Goal: Task Accomplishment & Management: Complete application form

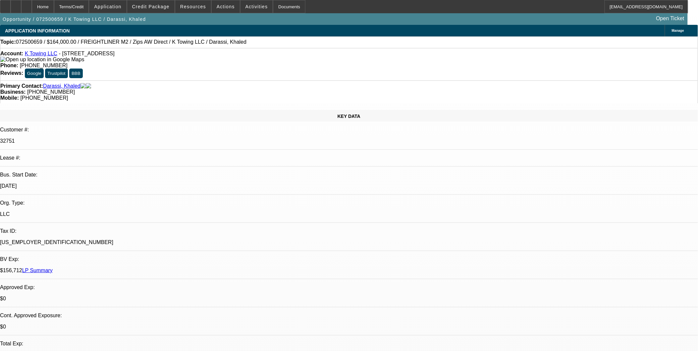
select select "0.2"
select select "0"
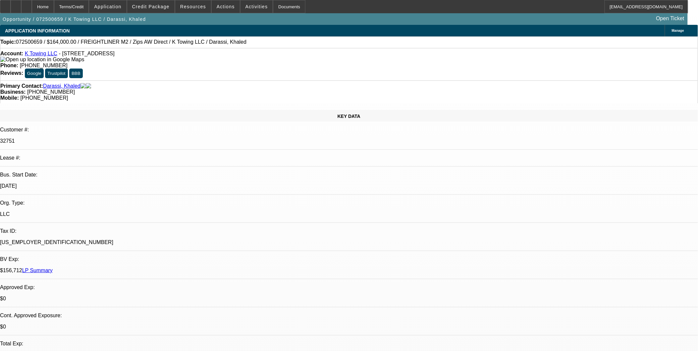
select select "0"
select select "2"
select select "0"
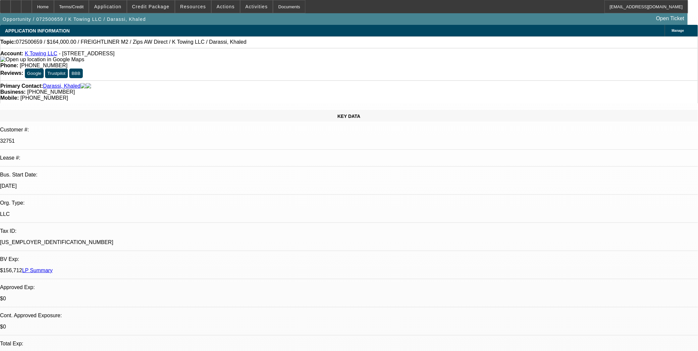
select select "0"
select select "1"
select select "6"
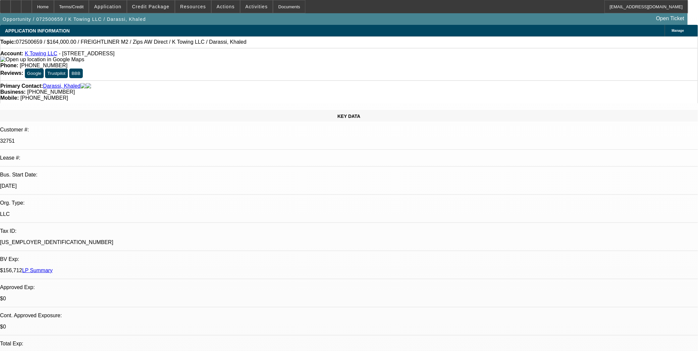
select select "1"
select select "6"
select select "1"
select select "2"
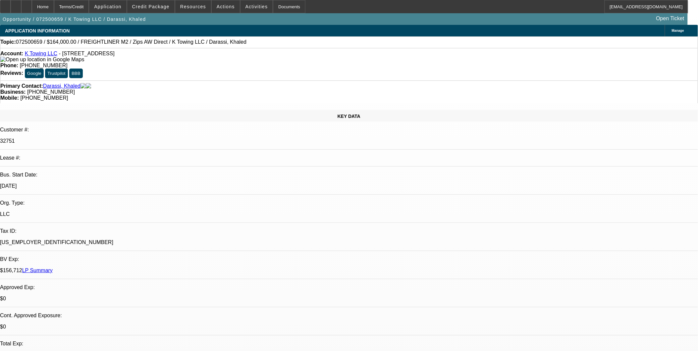
select select "6"
select select "1"
select select "2"
select select "1"
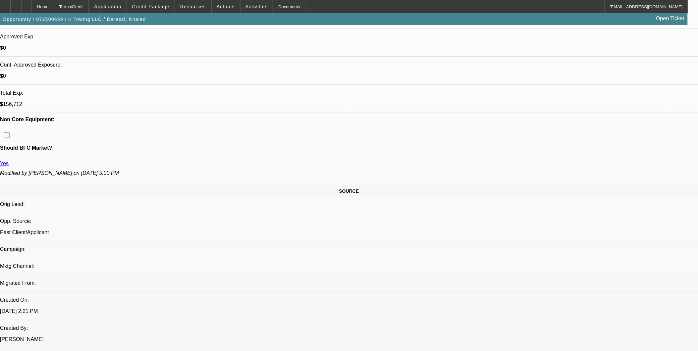
scroll to position [221, 0]
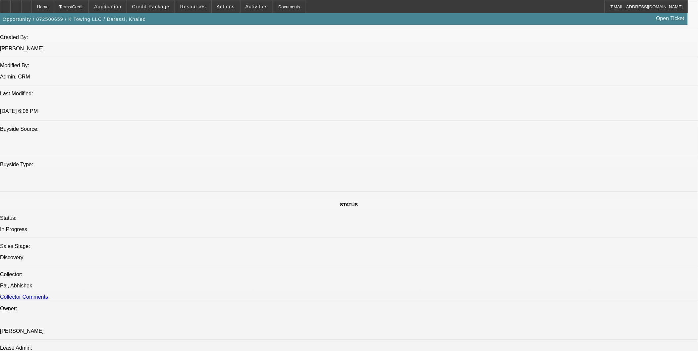
scroll to position [552, 0]
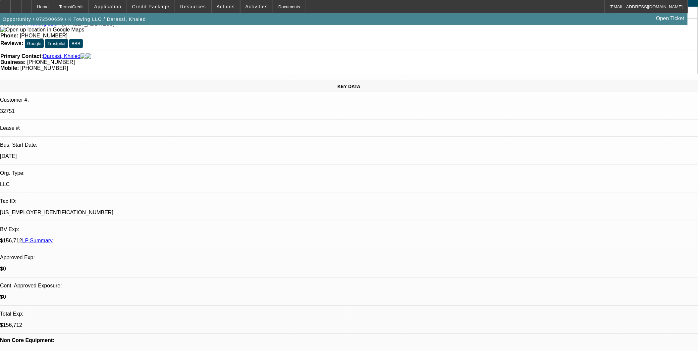
scroll to position [0, 0]
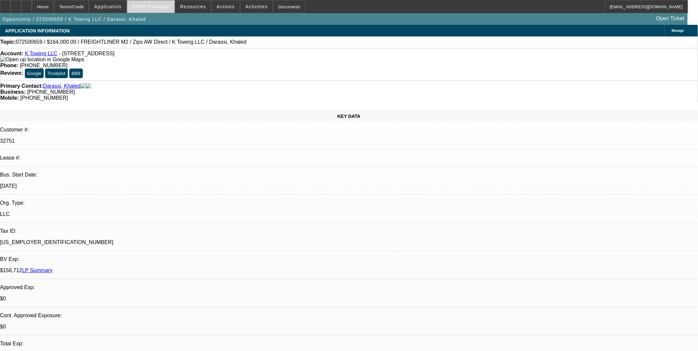
click at [160, 9] on span "Credit Package" at bounding box center [150, 6] width 37 height 5
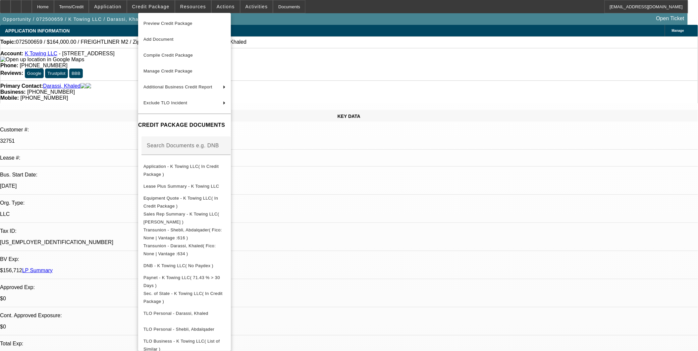
click at [194, 5] on div at bounding box center [349, 175] width 698 height 351
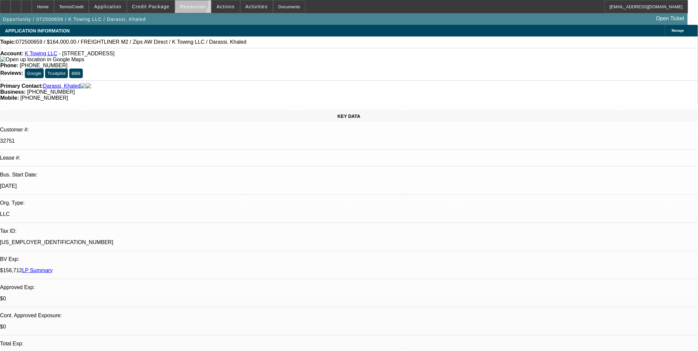
click at [194, 5] on span "Resources" at bounding box center [193, 6] width 26 height 5
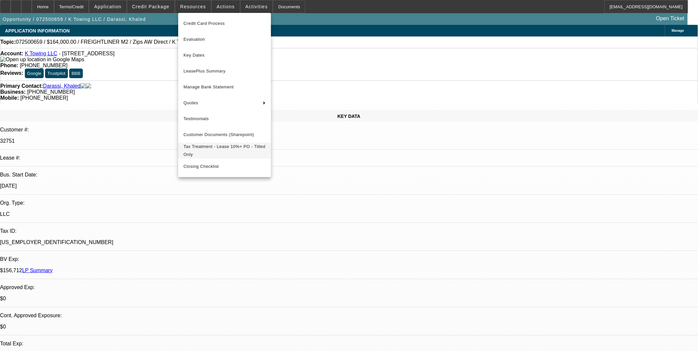
click at [210, 149] on span "Tax Treatment - Lease 10%+ PO - Titled Only" at bounding box center [225, 151] width 82 height 16
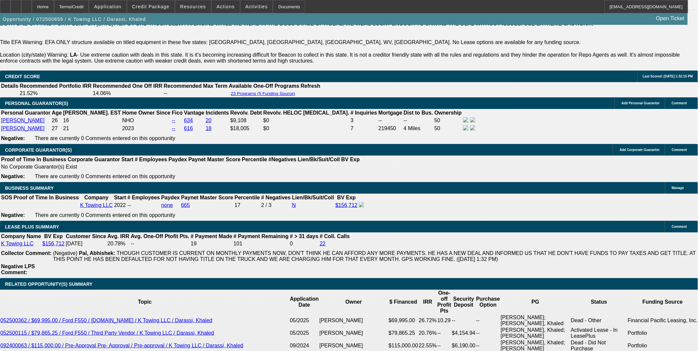
scroll to position [1067, 0]
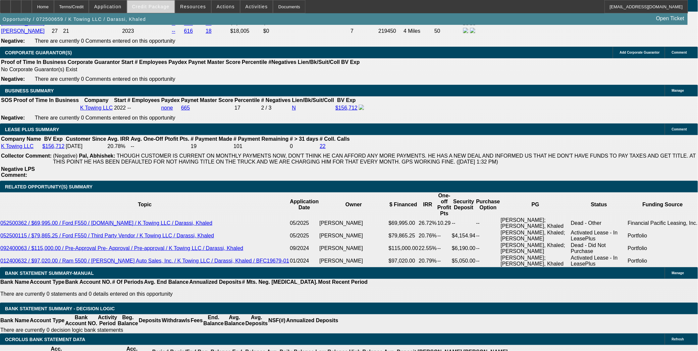
click at [162, 8] on span "Credit Package" at bounding box center [150, 6] width 37 height 5
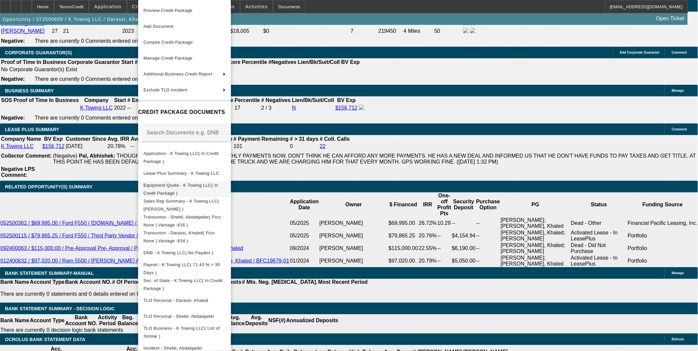
click at [202, 185] on span "Equipment Quote - K Towing LLC( In Credit Package )" at bounding box center [180, 189] width 75 height 13
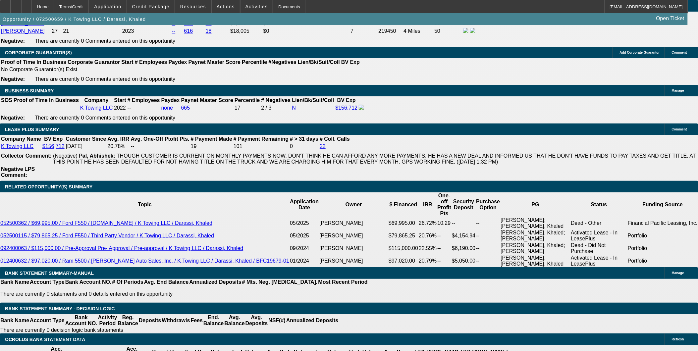
scroll to position [1104, 0]
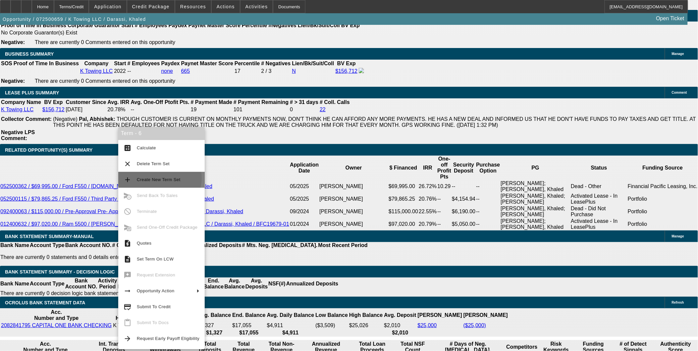
click at [159, 178] on span "Create New Term Set" at bounding box center [159, 179] width 44 height 5
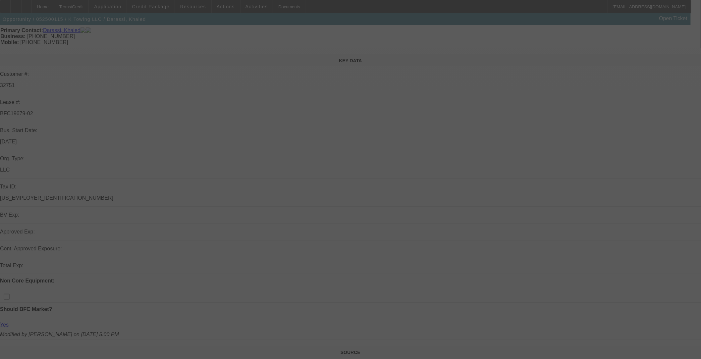
scroll to position [74, 0]
select select "0"
select select "2"
select select "0"
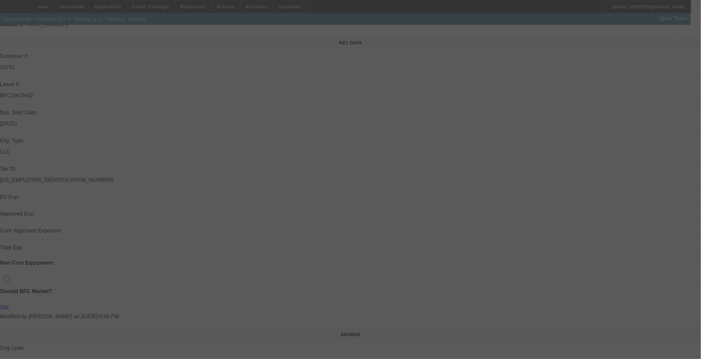
select select "2"
select select "0"
select select "0.1"
select select "2"
select select "0"
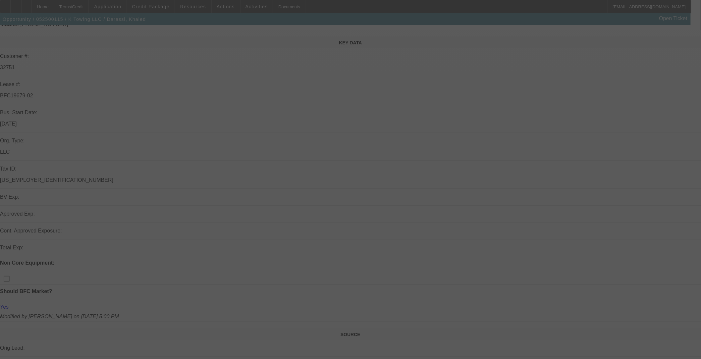
select select "0.15"
select select "2"
select select "0"
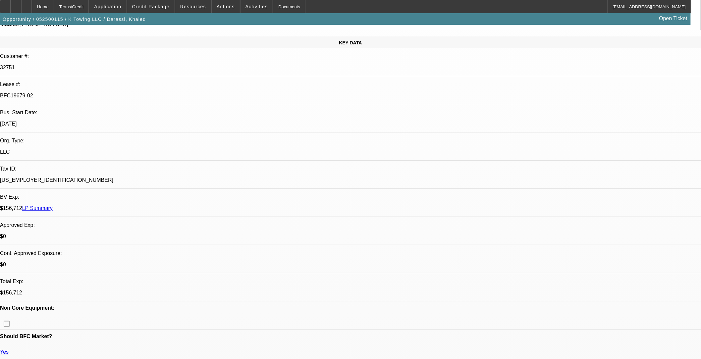
select select "1"
select select "2"
select select "6"
select select "1"
select select "2"
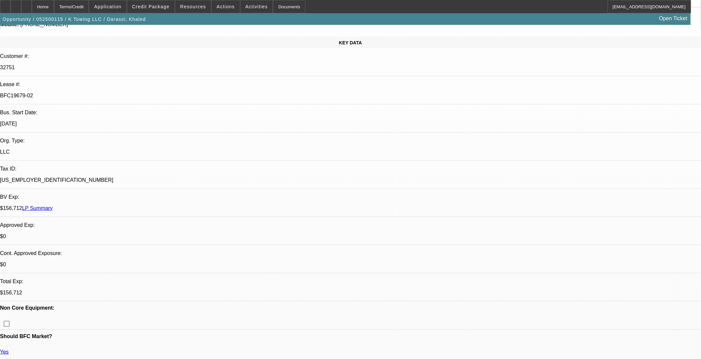
select select "6"
select select "1"
select select "2"
select select "6"
select select "1"
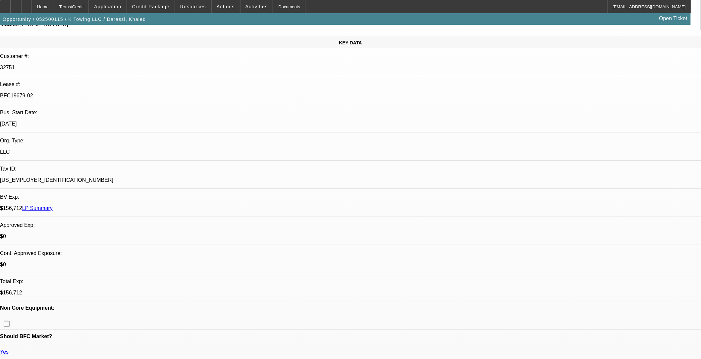
select select "2"
select select "6"
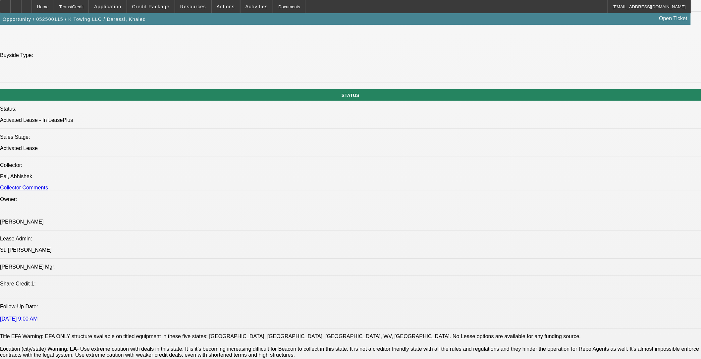
scroll to position [625, 0]
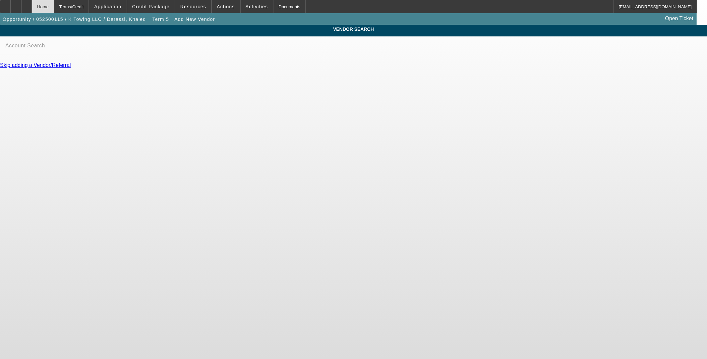
click at [54, 9] on div "Home" at bounding box center [43, 6] width 22 height 13
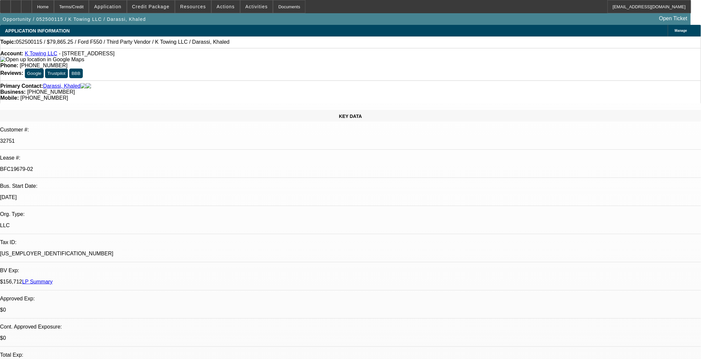
select select "0"
select select "2"
select select "0"
select select "6"
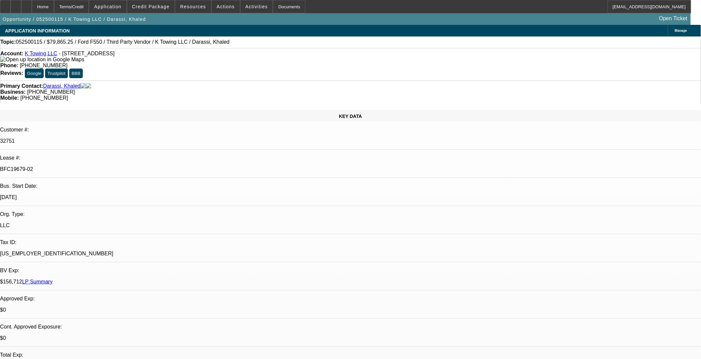
select select "0"
select select "2"
select select "0"
select select "6"
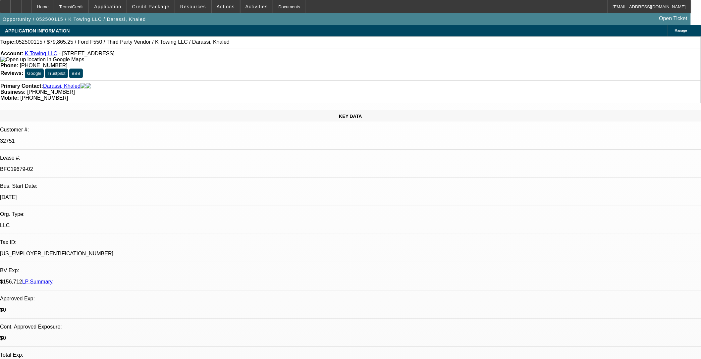
select select "0.1"
select select "2"
select select "0"
select select "6"
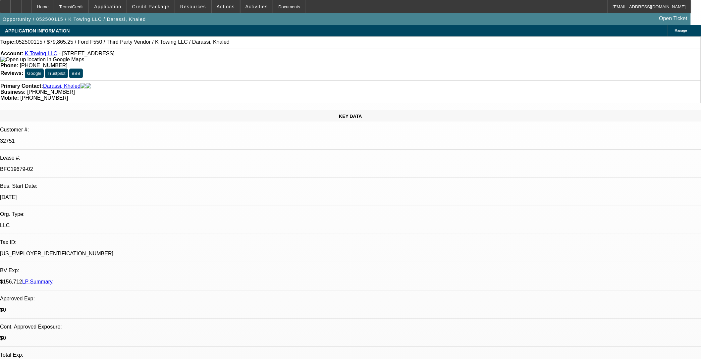
select select "0.15"
select select "2"
select select "0"
select select "6"
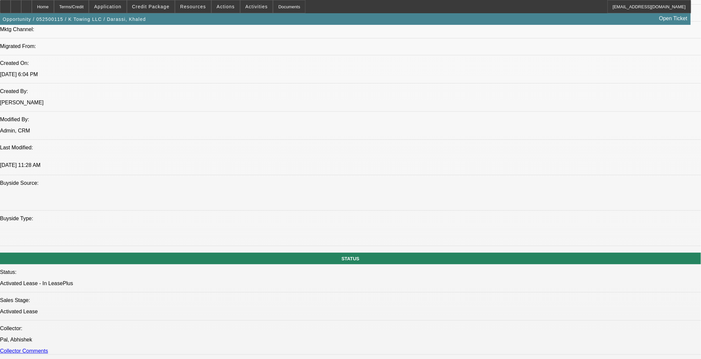
scroll to position [515, 0]
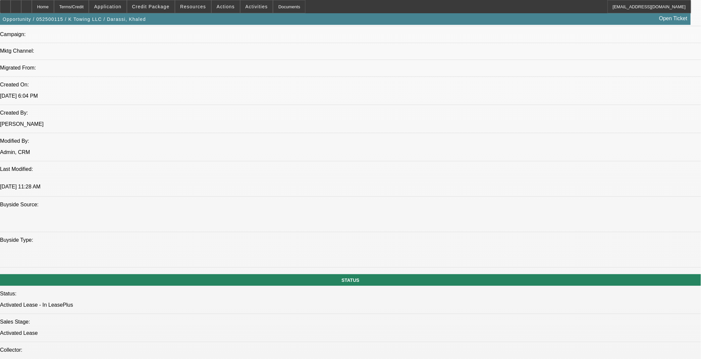
scroll to position [478, 0]
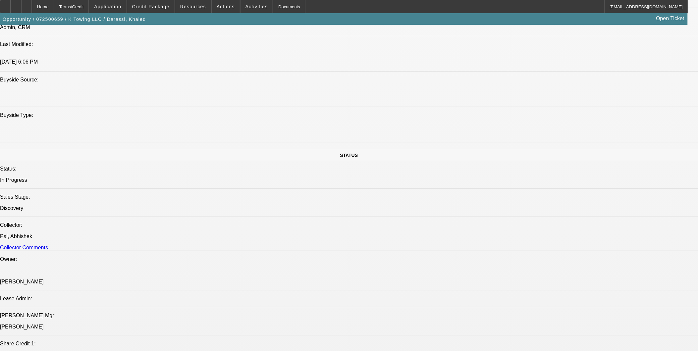
select select "0.2"
select select "0"
select select "0.2"
select select "0"
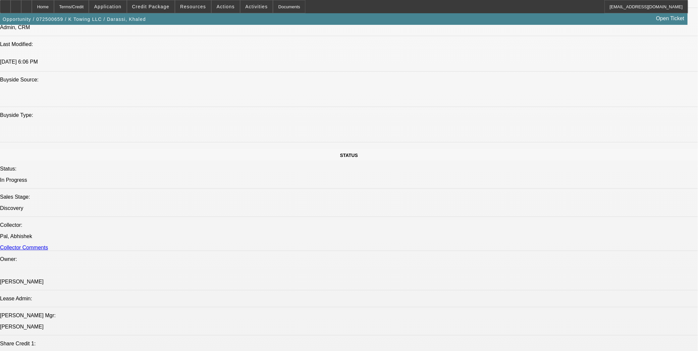
select select "0"
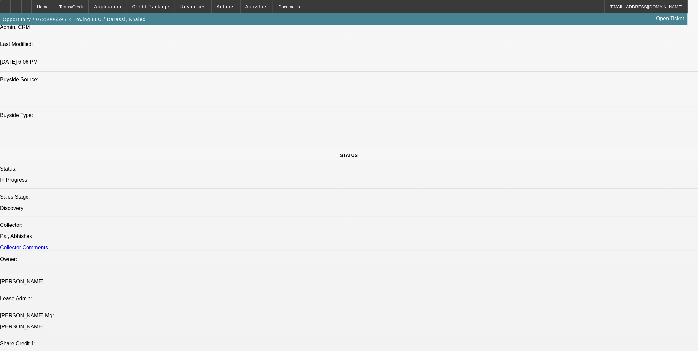
select select "2"
select select "0"
select select "1"
select select "6"
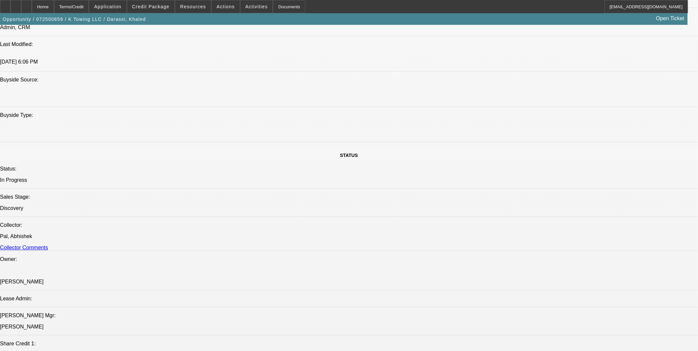
select select "1"
select select "6"
select select "1"
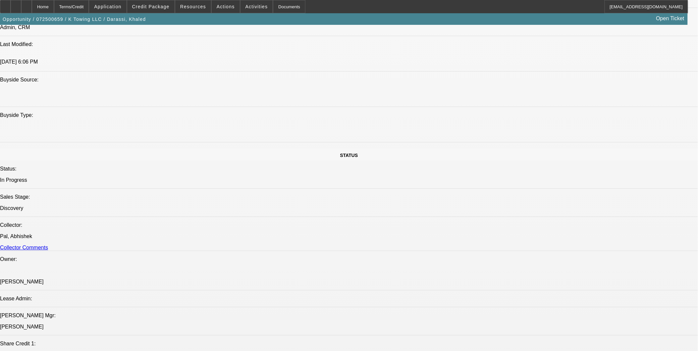
select select "6"
select select "1"
select select "2"
select select "6"
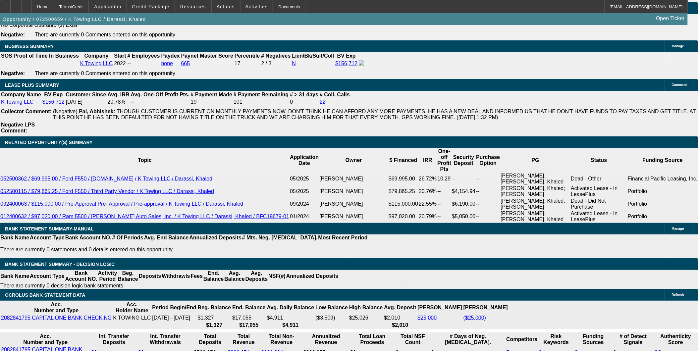
scroll to position [1141, 0]
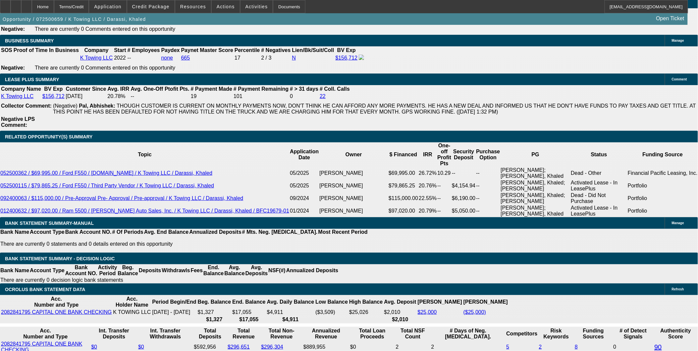
scroll to position [1104, 0]
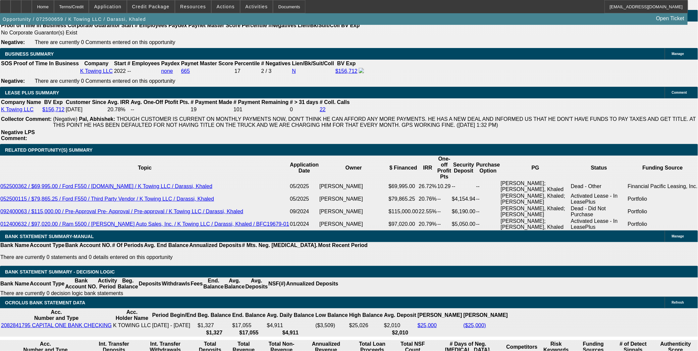
type input "2697.82"
type input "26000"
type input "$2,697.82"
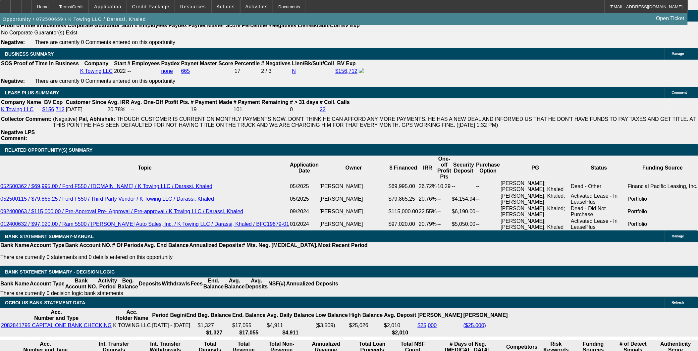
type input "$26,000.00"
type input "UNKNOWN"
type input "72"
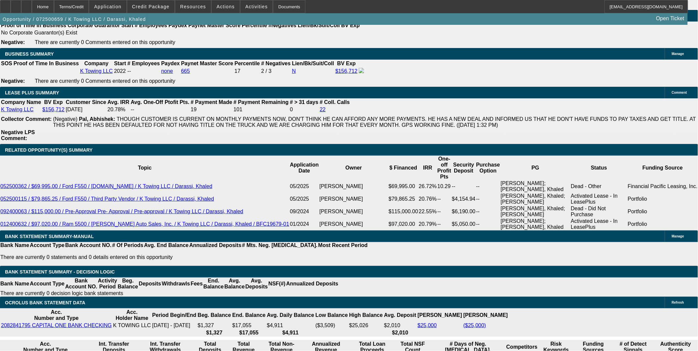
type input "$2,431.18"
type input "72"
type input "25"
type input "$2,801.47"
type input "25"
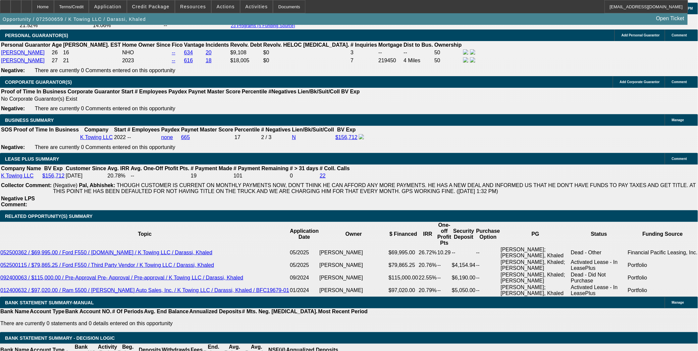
scroll to position [1031, 0]
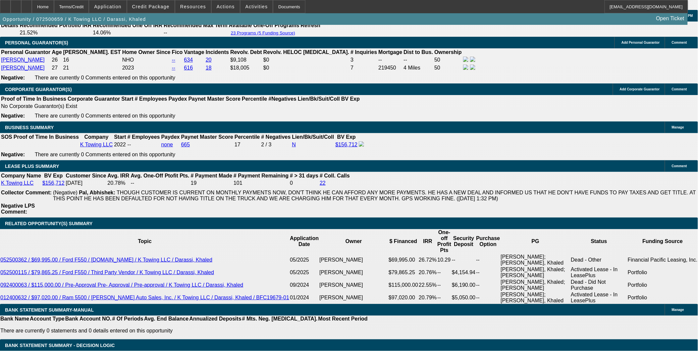
select select "0"
select select "2"
select select "0"
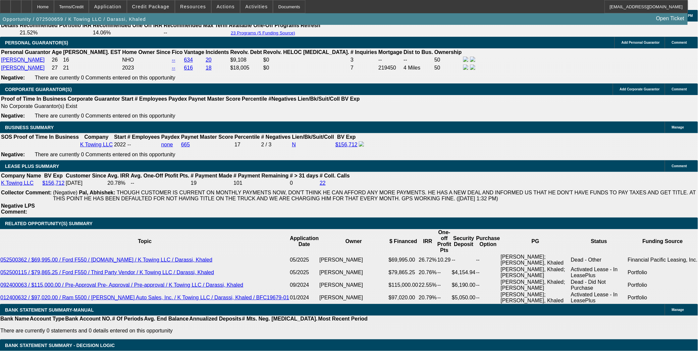
select select "1"
select select "0"
select select "2"
select select "0"
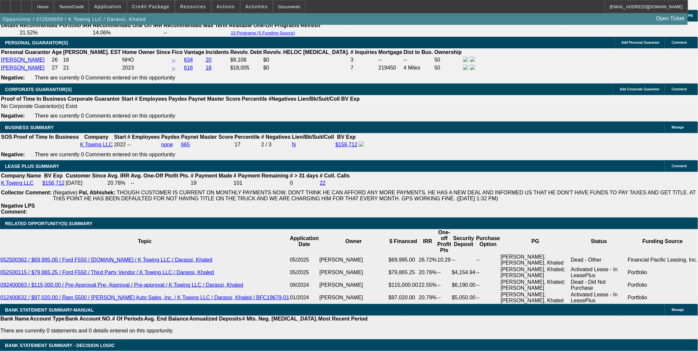
select select "1"
select select "0.15"
select select "2"
select select "0"
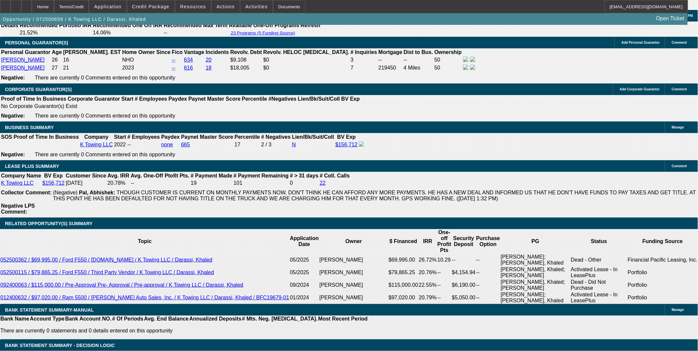
select select "6"
select select "0.2"
select select "0"
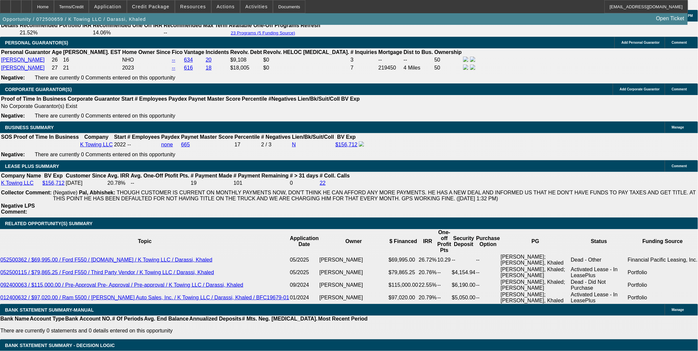
select select "6"
select select "0.2"
select select "0"
select select "6"
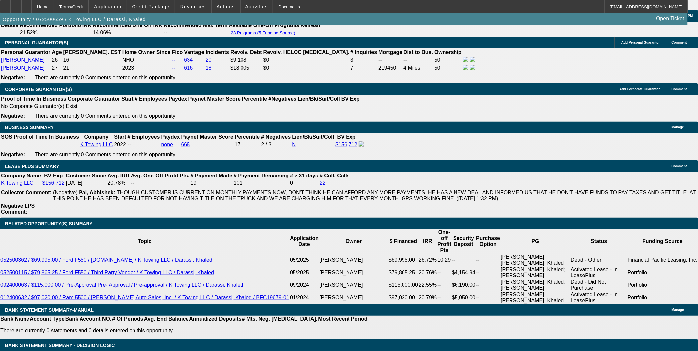
select select "0"
select select "6"
select select "0"
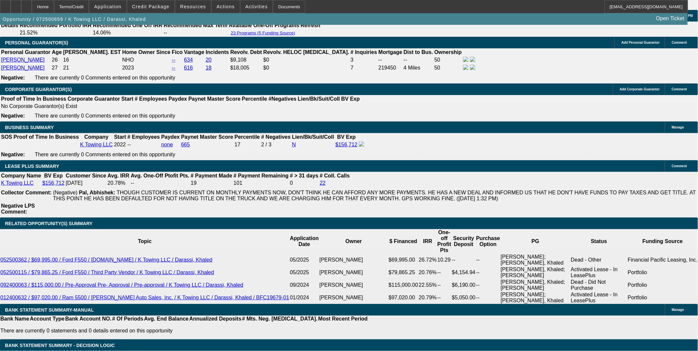
select select "2"
select select "0"
select select "6"
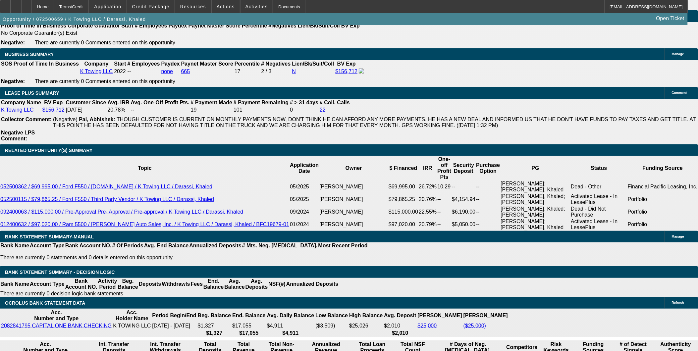
scroll to position [1104, 0]
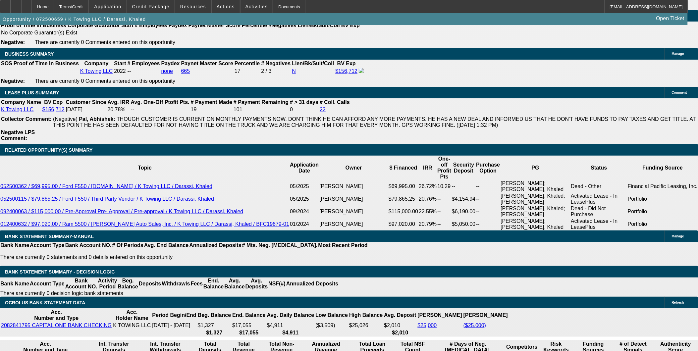
type input "UNKNOWN"
type input "72"
type input "$15,812.87"
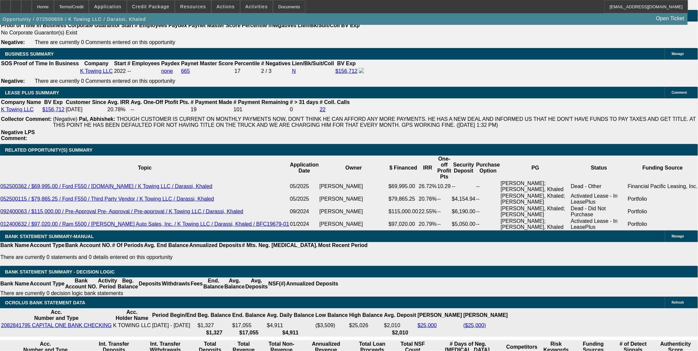
type input "72"
type input "$2,431.18"
type input "25"
type input "$2,801.47"
type input "25"
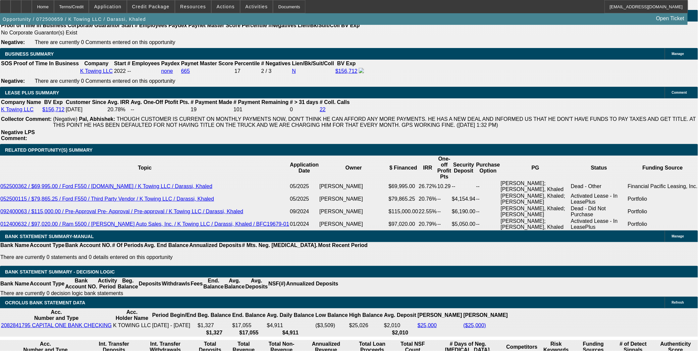
type input "$0.00"
drag, startPoint x: 142, startPoint y: 205, endPoint x: 145, endPoint y: 178, distance: 28.0
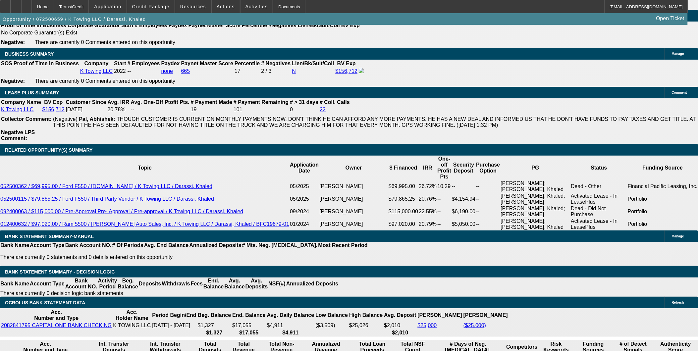
type input "60"
type input "$3,052.54"
type input "60"
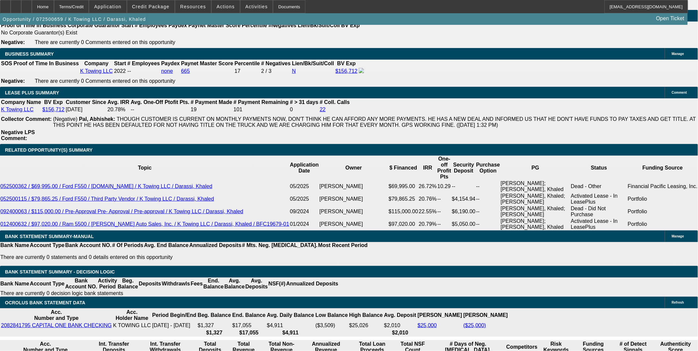
type input "$0.00"
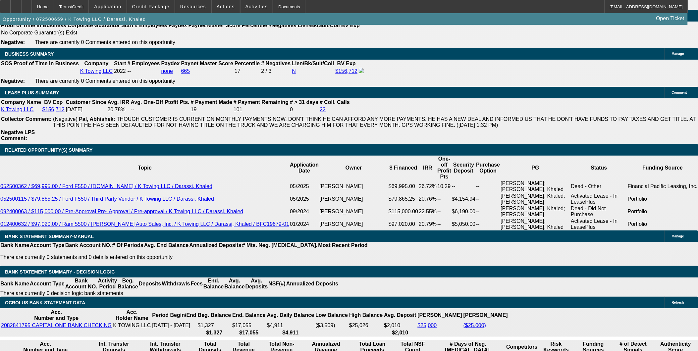
type input "$10,000.00"
select select "2"
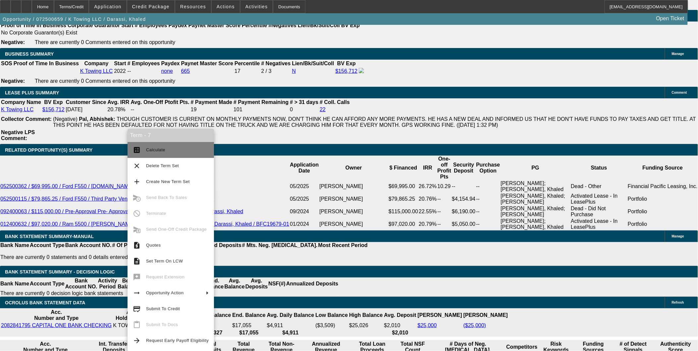
click at [162, 150] on span "Calculate" at bounding box center [155, 149] width 19 height 5
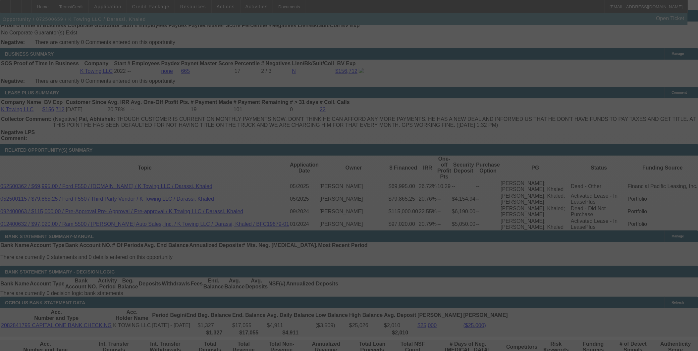
select select "0.2"
select select "0"
select select "2"
select select "0"
select select "6"
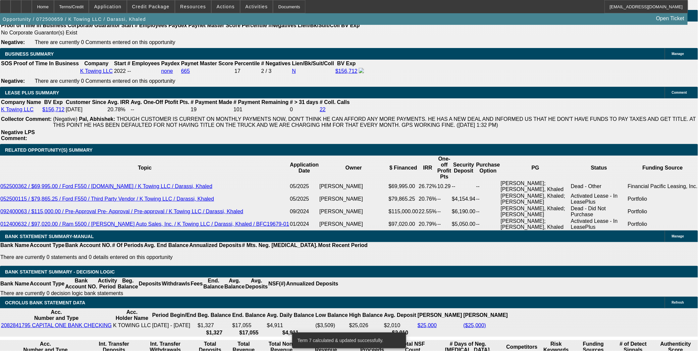
type input "$20,000.00"
click at [128, 120] on body "Home Terms/Credit Application Credit Package Resources Actions Activities Docum…" at bounding box center [349, 246] width 698 height 2700
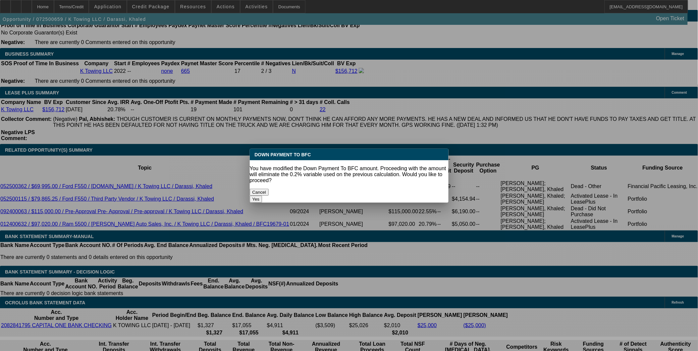
drag, startPoint x: 128, startPoint y: 120, endPoint x: 401, endPoint y: 187, distance: 281.5
click at [262, 196] on button "Yes" at bounding box center [256, 199] width 13 height 7
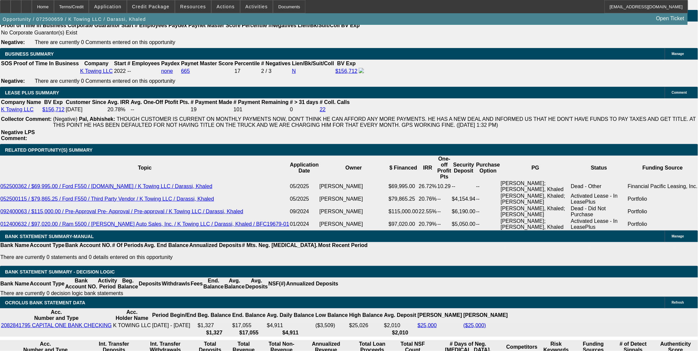
select select "0"
type input "UNKNOWN"
type input "$3,228.65"
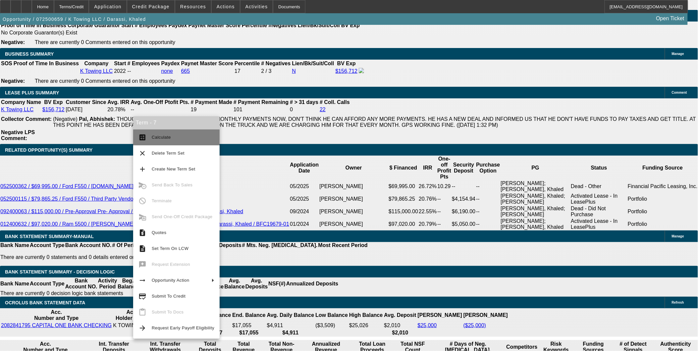
click at [162, 135] on span "Calculate" at bounding box center [161, 137] width 19 height 5
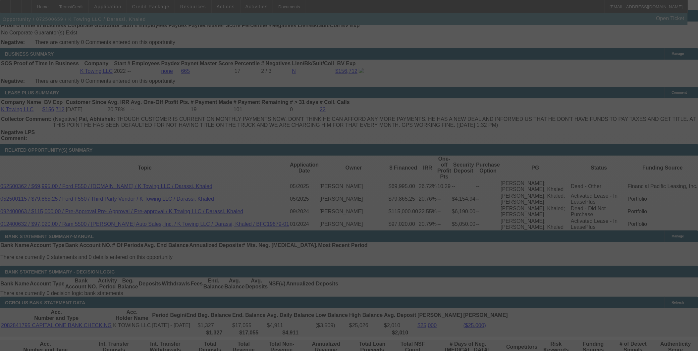
select select "0"
select select "2"
select select "0"
select select "6"
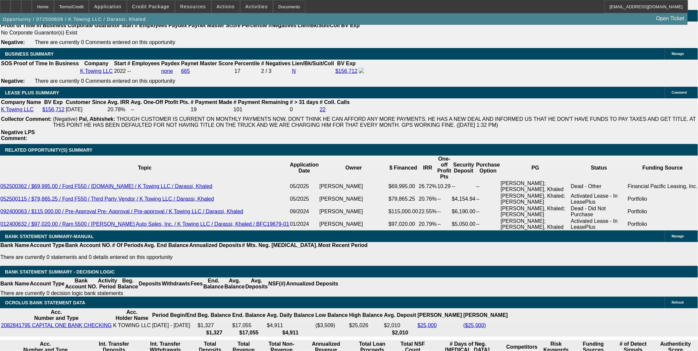
type input "UNKNOWN"
type input "23"
type input "$1,928.05"
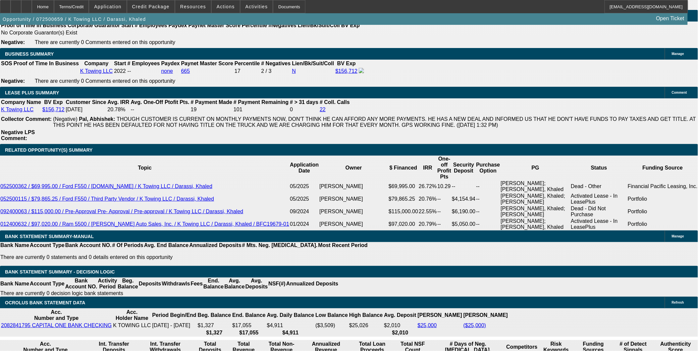
type input "23"
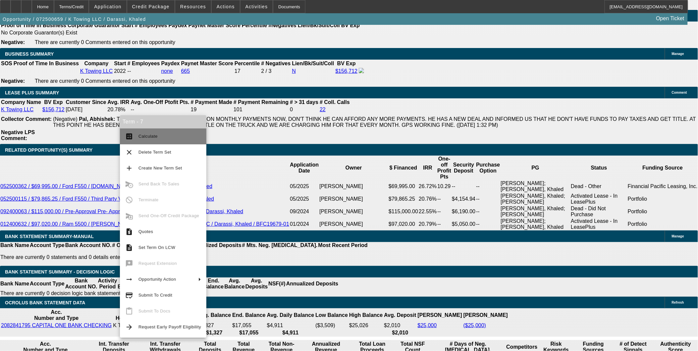
click at [156, 133] on span "Calculate" at bounding box center [169, 137] width 63 height 8
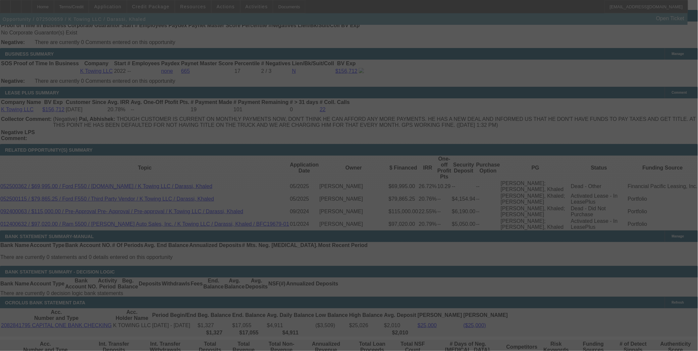
select select "0"
select select "2"
select select "0"
select select "6"
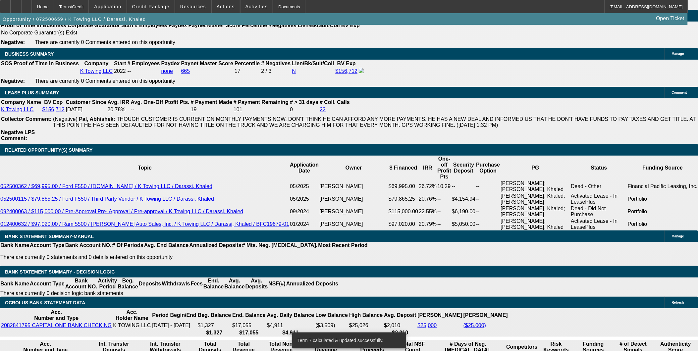
type input "UNKNOWN"
type input "23"
type input "$3,100.95"
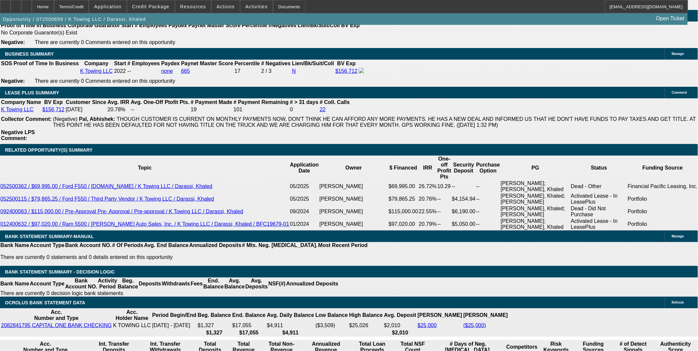
type input "23"
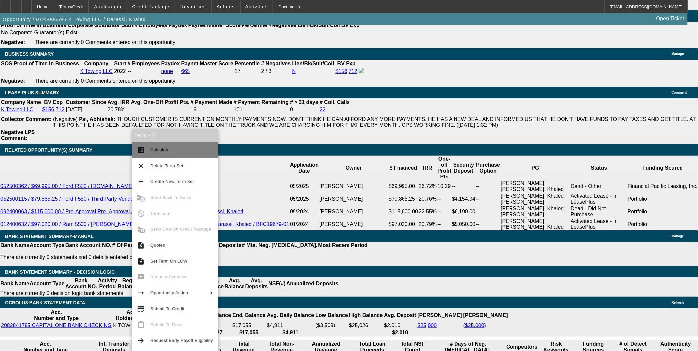
click at [164, 149] on span "Calculate" at bounding box center [159, 149] width 19 height 5
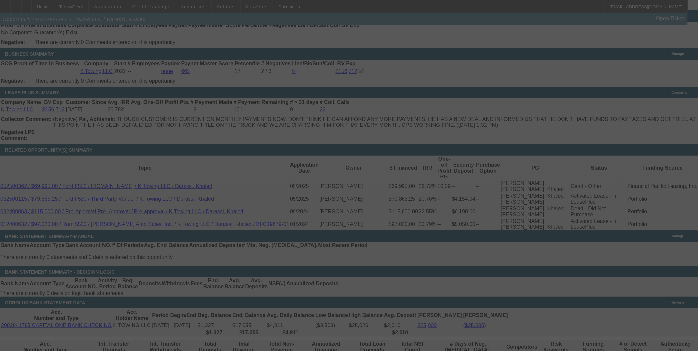
select select "0"
select select "2"
select select "0"
select select "6"
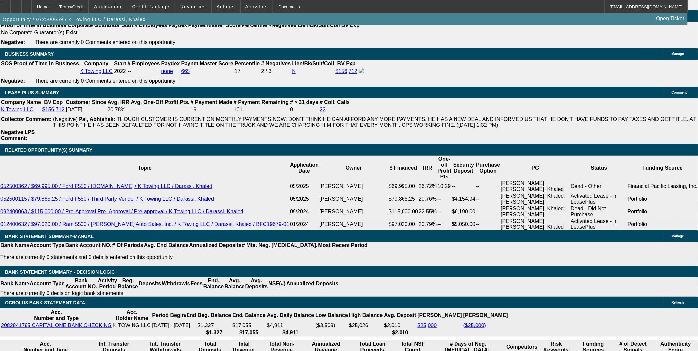
type input "2"
type input "UNKNOWN"
type input "22"
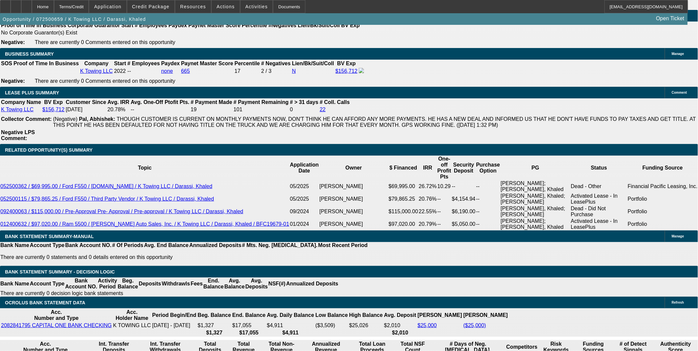
type input "$3,038.08"
type input "22"
type input "30"
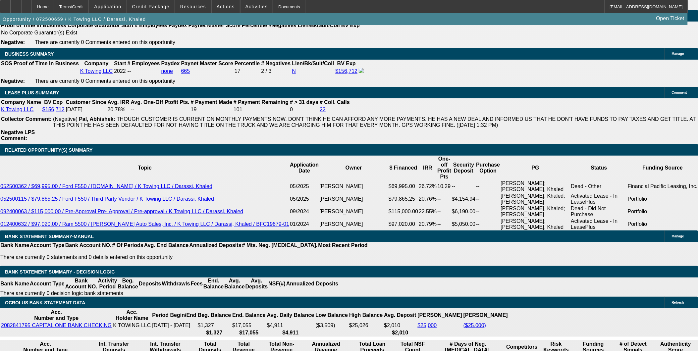
type input "3040"
type input "22"
type input "$3,040.00"
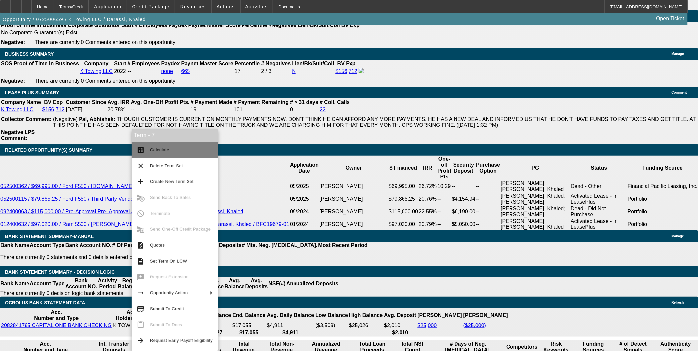
click at [170, 151] on span "Calculate" at bounding box center [181, 150] width 63 height 8
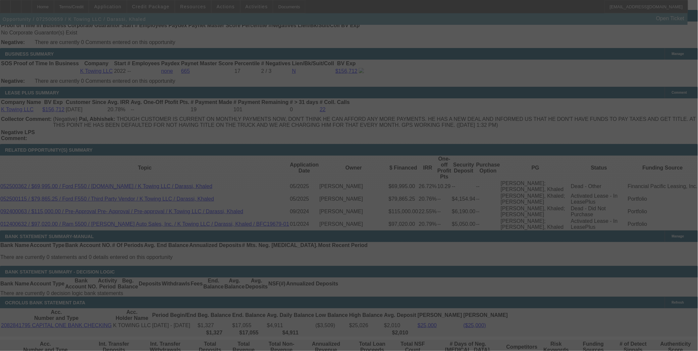
select select "0"
select select "2"
select select "0"
select select "6"
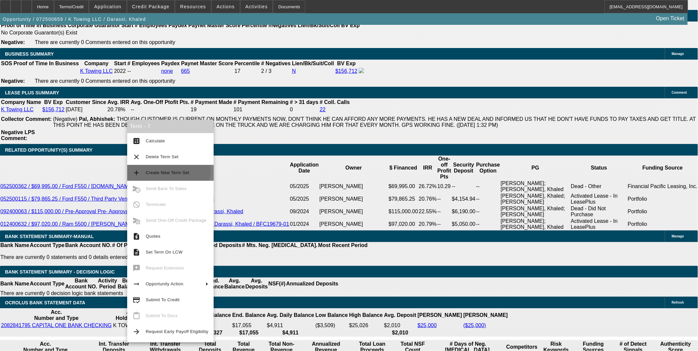
click at [154, 169] on span "Create New Term Set" at bounding box center [177, 173] width 63 height 8
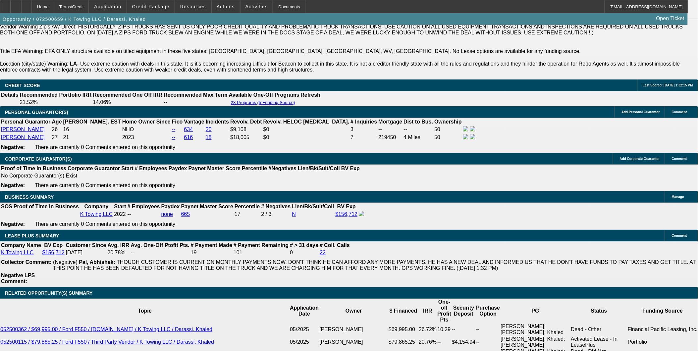
select select "0"
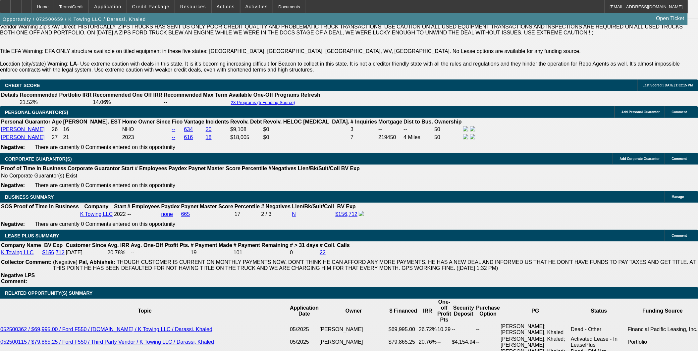
select select "0"
select select "0.2"
select select "0"
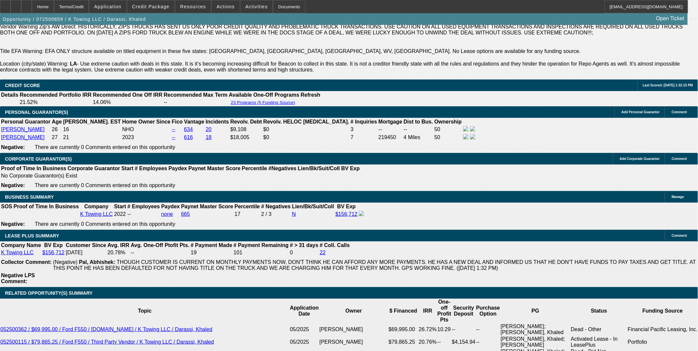
select select "0"
select select "1"
select select "2"
select select "6"
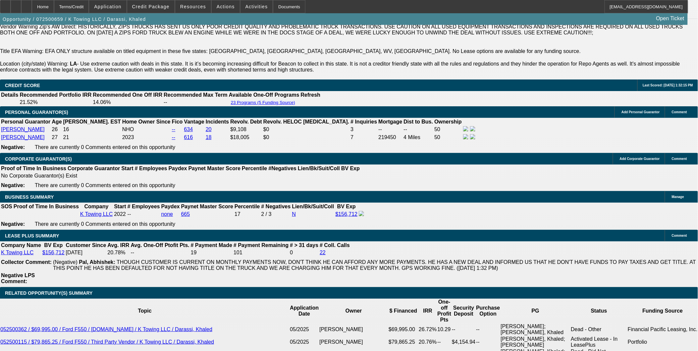
select select "1"
select select "2"
select select "6"
select select "1"
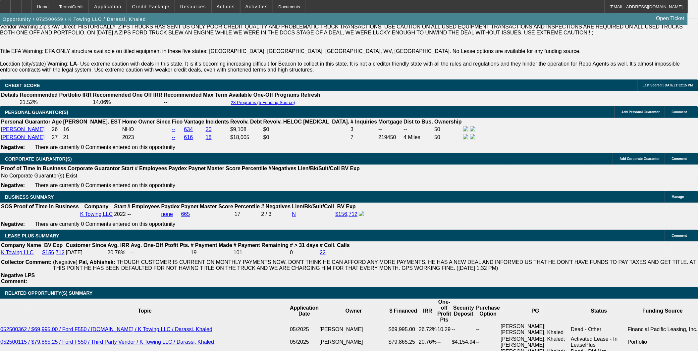
select select "6"
select select "1"
select select "6"
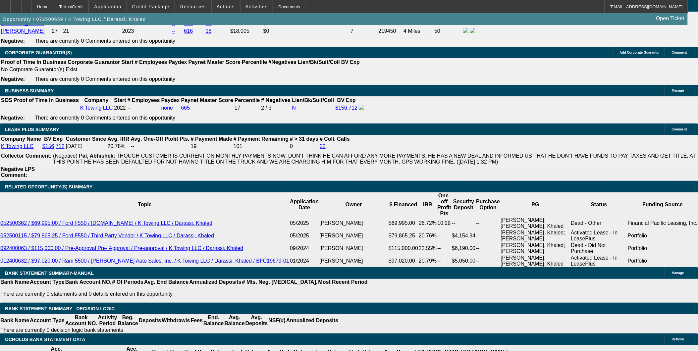
scroll to position [1104, 0]
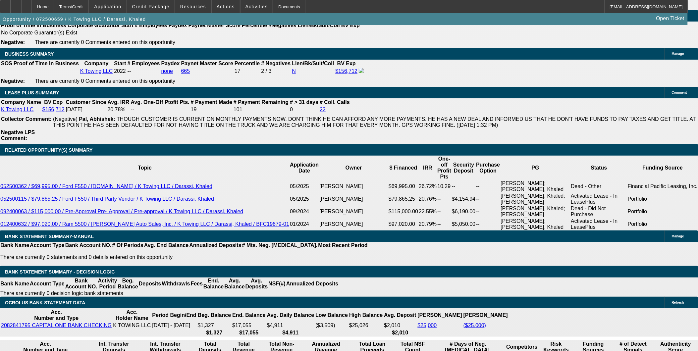
type input "$52,000.00"
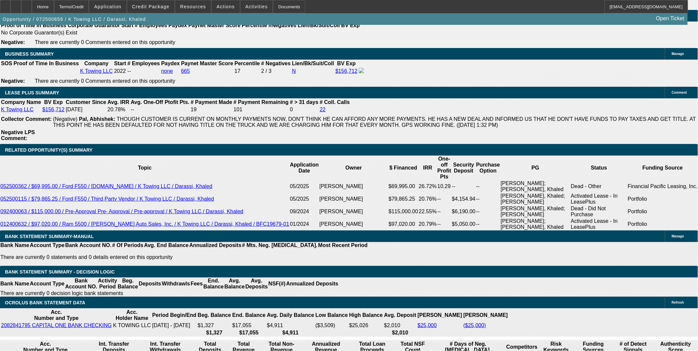
type input "UNKNOWN"
type input "$2,155.65"
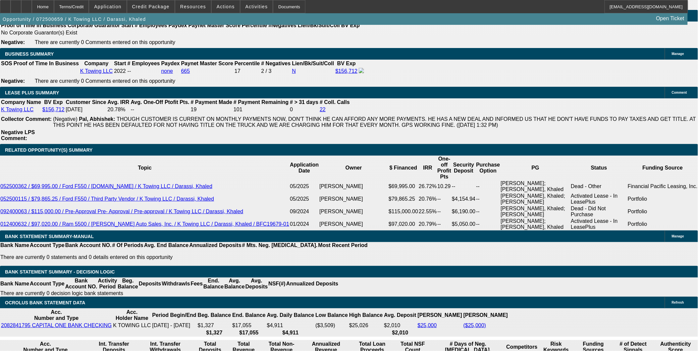
type input "4"
type input "$1,436.49"
type input "40"
type input "$3,022.63"
type input "40"
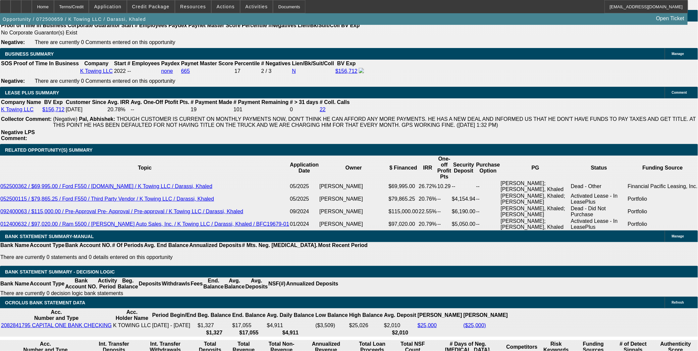
type input "$52,000.00"
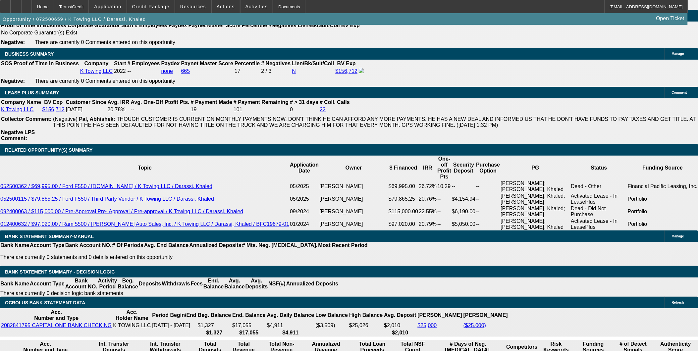
type input "$0.00"
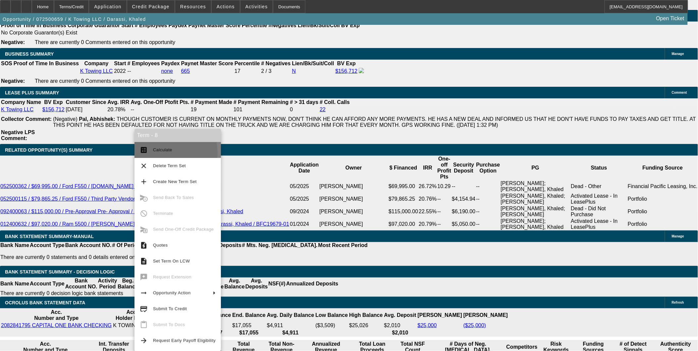
click at [161, 153] on span "Calculate" at bounding box center [184, 150] width 63 height 8
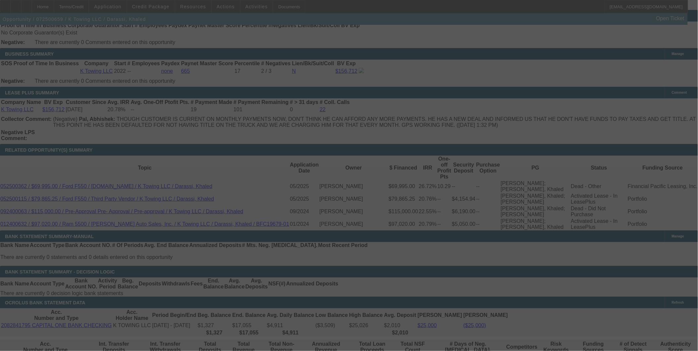
select select "0"
select select "2"
select select "0"
select select "6"
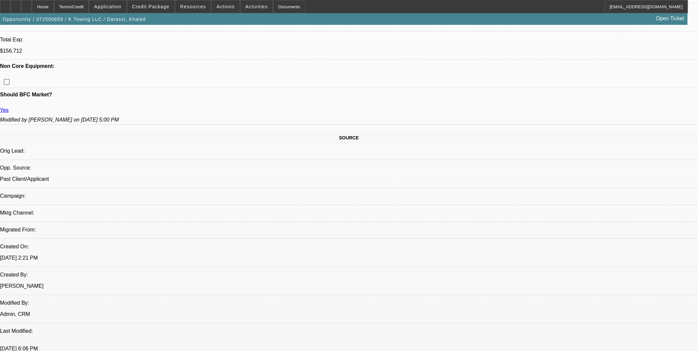
scroll to position [294, 0]
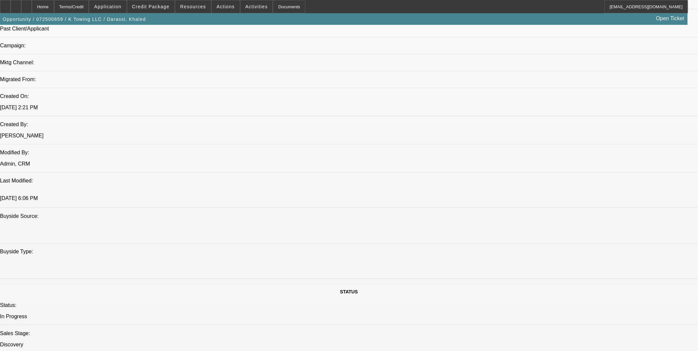
scroll to position [442, 0]
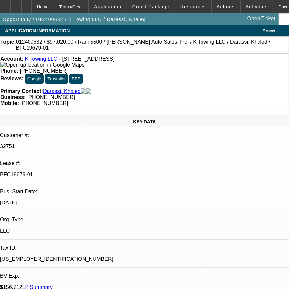
select select "0"
select select "2"
select select "0"
select select "2"
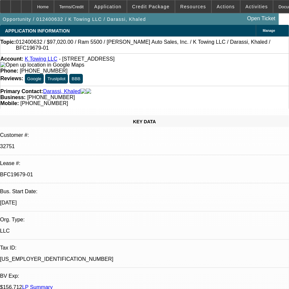
select select "0"
select select "1"
select select "2"
select select "6"
select select "1"
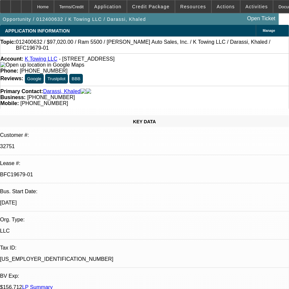
select select "2"
select select "6"
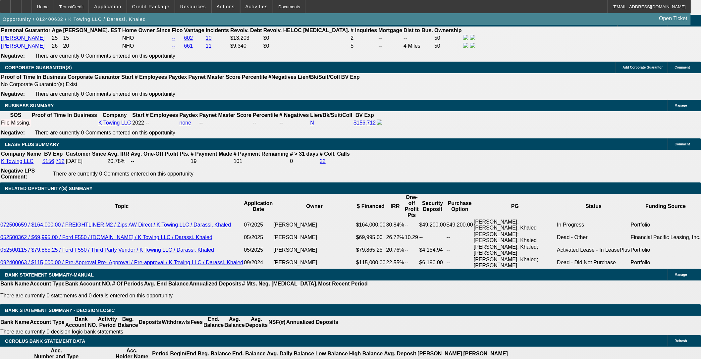
scroll to position [1104, 0]
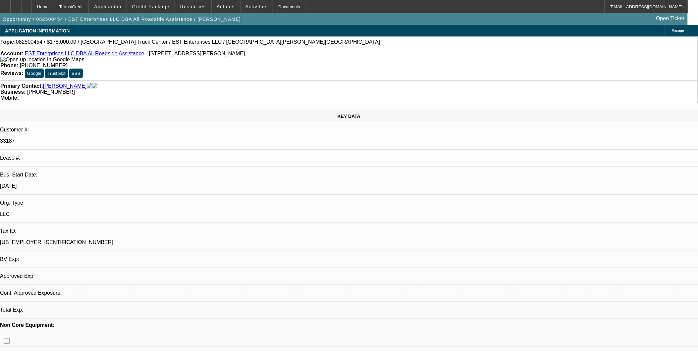
select select "0"
select select "2"
select select "0.1"
select select "1"
select select "2"
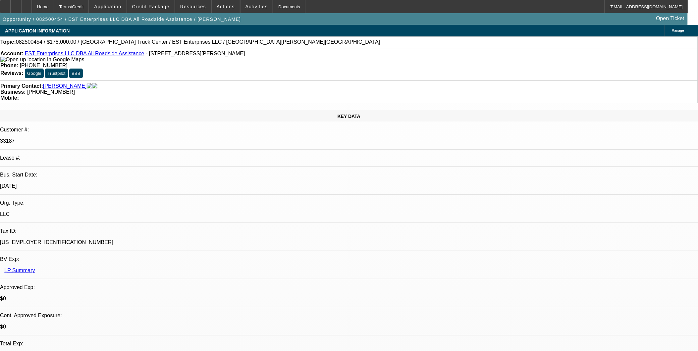
select select "4"
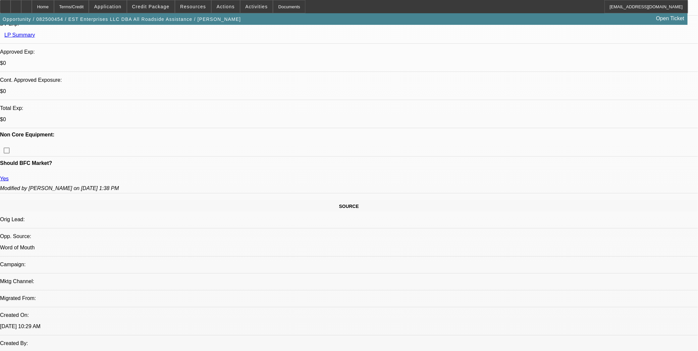
scroll to position [221, 0]
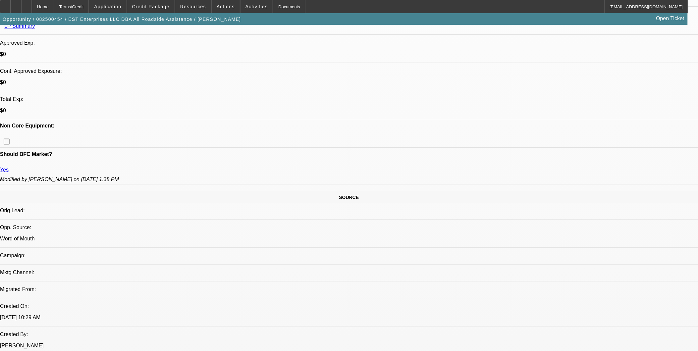
scroll to position [257, 0]
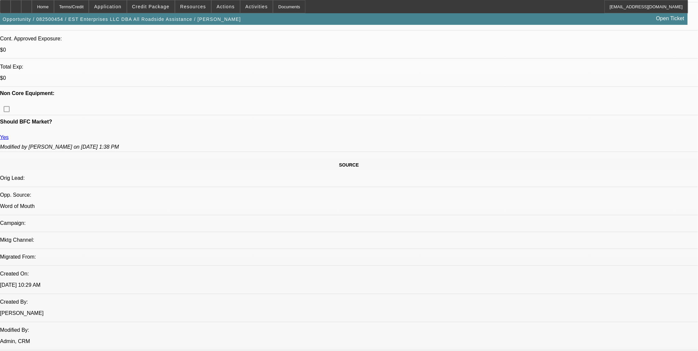
scroll to position [147, 0]
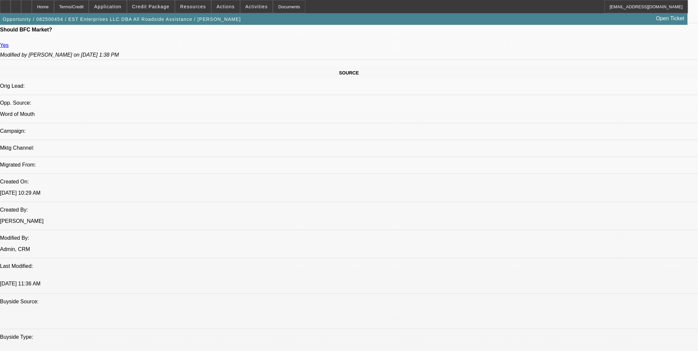
scroll to position [331, 0]
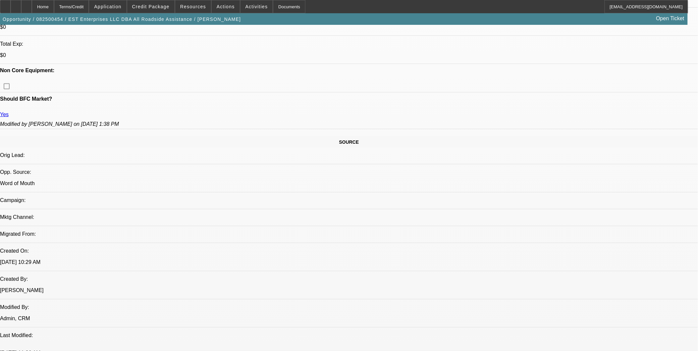
scroll to position [257, 0]
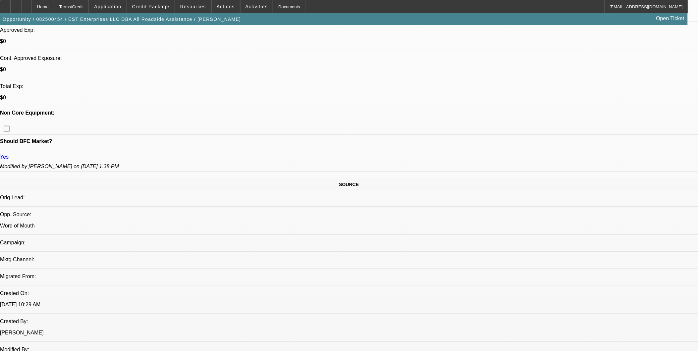
drag, startPoint x: 355, startPoint y: 191, endPoint x: 359, endPoint y: 191, distance: 3.7
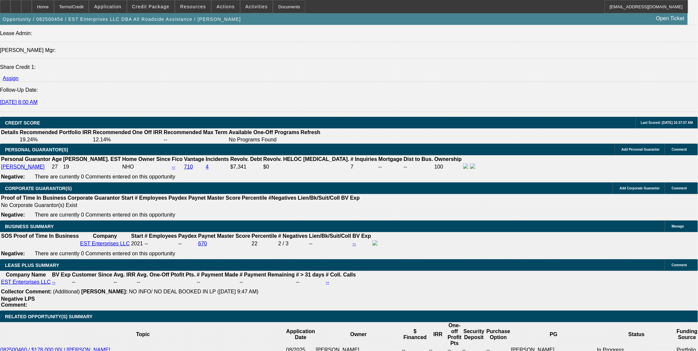
scroll to position [920, 0]
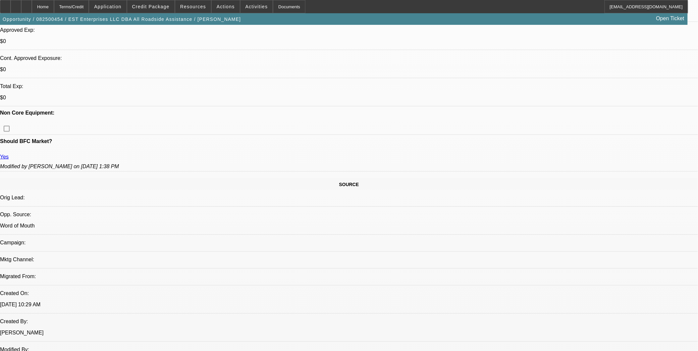
scroll to position [221, 0]
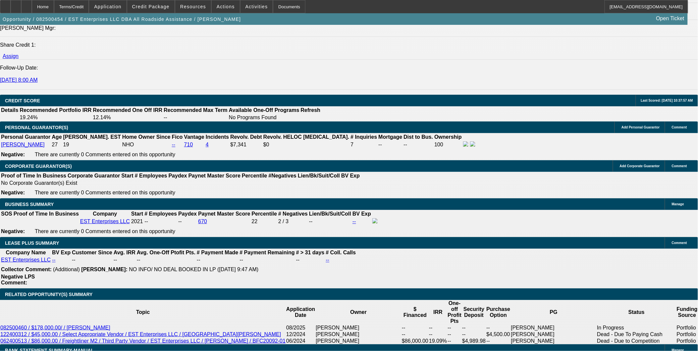
scroll to position [883, 0]
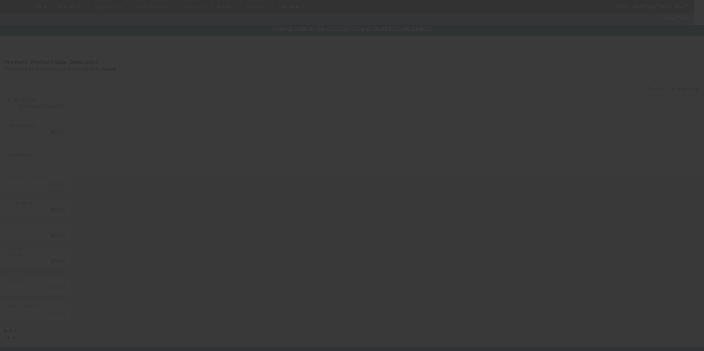
type input "$178,000.00"
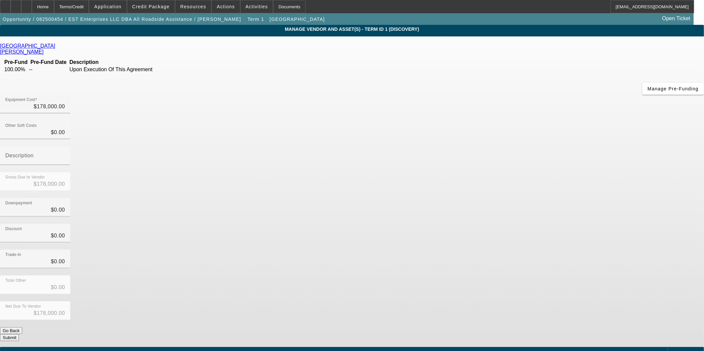
click at [55, 48] on link "[GEOGRAPHIC_DATA]" at bounding box center [27, 46] width 55 height 6
click at [224, 137] on div "[GEOGRAPHIC_DATA] [PERSON_NAME] Pre-Fund Pre-Fund Date Description 100.00% -- U…" at bounding box center [352, 192] width 704 height 298
click at [54, 4] on div "Home" at bounding box center [43, 6] width 22 height 13
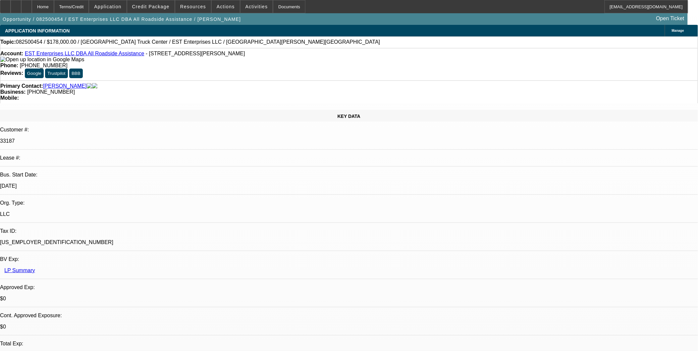
select select "0"
select select "2"
select select "0.1"
select select "4"
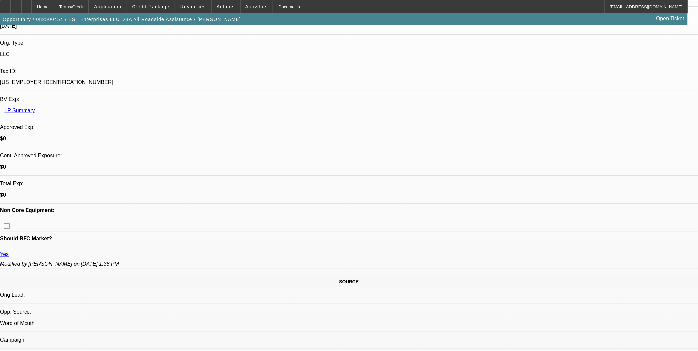
scroll to position [147, 0]
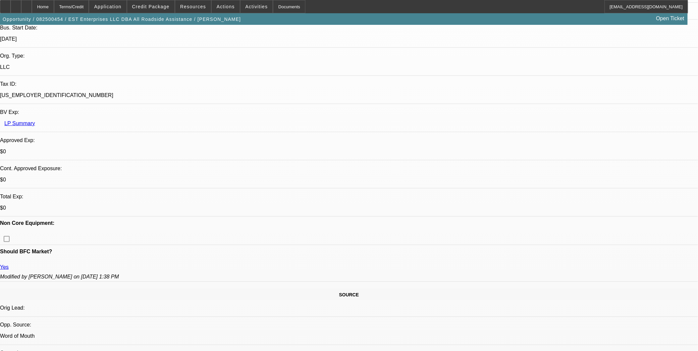
drag, startPoint x: 123, startPoint y: 139, endPoint x: 147, endPoint y: 138, distance: 24.6
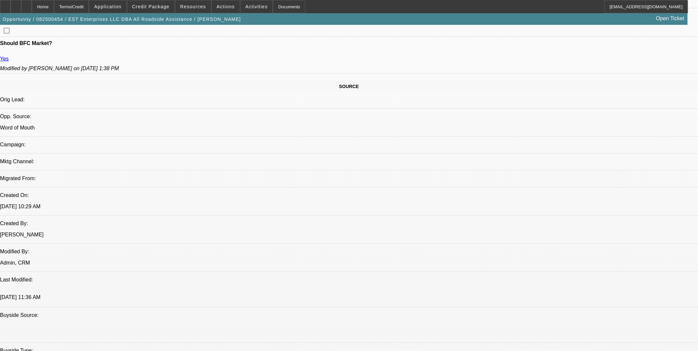
scroll to position [221, 0]
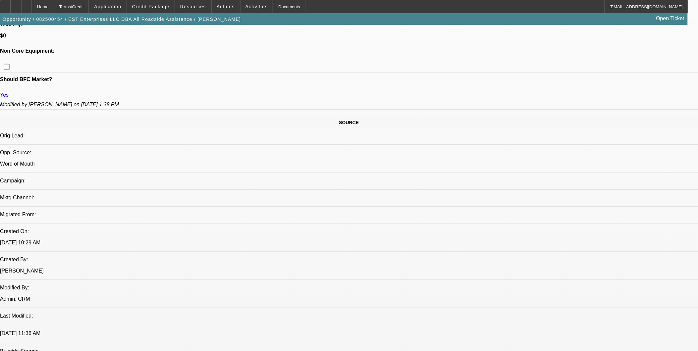
scroll to position [405, 0]
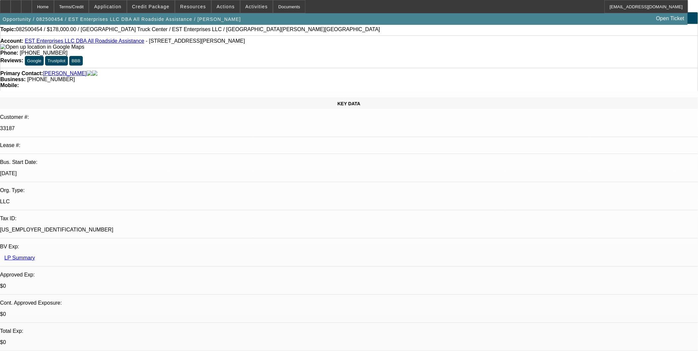
scroll to position [0, 0]
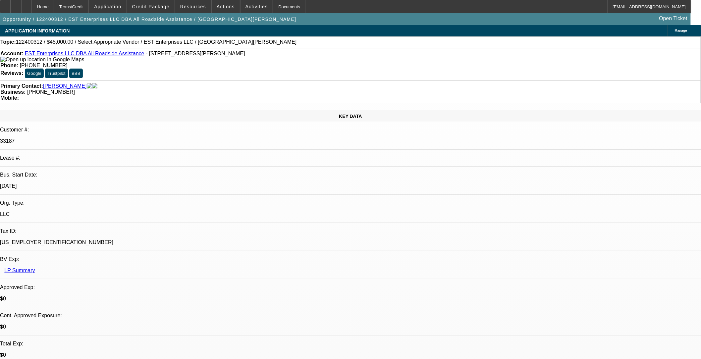
select select "0"
select select "2"
select select "0.1"
select select "1"
select select "2"
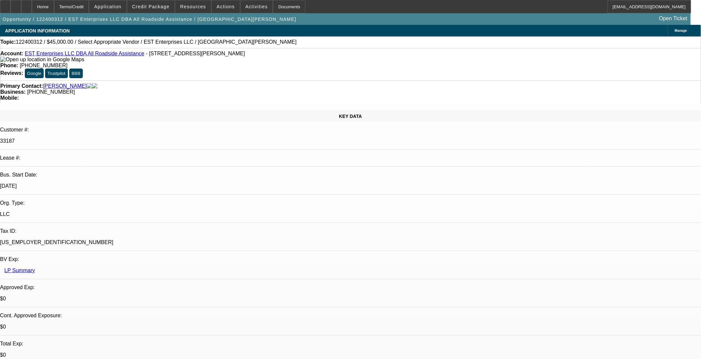
select select "4"
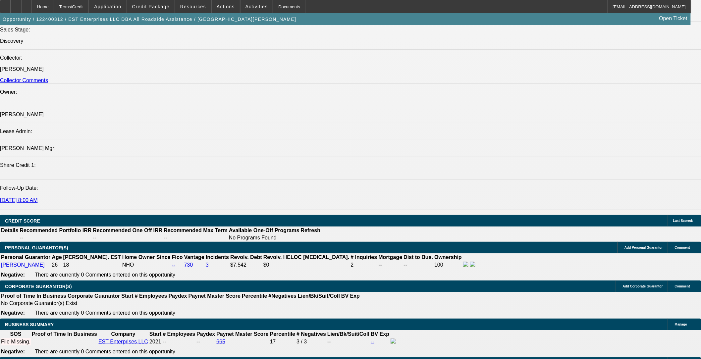
scroll to position [773, 0]
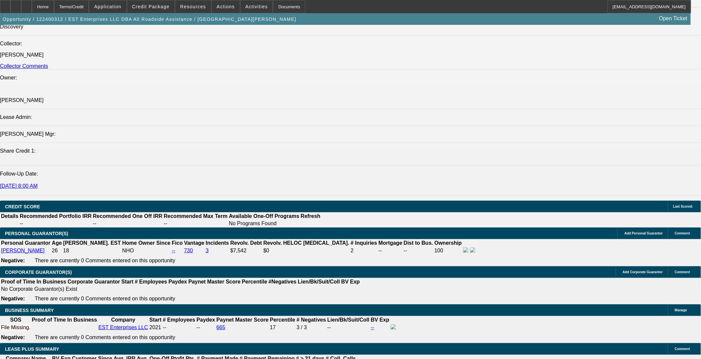
drag, startPoint x: 572, startPoint y: 98, endPoint x: 572, endPoint y: 93, distance: 5.3
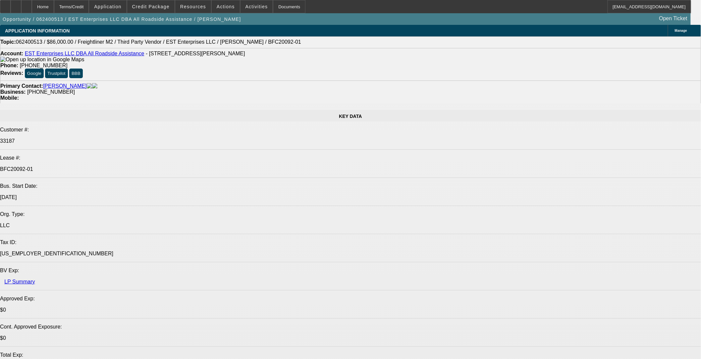
select select "0.1"
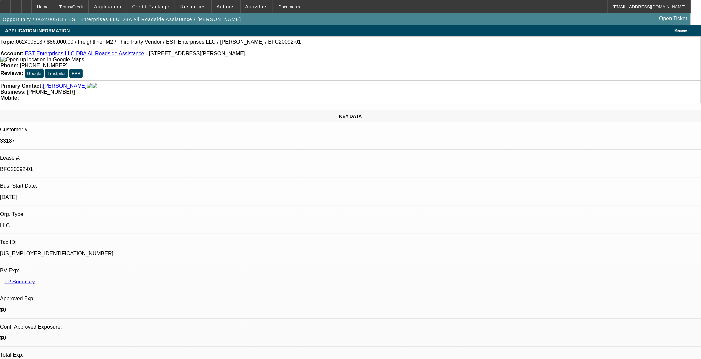
select select "2"
select select "0"
select select "2"
select select "0"
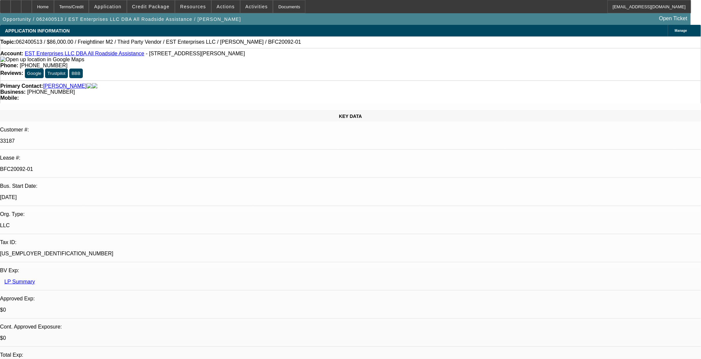
select select "0"
select select "2"
select select "0"
select select "1"
select select "2"
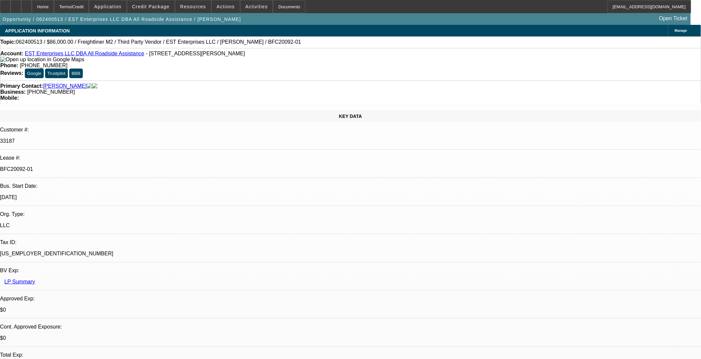
select select "6"
select select "1"
select select "2"
select select "6"
select select "1"
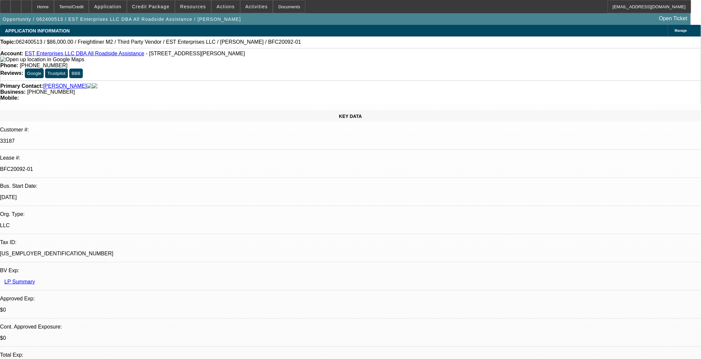
select select "2"
select select "6"
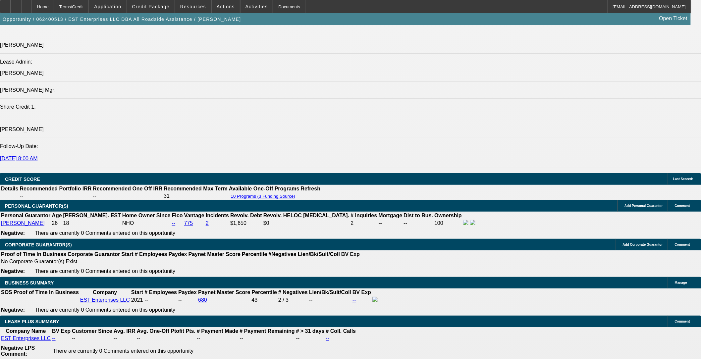
scroll to position [883, 0]
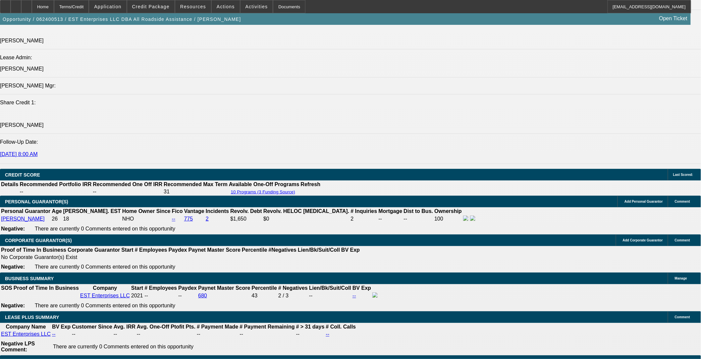
scroll to position [74, 0]
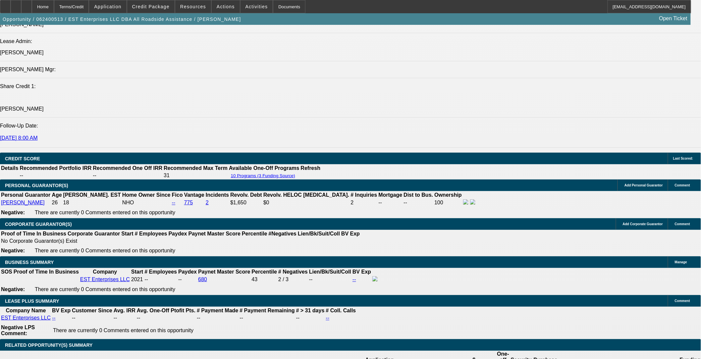
scroll to position [883, 0]
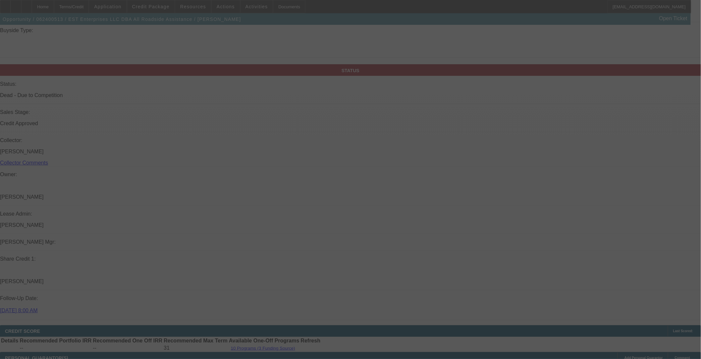
scroll to position [729, 0]
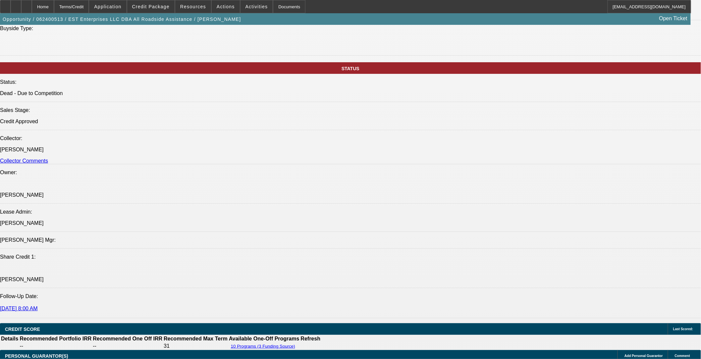
select select "0.1"
select select "2"
select select "0"
select select "2"
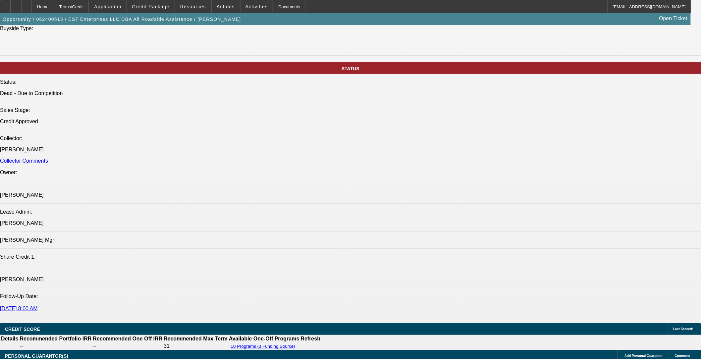
select select "0"
select select "2"
select select "0"
select select "1"
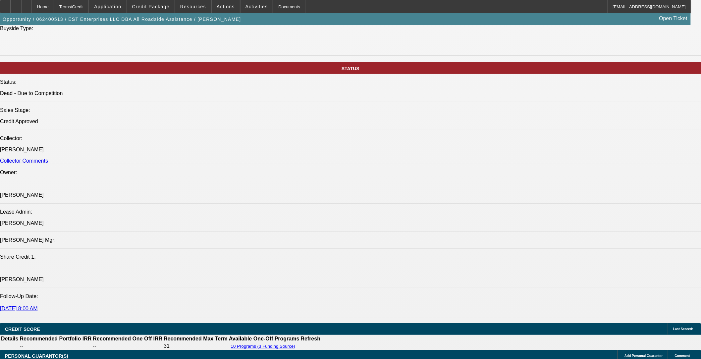
select select "2"
select select "6"
select select "1"
select select "2"
select select "6"
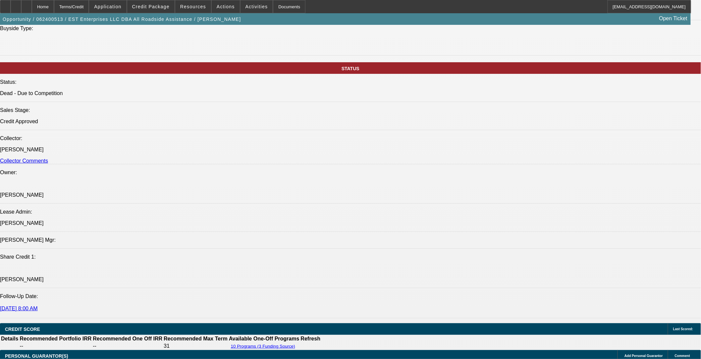
select select "1"
select select "2"
select select "6"
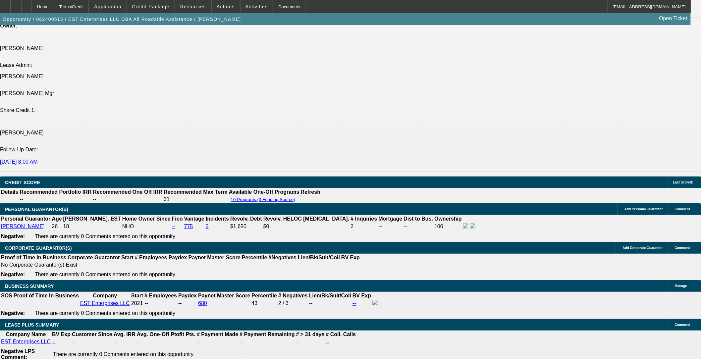
scroll to position [876, 0]
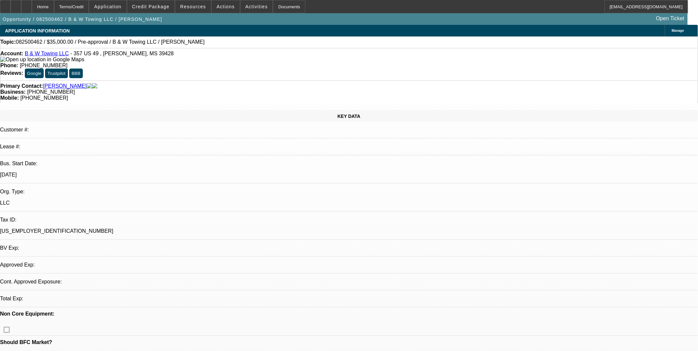
select select "0"
select select "2"
select select "0.1"
select select "1"
select select "2"
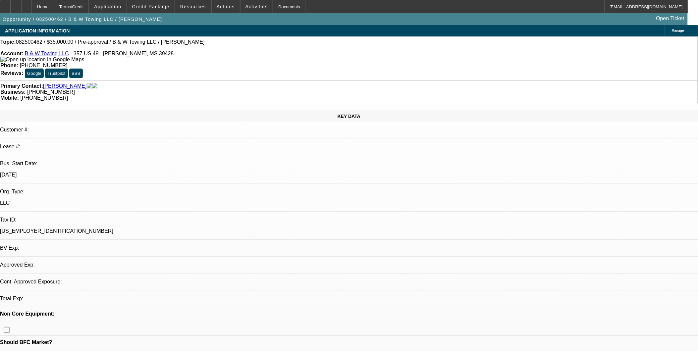
select select "4"
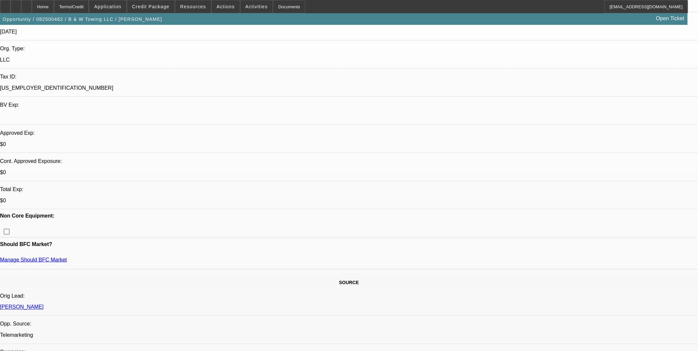
scroll to position [147, 0]
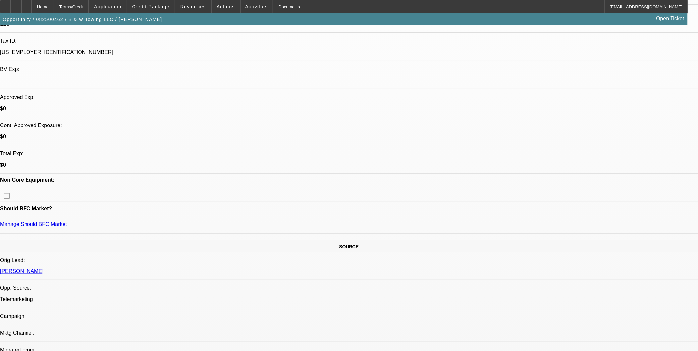
scroll to position [257, 0]
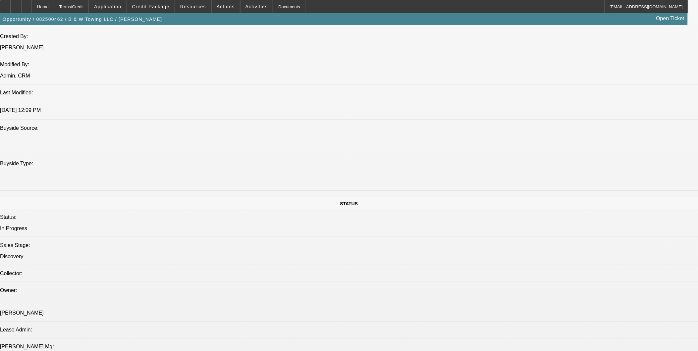
scroll to position [552, 0]
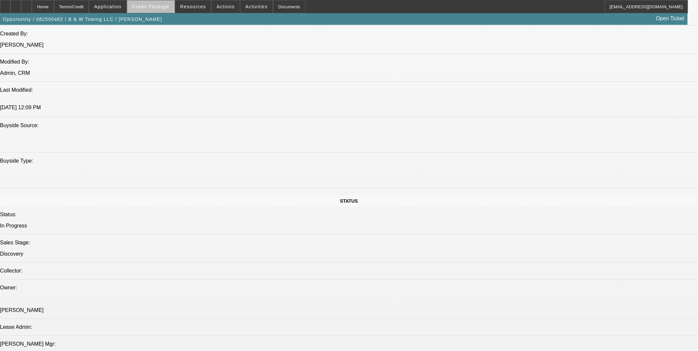
click at [162, 7] on span "Credit Package" at bounding box center [150, 6] width 37 height 5
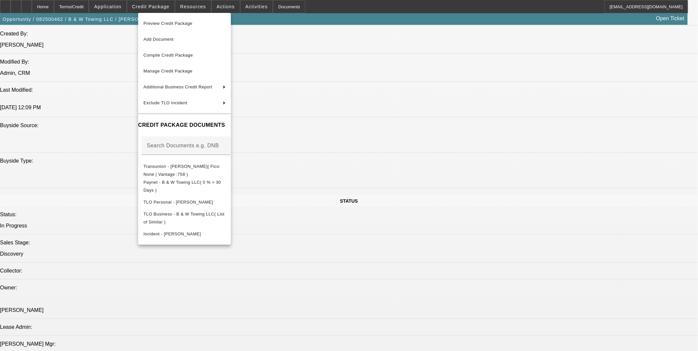
click at [378, 210] on div at bounding box center [349, 175] width 698 height 351
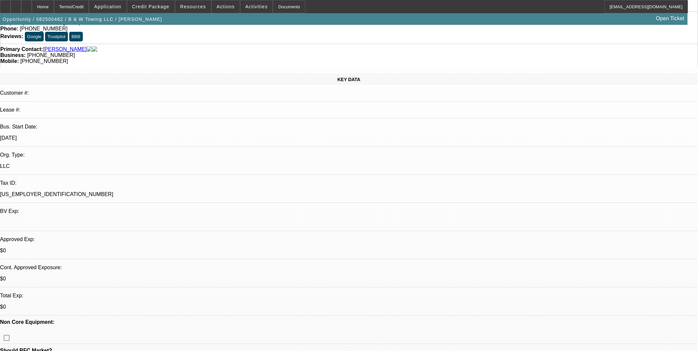
scroll to position [0, 0]
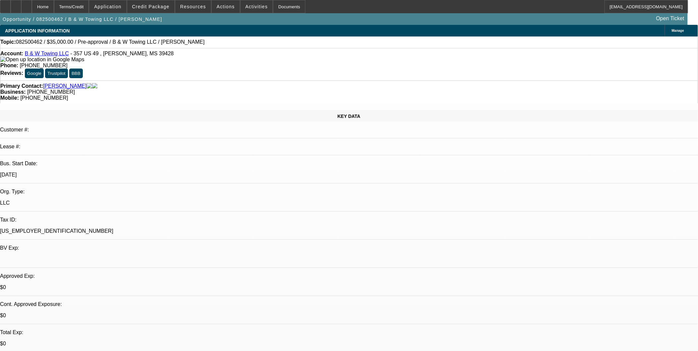
click at [51, 55] on link "B & W Towing LLC" at bounding box center [47, 54] width 44 height 6
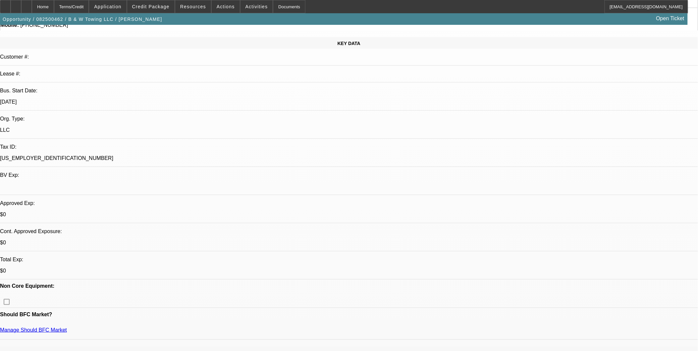
scroll to position [74, 0]
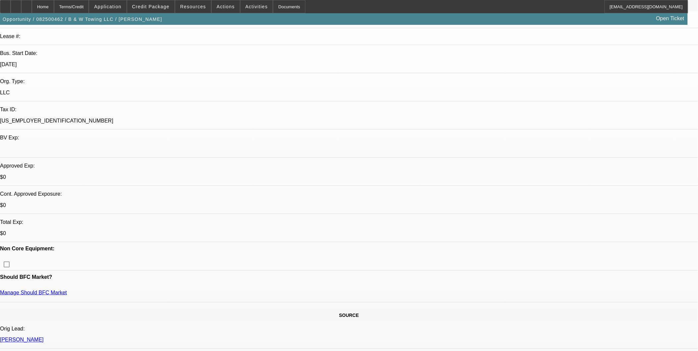
scroll to position [0, 0]
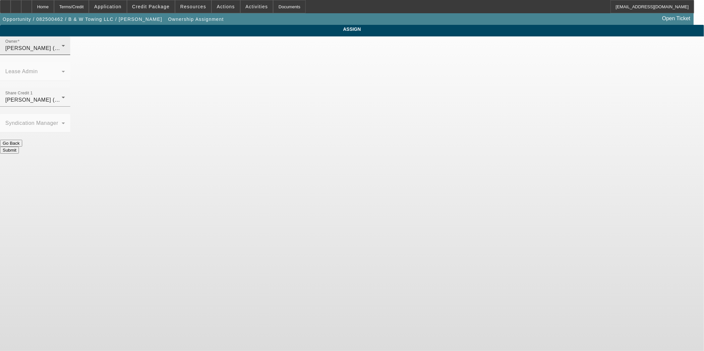
click at [69, 51] on span "[PERSON_NAME] (Lvl 1)" at bounding box center [36, 48] width 63 height 6
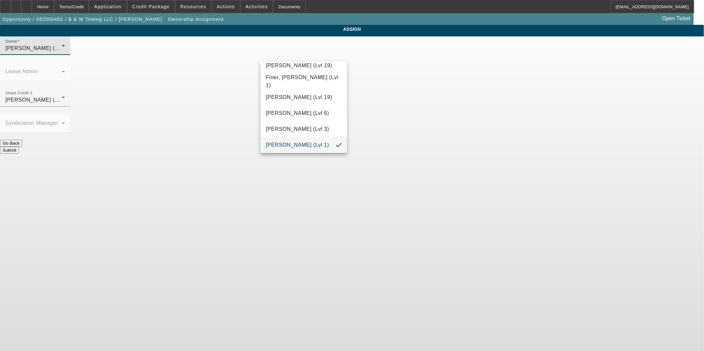
scroll to position [161, 0]
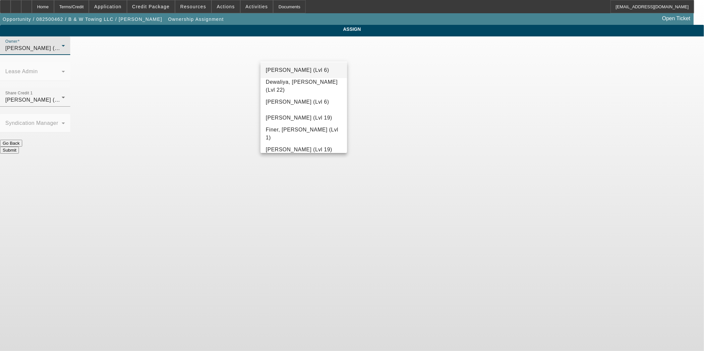
click at [297, 72] on span "[PERSON_NAME] (Lvl 6)" at bounding box center [297, 70] width 63 height 8
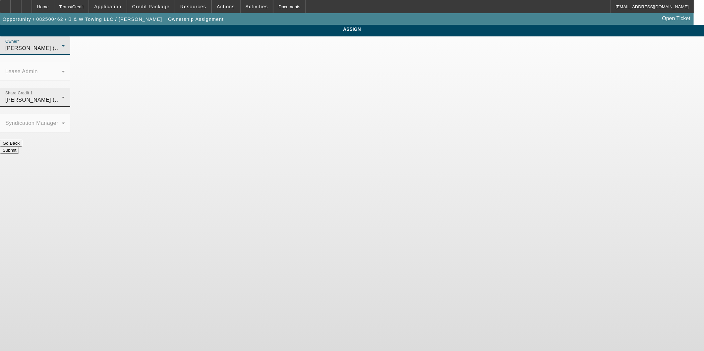
click at [72, 97] on span "[PERSON_NAME] (Lvl 19)" at bounding box center [38, 100] width 66 height 6
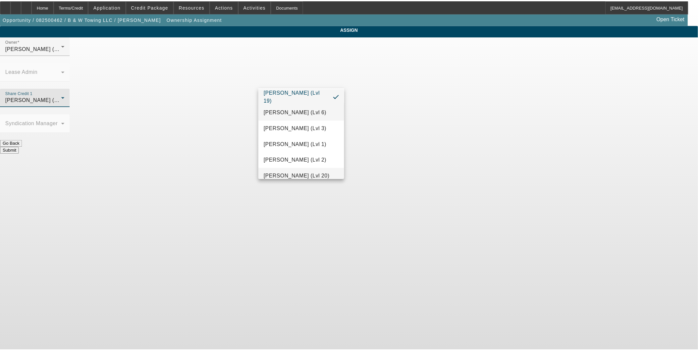
scroll to position [259, 0]
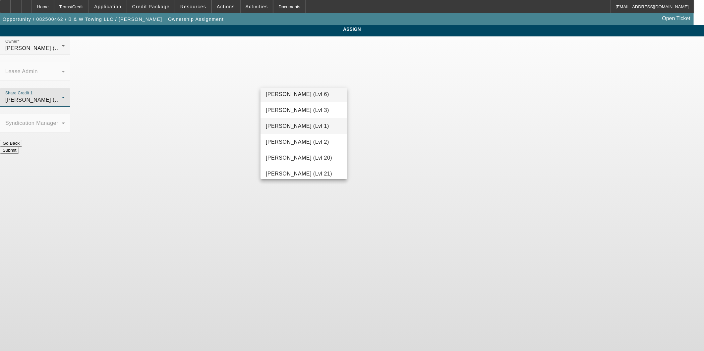
click at [305, 130] on span "[PERSON_NAME] (Lvl 1)" at bounding box center [297, 126] width 63 height 8
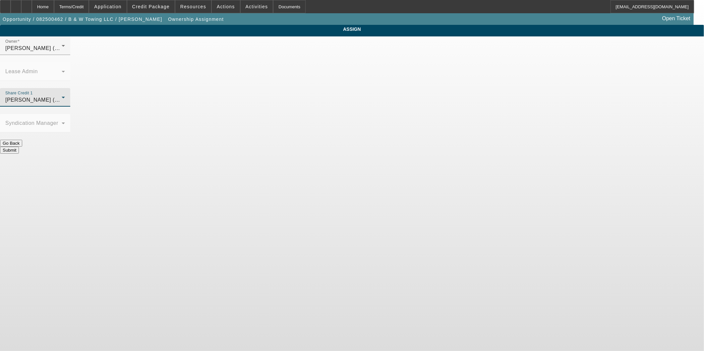
click at [19, 147] on button "Submit" at bounding box center [9, 150] width 19 height 7
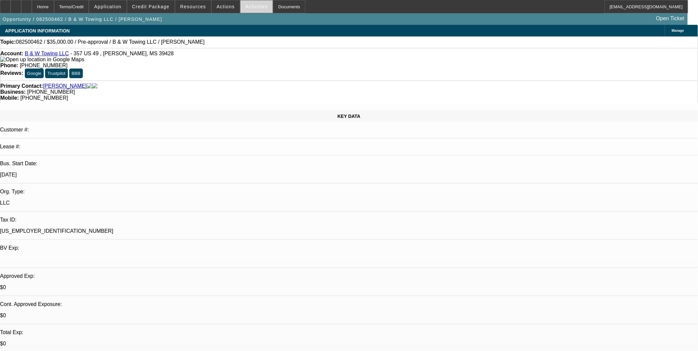
select select "0"
select select "2"
select select "0.1"
select select "4"
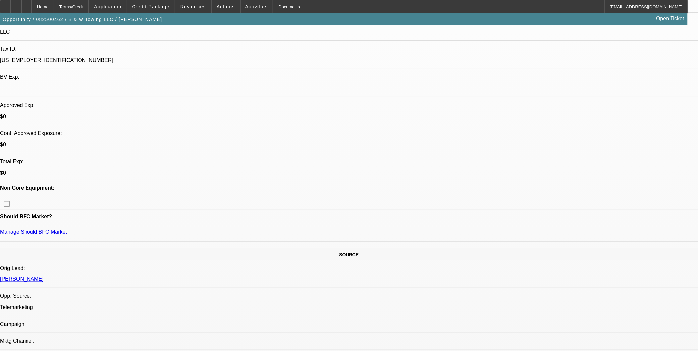
scroll to position [184, 0]
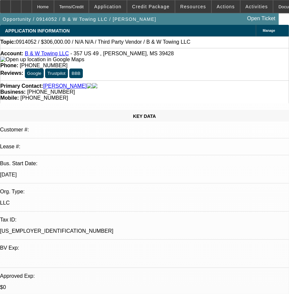
select select "0"
select select "2"
select select "0"
select select "2"
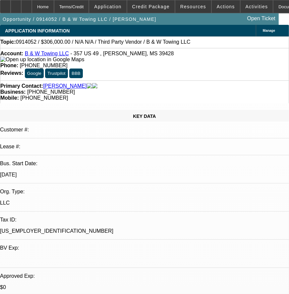
select select "0"
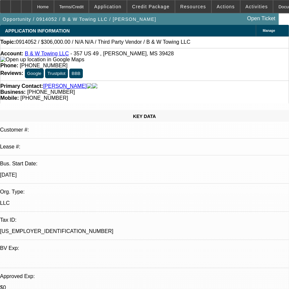
select select "1"
select select "2"
select select "4"
select select "1"
select select "2"
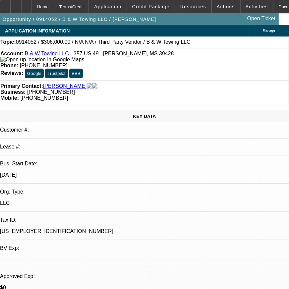
select select "4"
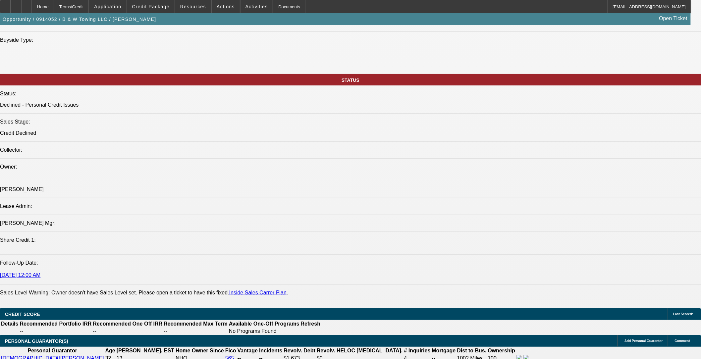
scroll to position [663, 0]
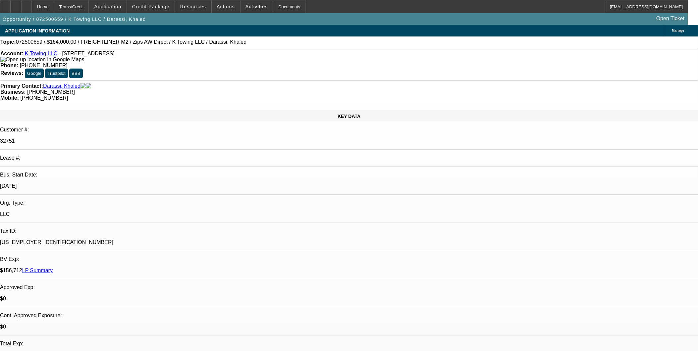
select select "0"
select select "2"
select select "0"
select select "6"
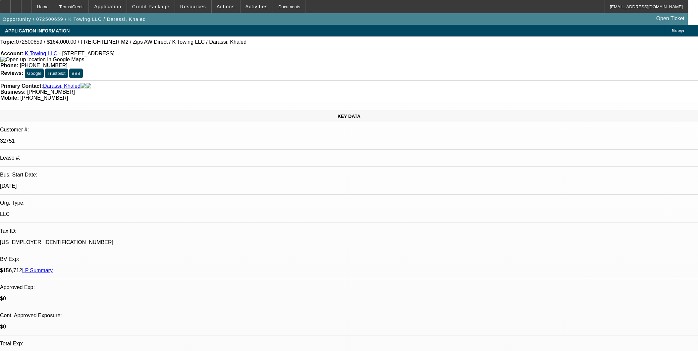
select select "0"
select select "2"
select select "0"
select select "6"
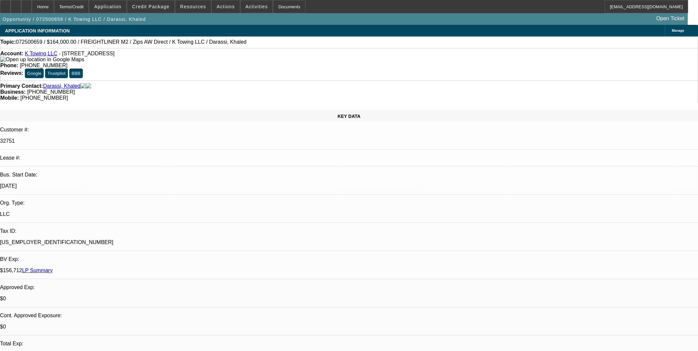
select select "0.2"
select select "0"
select select "6"
select select "0"
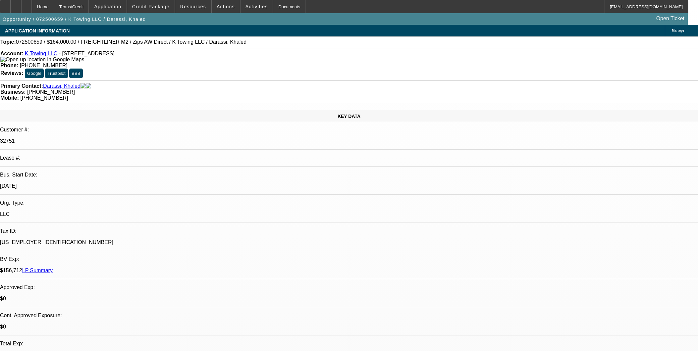
select select "0"
select select "6"
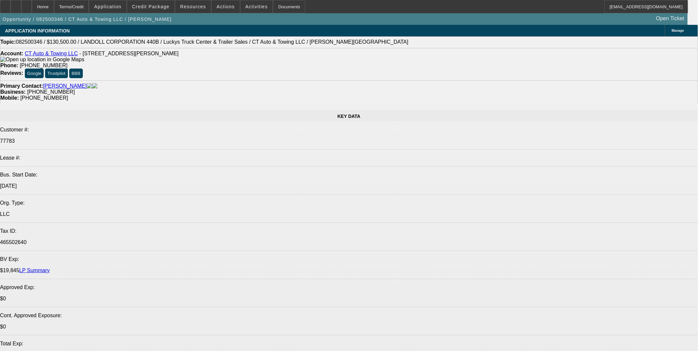
select select "0"
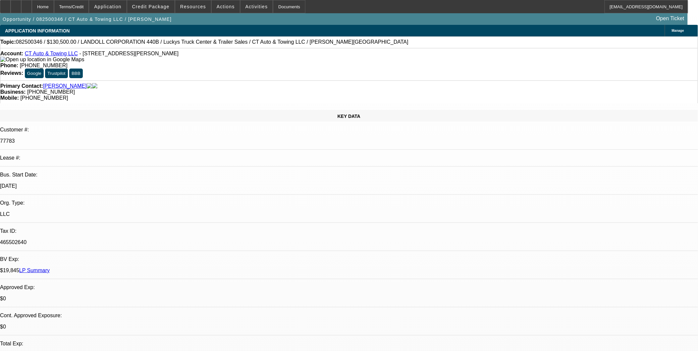
select select "0"
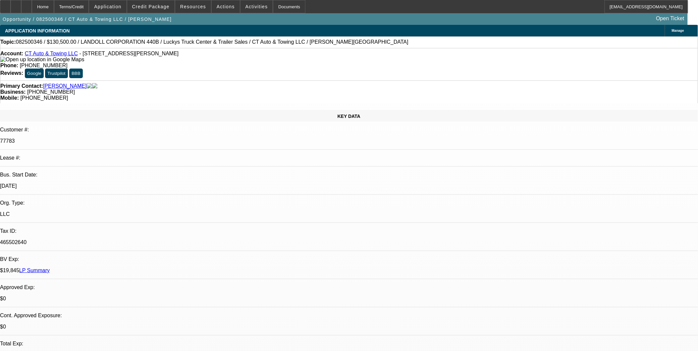
select select "0"
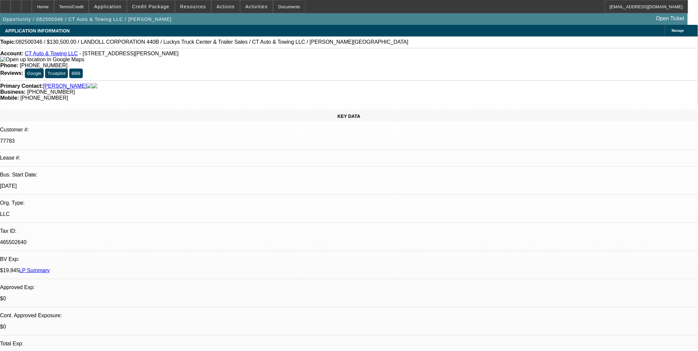
select select "0"
select select "1"
select select "6"
select select "1"
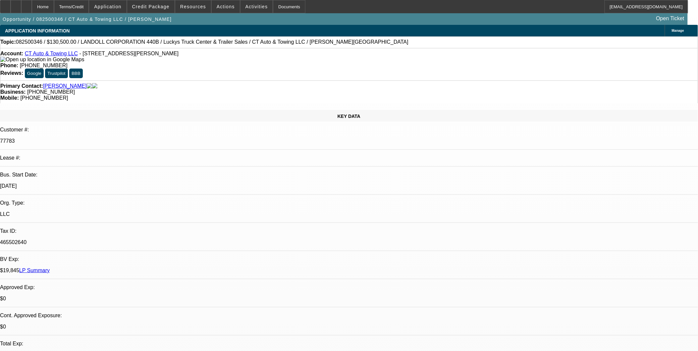
select select "1"
select select "6"
select select "1"
select select "6"
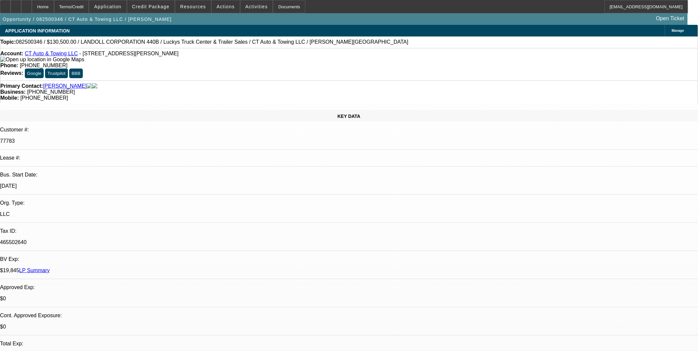
select select "1"
select select "6"
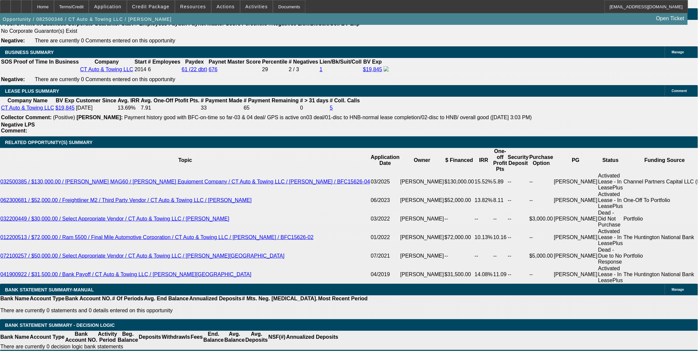
scroll to position [1067, 0]
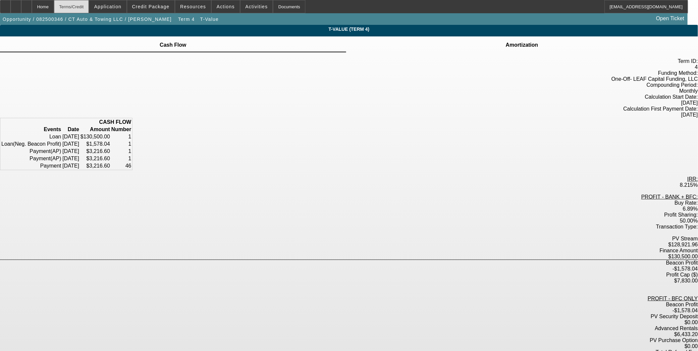
click at [88, 6] on div "Terms/Credit" at bounding box center [71, 6] width 35 height 13
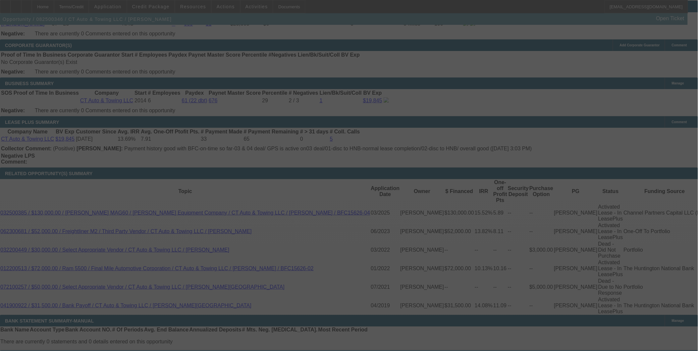
scroll to position [1045, 0]
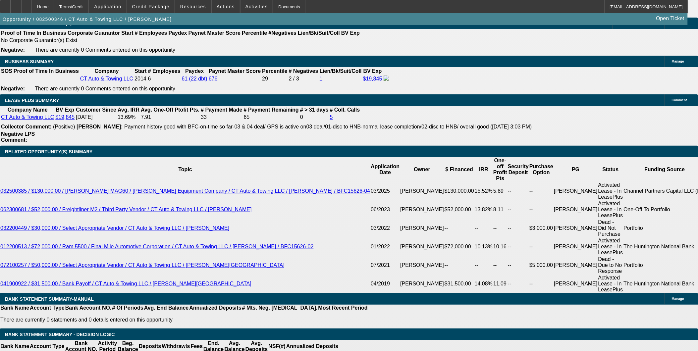
select select "0"
select select "6"
select select "0"
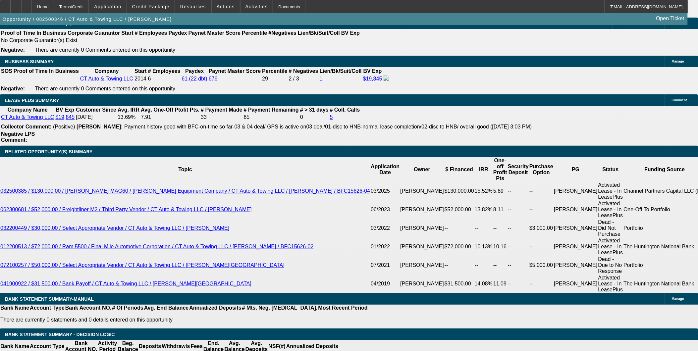
select select "0"
select select "6"
select select "0"
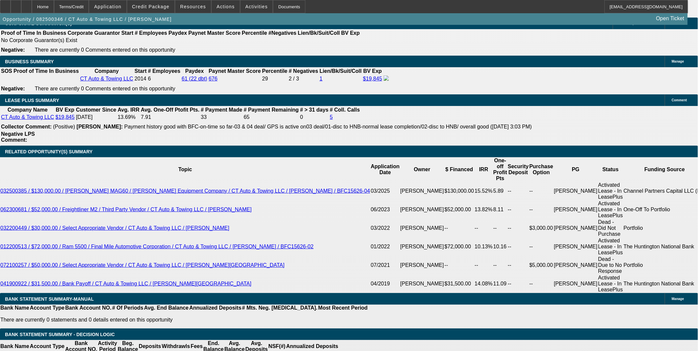
select select "0"
select select "6"
select select "0"
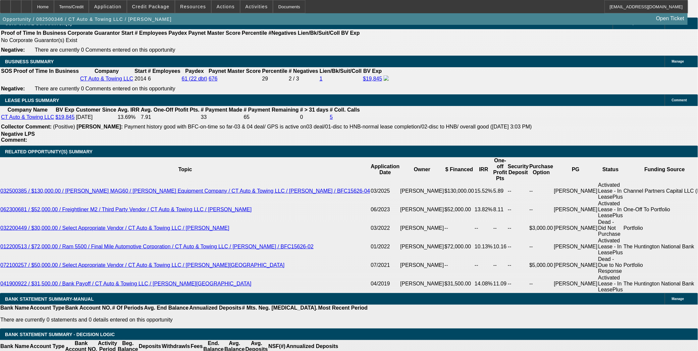
select select "6"
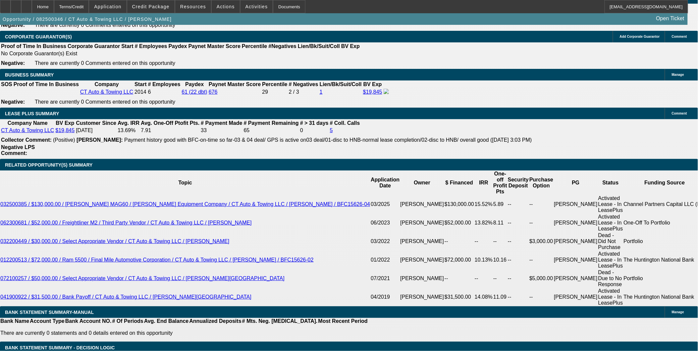
scroll to position [1045, 0]
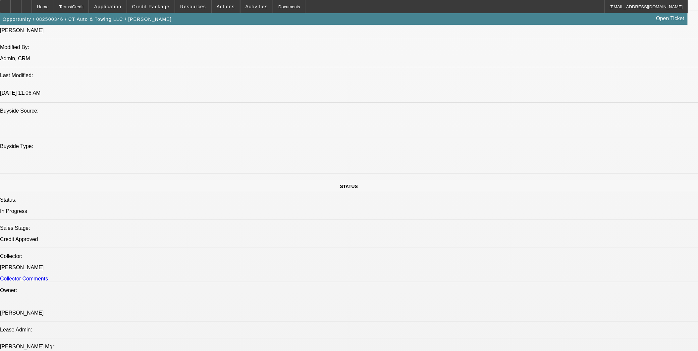
scroll to position [677, 0]
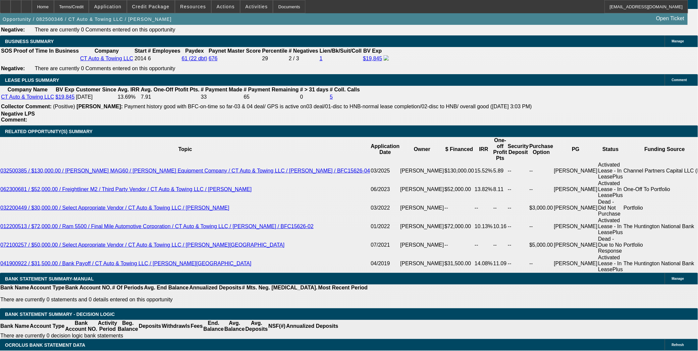
scroll to position [1082, 0]
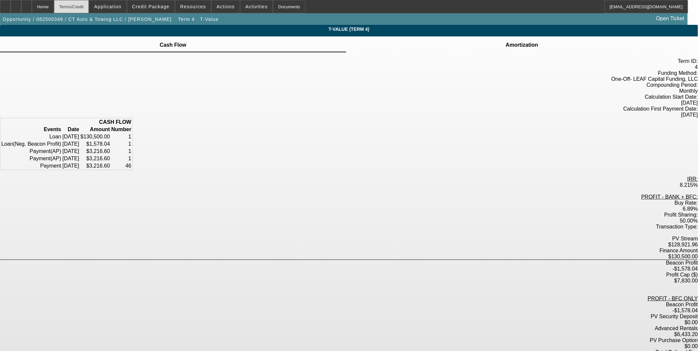
click at [85, 6] on div "Terms/Credit" at bounding box center [71, 6] width 35 height 13
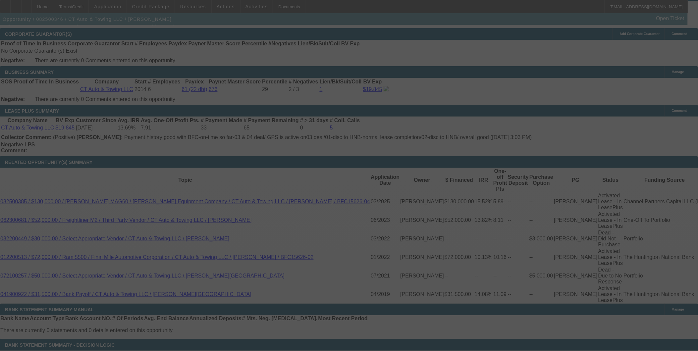
scroll to position [1045, 0]
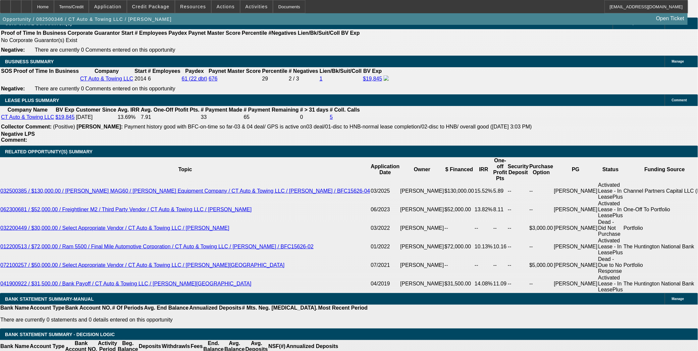
select select "0"
select select "6"
select select "0"
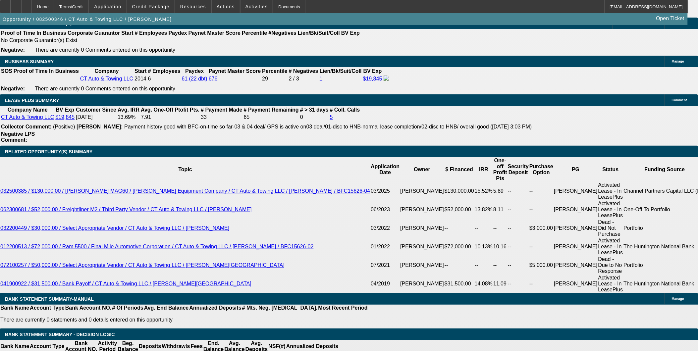
select select "0"
select select "6"
select select "0"
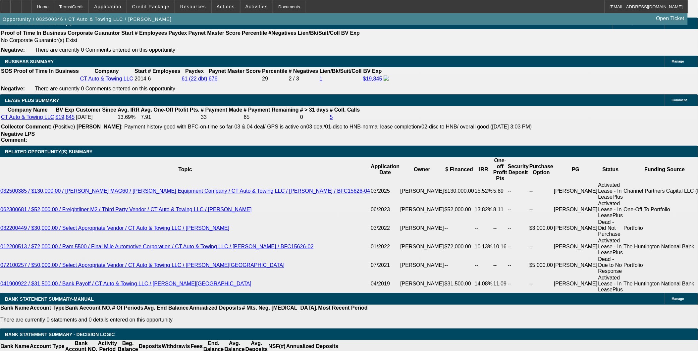
select select "0"
select select "6"
select select "0"
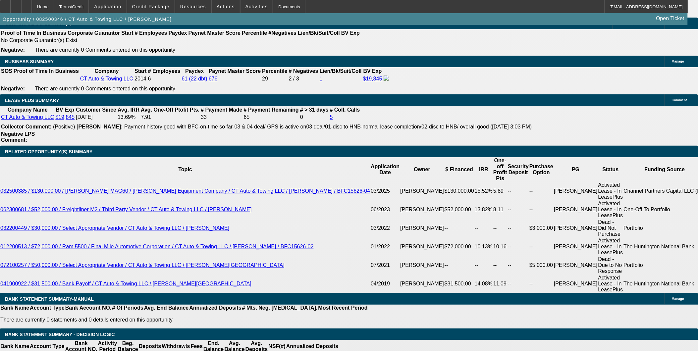
select select "6"
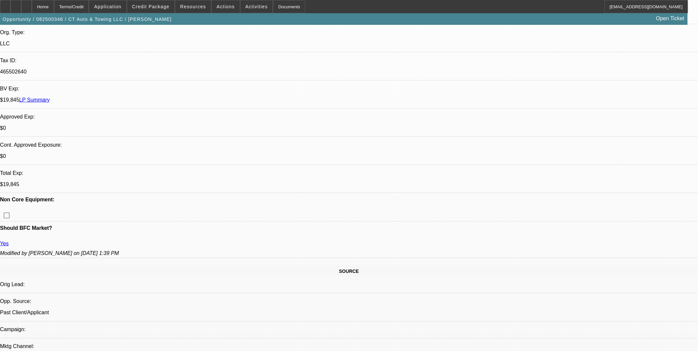
scroll to position [162, 0]
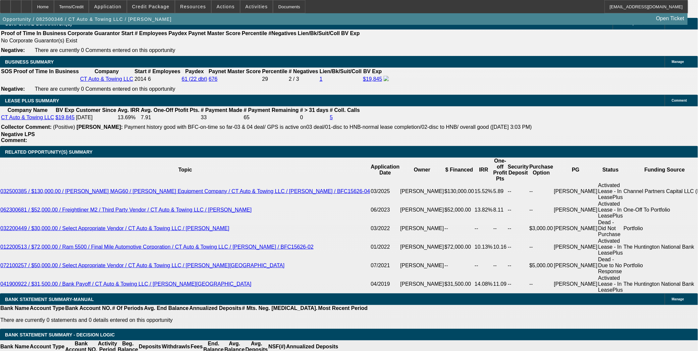
scroll to position [1045, 0]
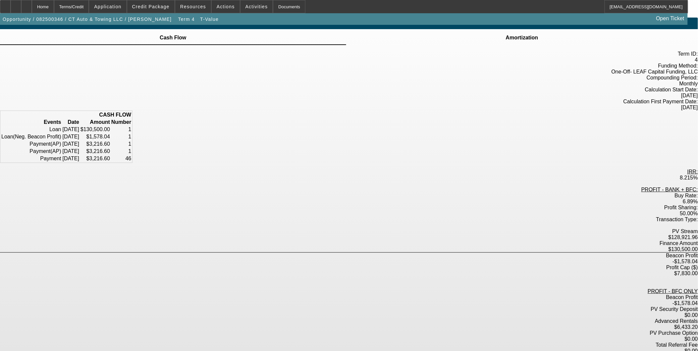
scroll to position [13, 0]
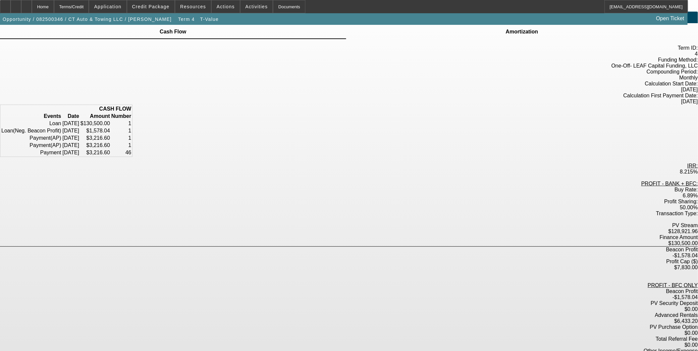
click at [380, 289] on div "Beacon Profit -$1,578.04" at bounding box center [349, 295] width 698 height 12
drag, startPoint x: 343, startPoint y: 250, endPoint x: 371, endPoint y: 250, distance: 28.8
click at [371, 312] on div "Advanced Rentals $6,433.20" at bounding box center [349, 318] width 698 height 12
click at [401, 312] on div "Advanced Rentals $6,433.20" at bounding box center [349, 318] width 698 height 12
click at [81, 5] on div "Terms/Credit" at bounding box center [71, 6] width 35 height 13
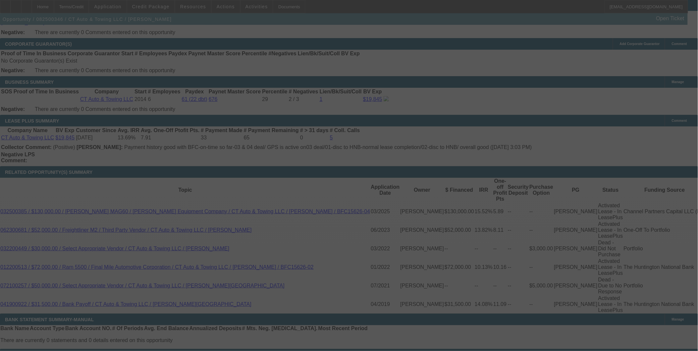
scroll to position [1045, 0]
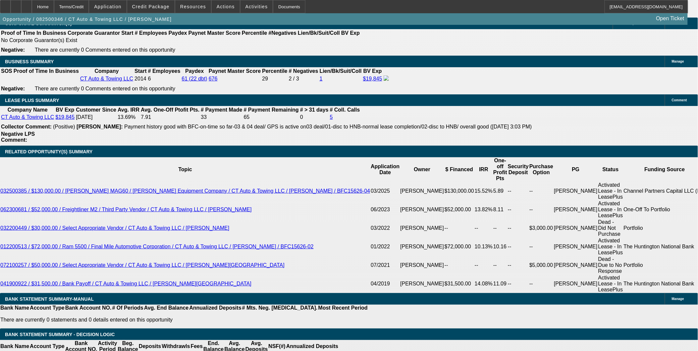
select select "0"
select select "6"
select select "0"
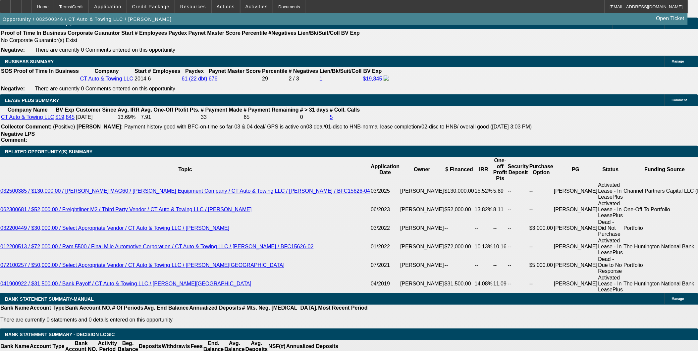
select select "0"
select select "6"
select select "0"
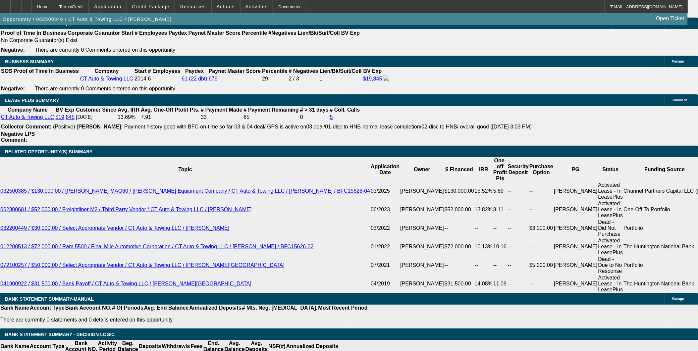
select select "0"
select select "6"
select select "0"
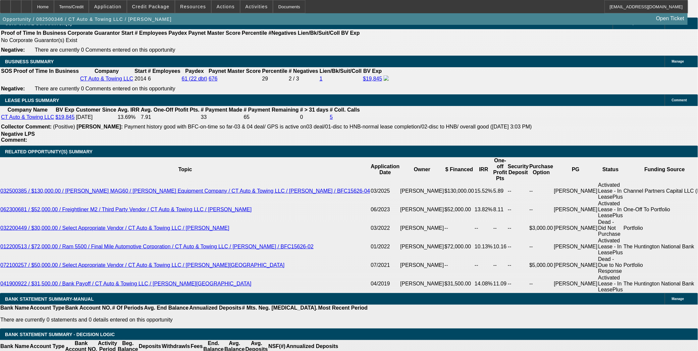
select select "6"
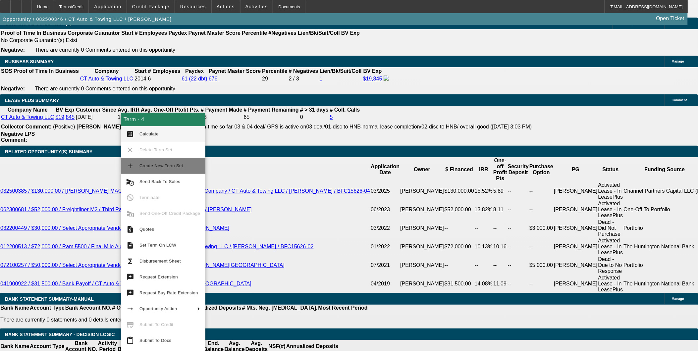
click at [156, 165] on span "Create New Term Set" at bounding box center [161, 165] width 44 height 5
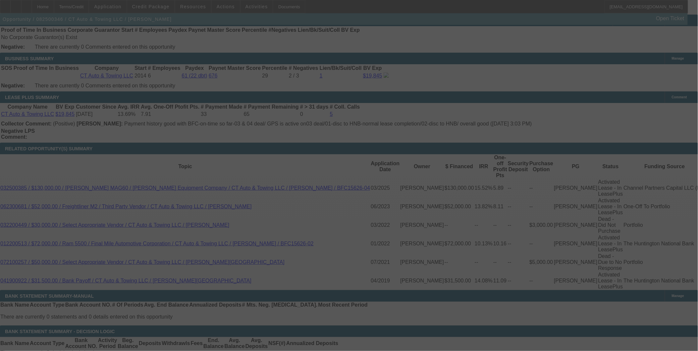
scroll to position [1045, 0]
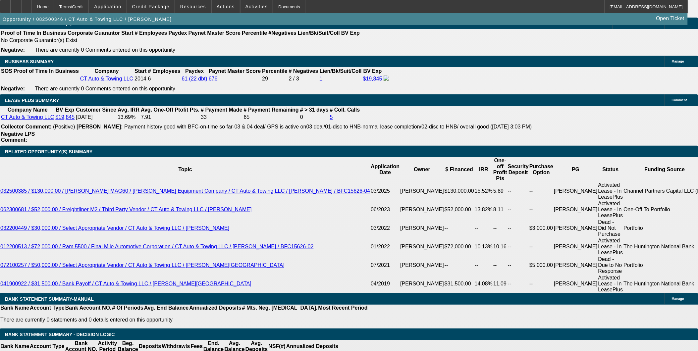
select select "0"
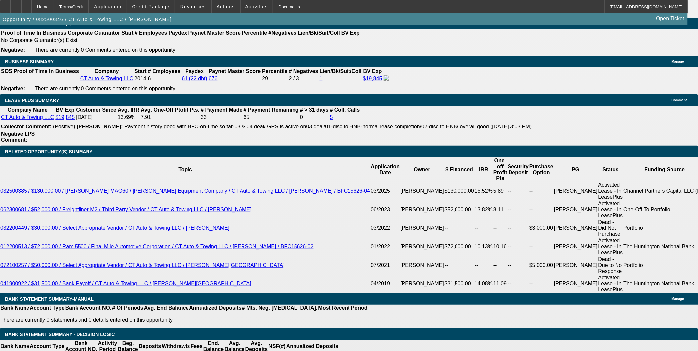
select select "0"
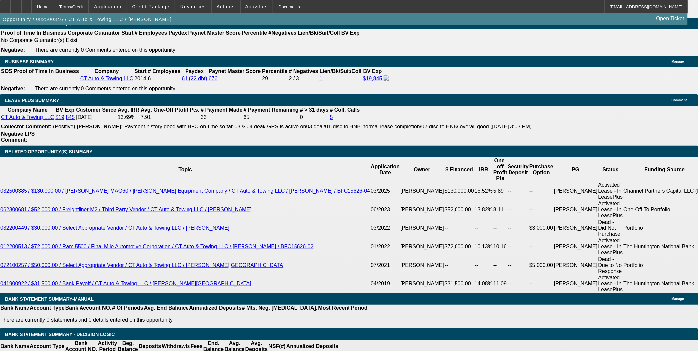
select select "0"
select select "1"
select select "6"
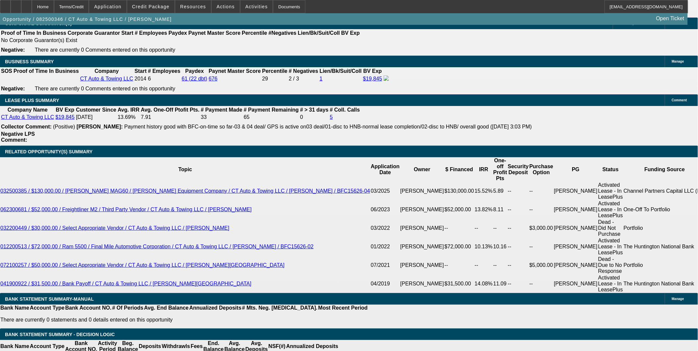
select select "1"
select select "6"
select select "1"
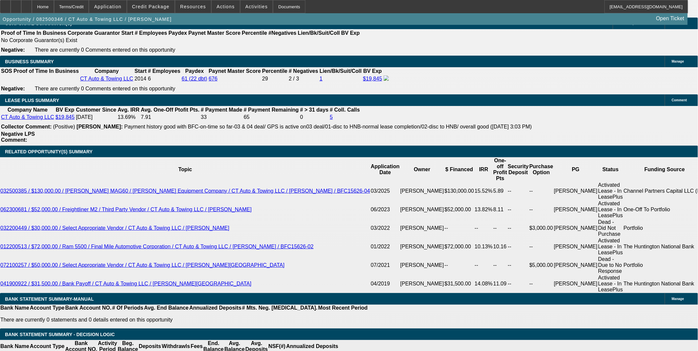
select select "6"
select select "1"
select select "6"
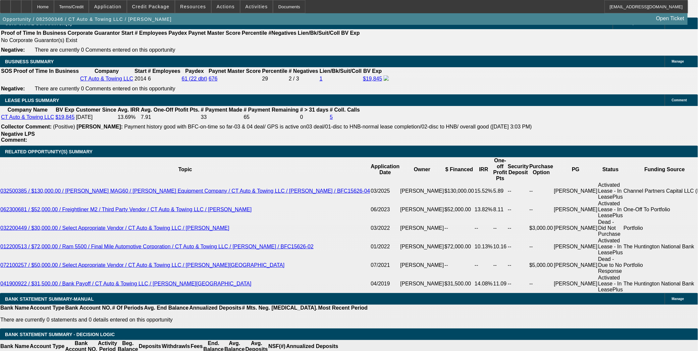
type input "$8,200.00"
type input "UNKNOWN"
type input "$3,125.40"
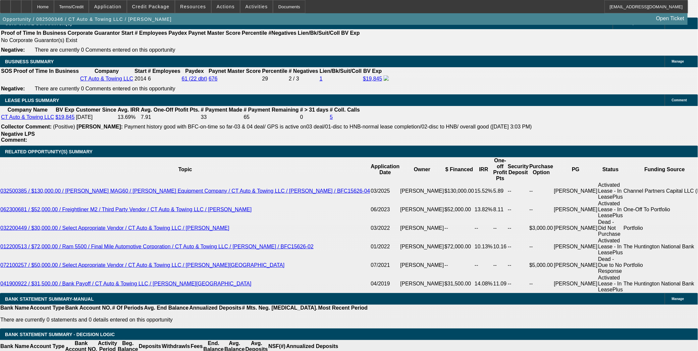
select select "3"
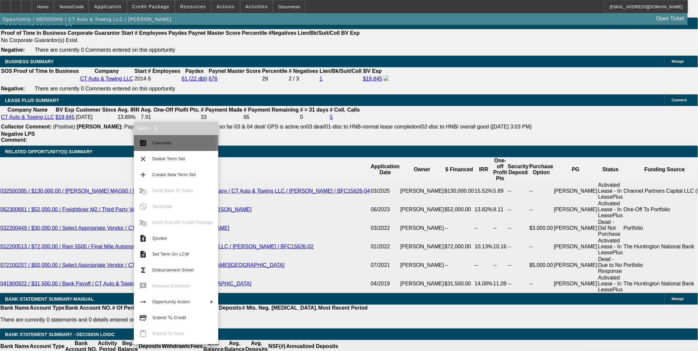
click at [158, 145] on span "Calculate" at bounding box center [182, 143] width 61 height 8
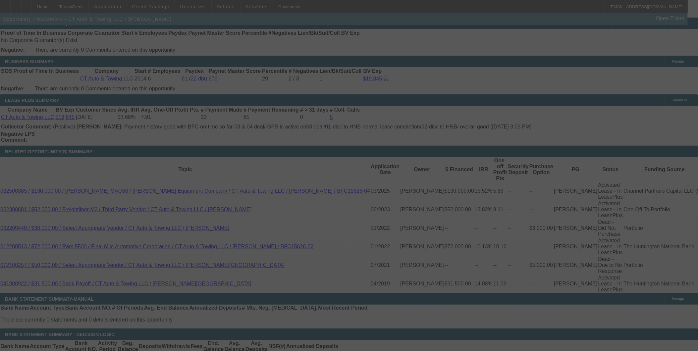
select select "0"
select select "3"
select select "0"
select select "6"
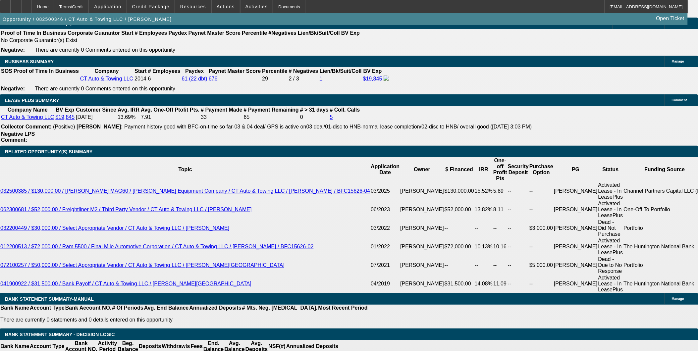
type input "UNKNOWN"
type input "9"
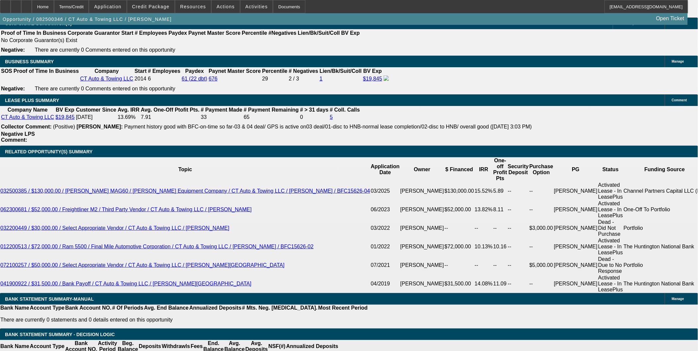
type input "$3,155.42"
type input "9"
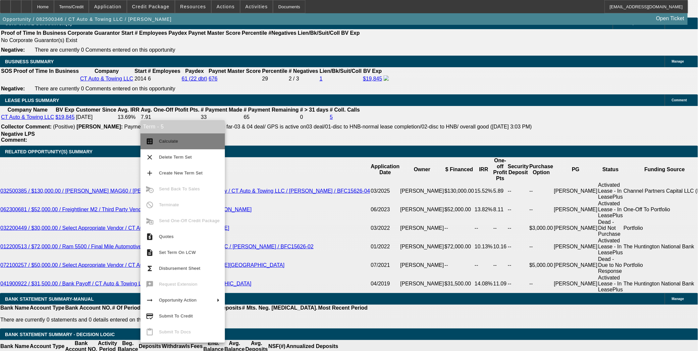
click at [159, 136] on button "calculate Calculate" at bounding box center [182, 142] width 84 height 16
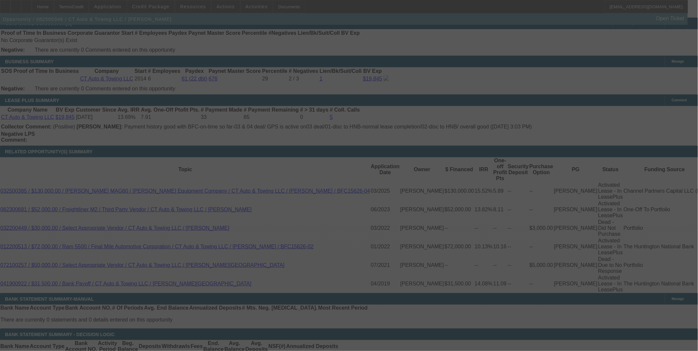
select select "0"
select select "3"
select select "0"
select select "6"
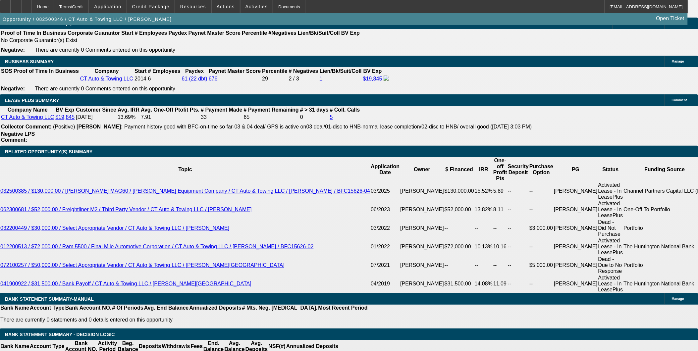
type input "$6,000.00"
type input "UNKNOWN"
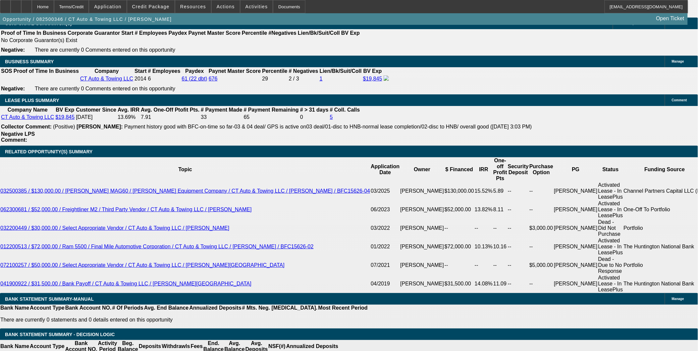
type input "$3,210.17"
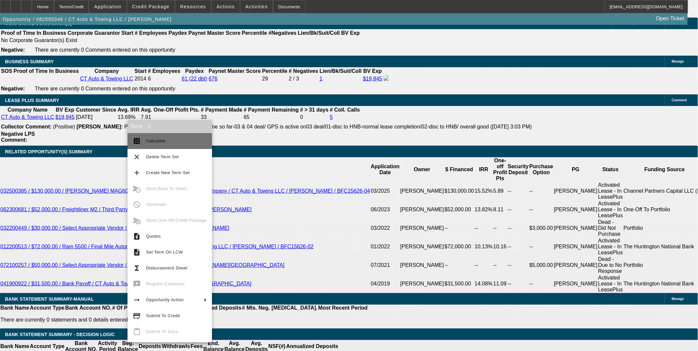
click at [174, 139] on span "Calculate" at bounding box center [176, 141] width 61 height 8
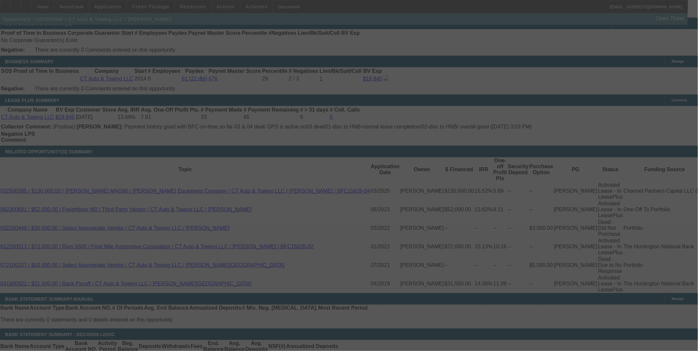
select select "0"
select select "3"
select select "0"
select select "6"
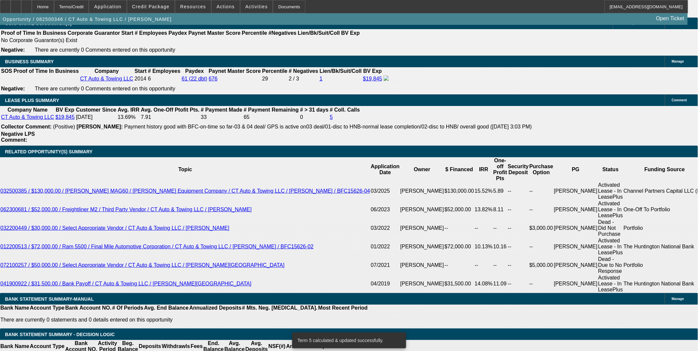
select select "2"
type input "UNKNOWN"
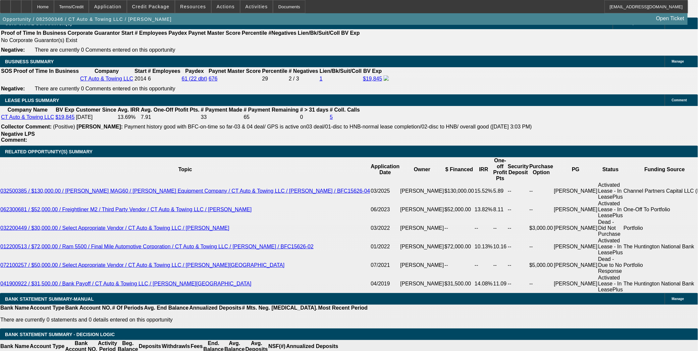
type input "$10,000.00"
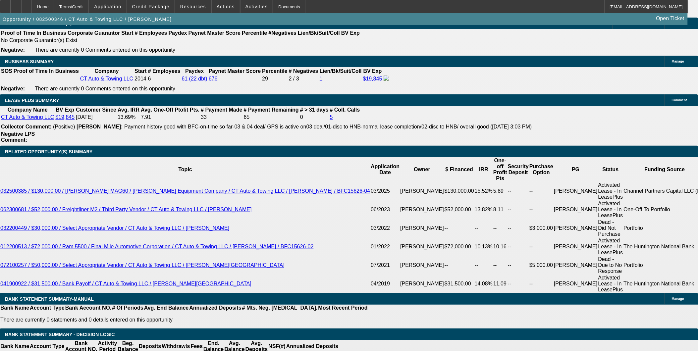
type input "$3,110.63"
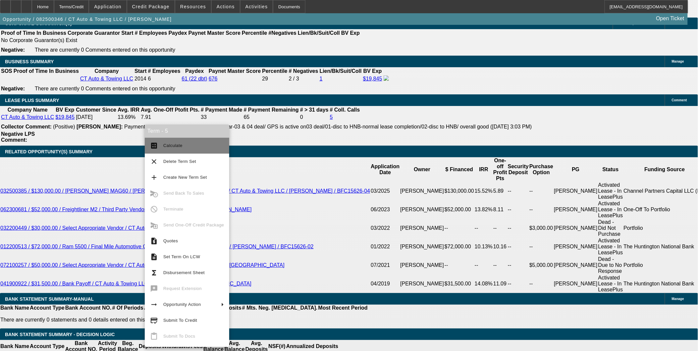
click at [176, 143] on span "Calculate" at bounding box center [172, 145] width 19 height 5
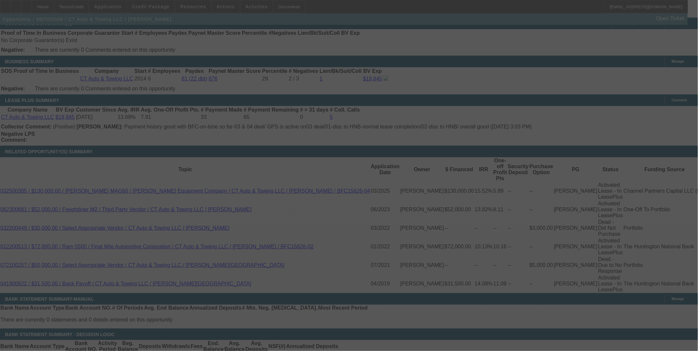
select select "0"
select select "2"
select select "0"
select select "6"
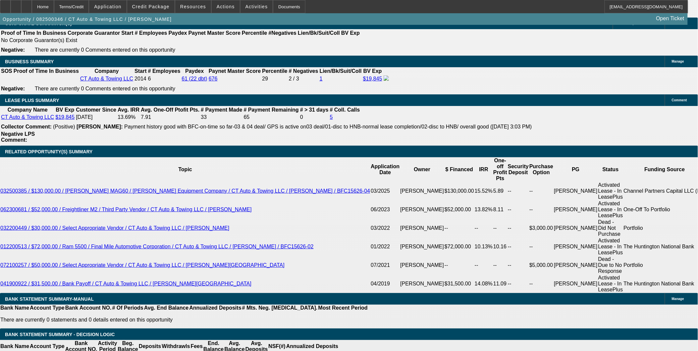
type input "$0.00"
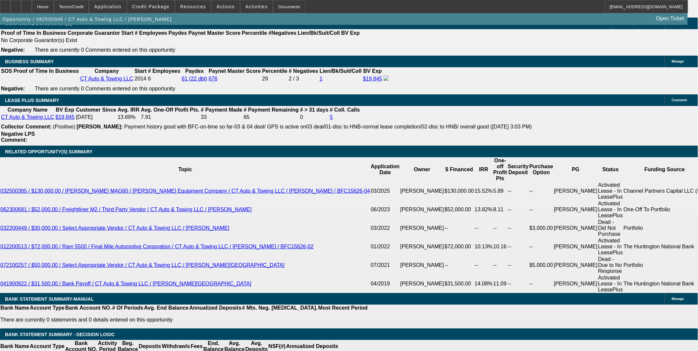
type input "36"
type input "UNKNOWN"
type input "$42,293.22"
type input "36"
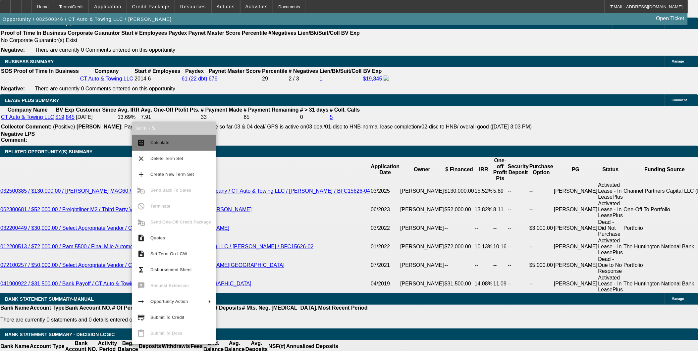
click at [166, 145] on span "Calculate" at bounding box center [180, 143] width 61 height 8
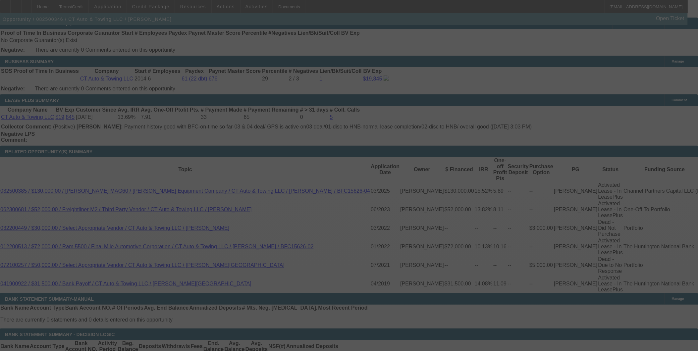
select select "0"
select select "2"
select select "0"
select select "6"
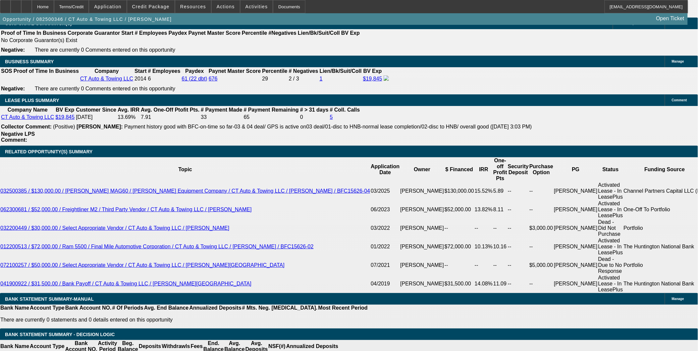
type input "UNKNOWN"
type input "9"
type input "$3,974.97"
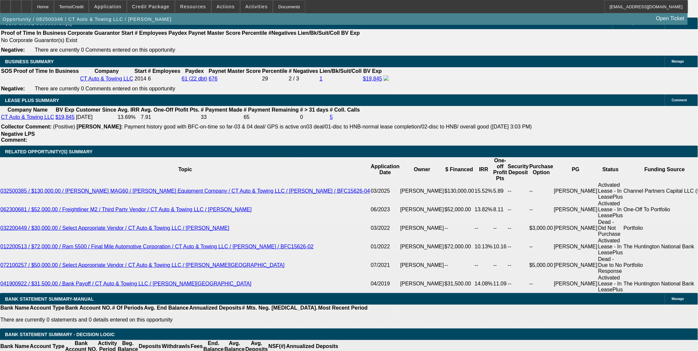
type input "9"
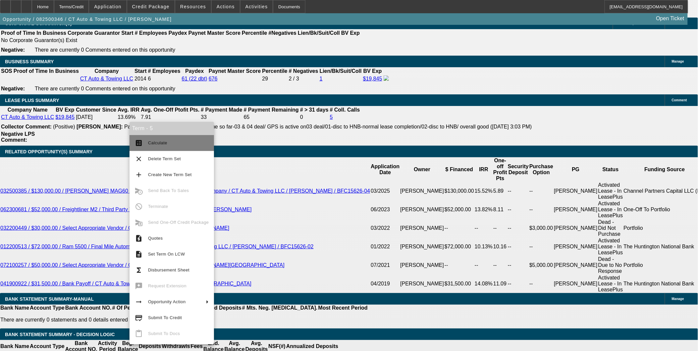
click at [160, 138] on button "calculate Calculate" at bounding box center [172, 143] width 84 height 16
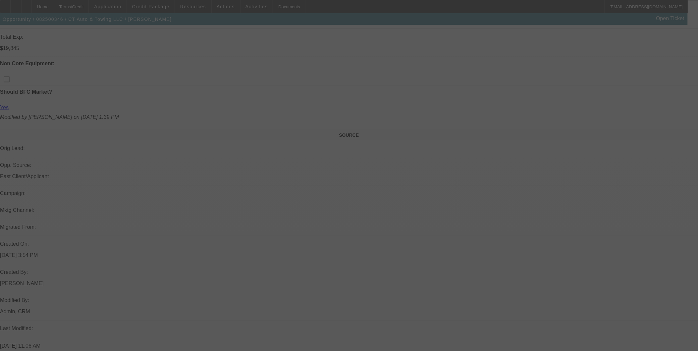
scroll to position [199, 0]
select select "0"
select select "2"
select select "0"
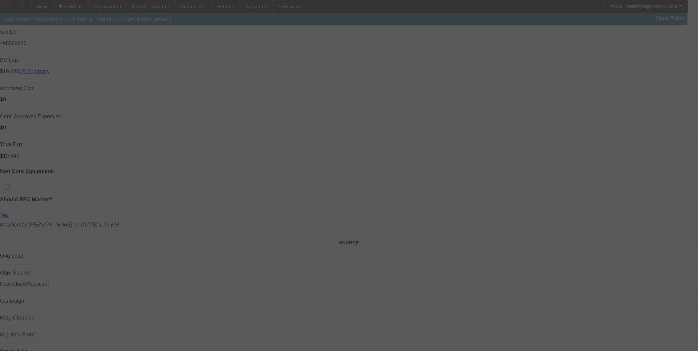
select select "6"
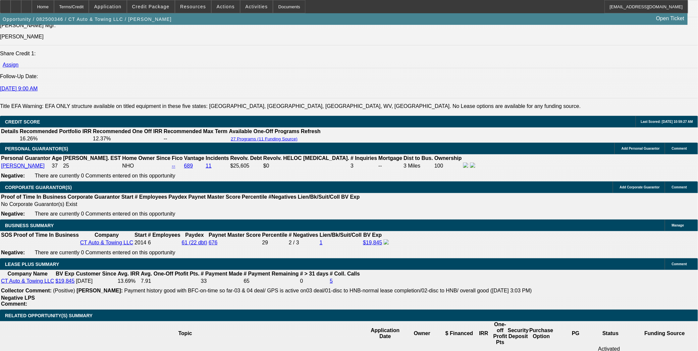
scroll to position [1082, 0]
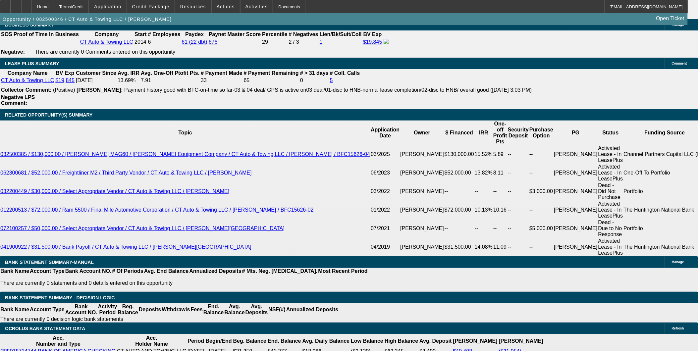
type input "$0.00"
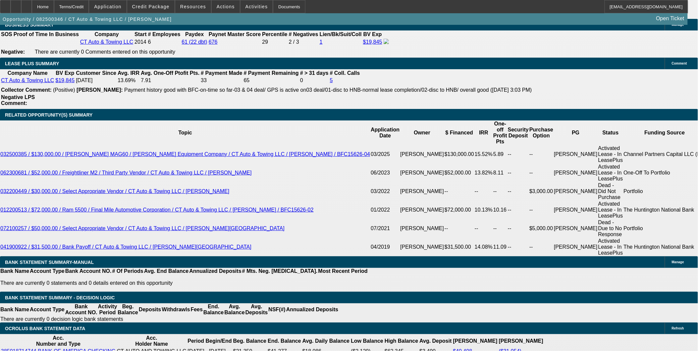
type input "UNKNOWN"
type input "10"
type input "$3,526.01"
type input "10"
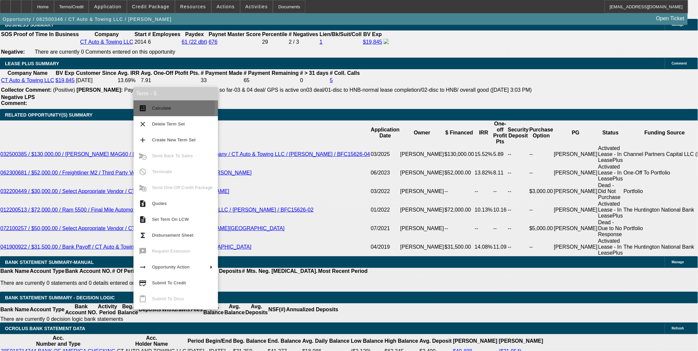
click at [159, 108] on span "Calculate" at bounding box center [161, 108] width 19 height 5
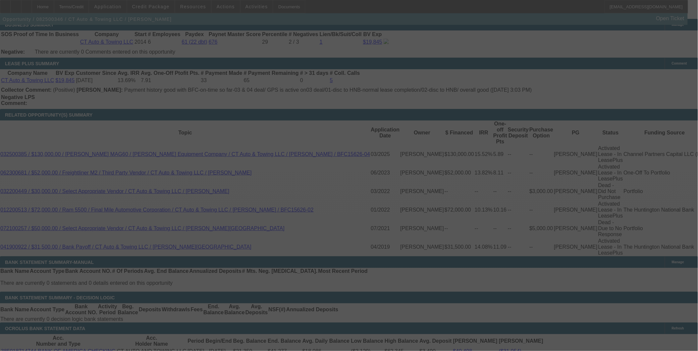
select select "0"
select select "2"
select select "0"
select select "6"
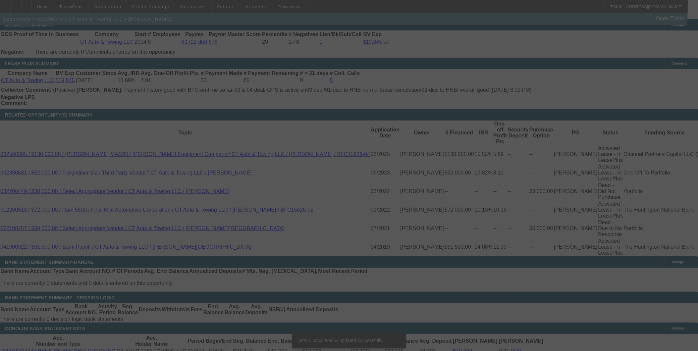
scroll to position [1075, 0]
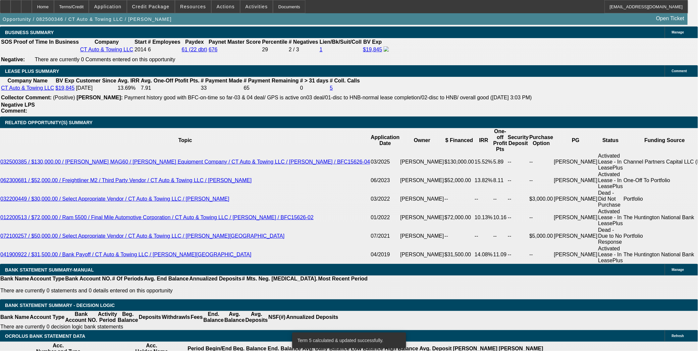
type input "10"
type input "UNKNOWN"
type input "$4,033.40"
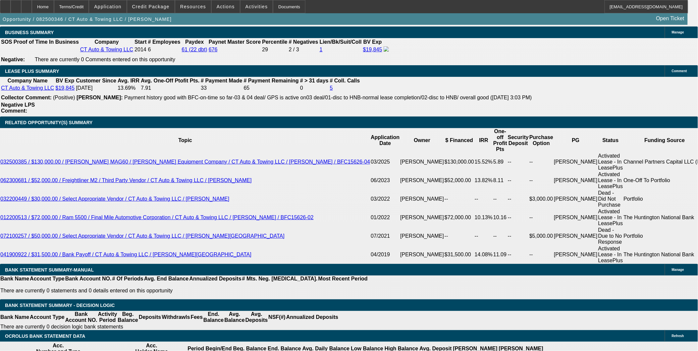
type input "10"
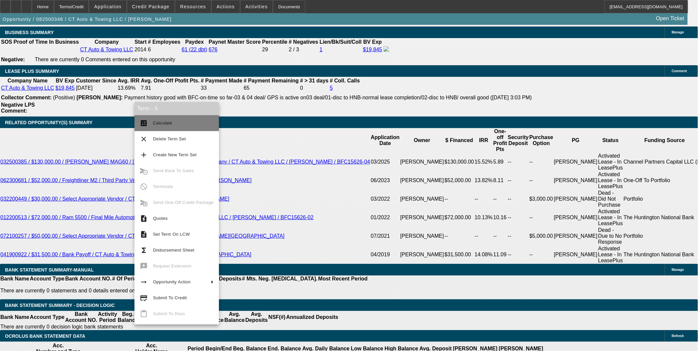
click at [160, 120] on span "Calculate" at bounding box center [183, 123] width 61 height 8
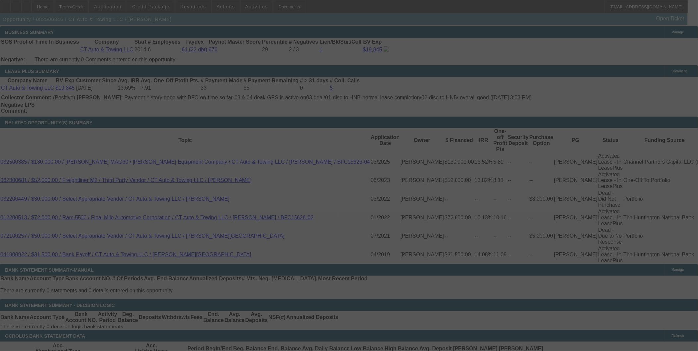
select select "0"
select select "2"
select select "0"
select select "6"
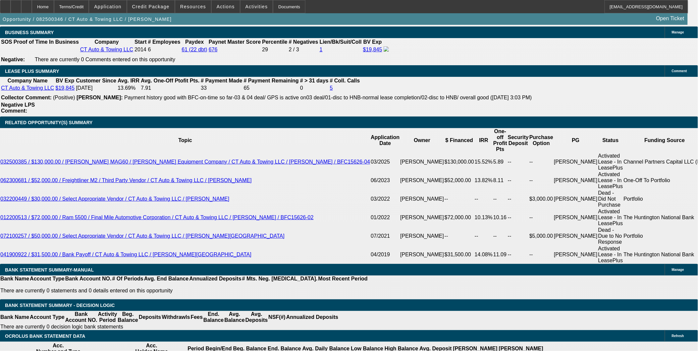
type input "0"
type input "UNKNOWN"
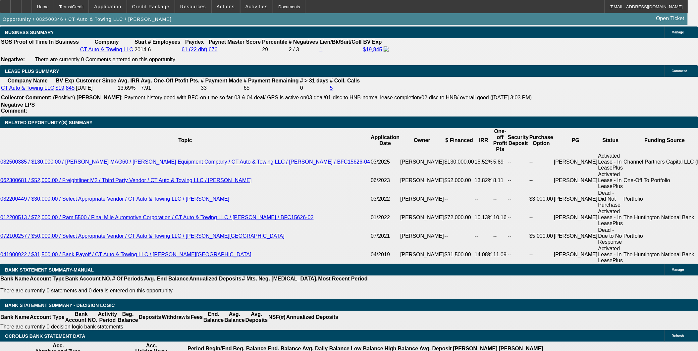
type input "$12,500.00"
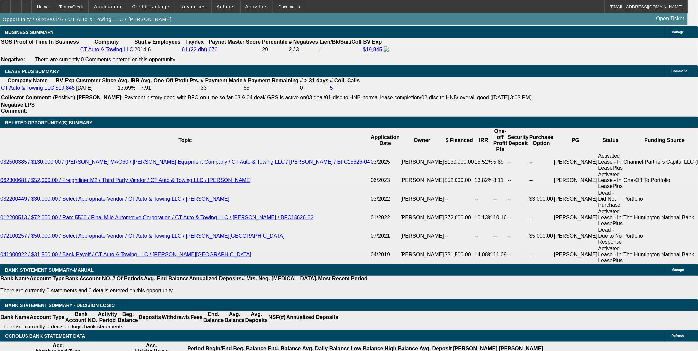
type input "$4,033.40"
drag, startPoint x: 159, startPoint y: 178, endPoint x: 156, endPoint y: 161, distance: 17.2
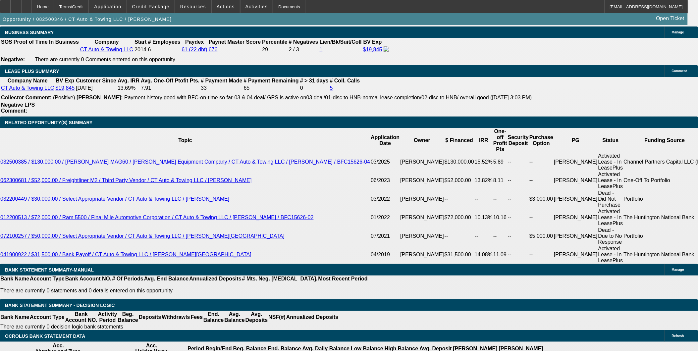
type input "8"
type input "$3,917.05"
type input "8"
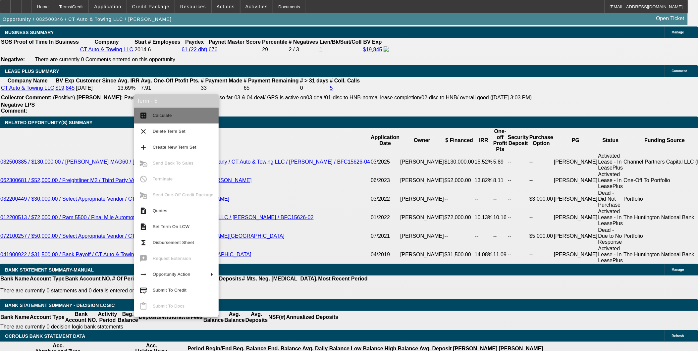
click at [163, 113] on span "Calculate" at bounding box center [162, 115] width 19 height 5
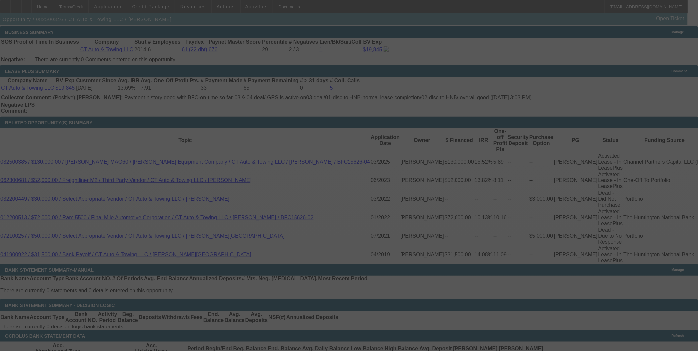
select select "0"
select select "2"
select select "0"
select select "6"
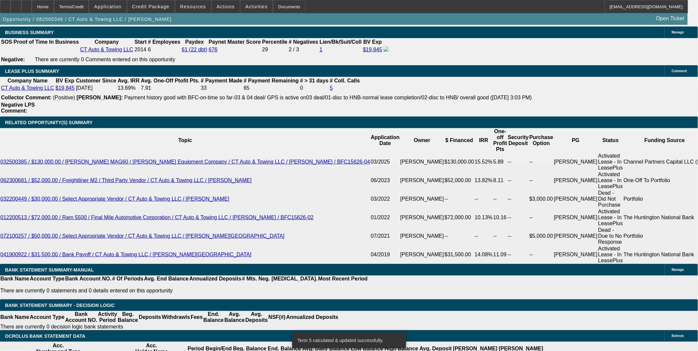
type input "UNKNOWN"
type input "6"
type input "$3,802.74"
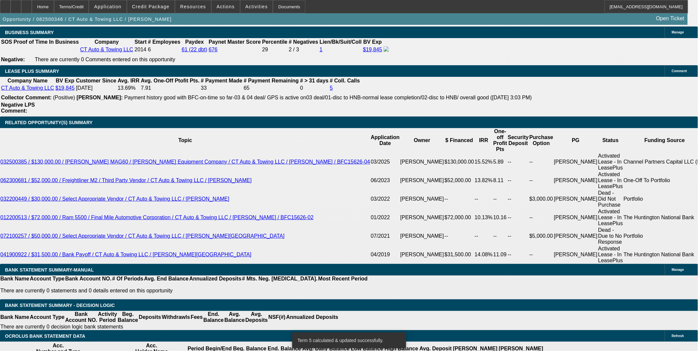
type input "6.5"
type input "$3,831.13"
type input "6.5"
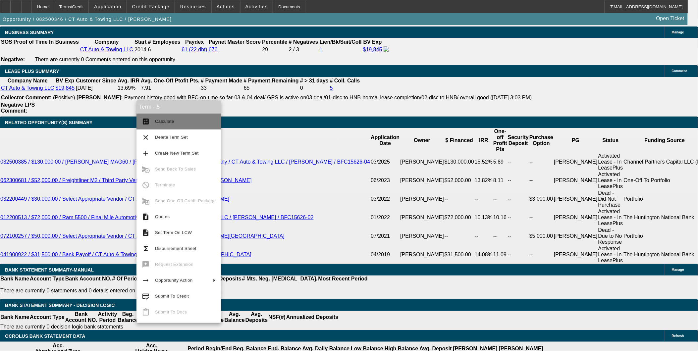
click at [167, 119] on span "Calculate" at bounding box center [164, 121] width 19 height 5
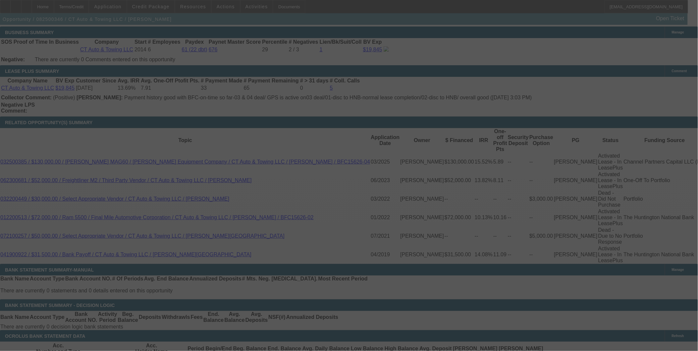
select select "0"
select select "2"
select select "0"
select select "6"
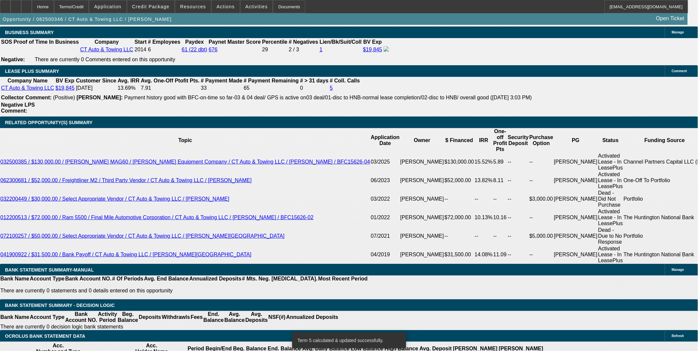
type input "UNKNOWN"
type input "5"
type input "$3,746.36"
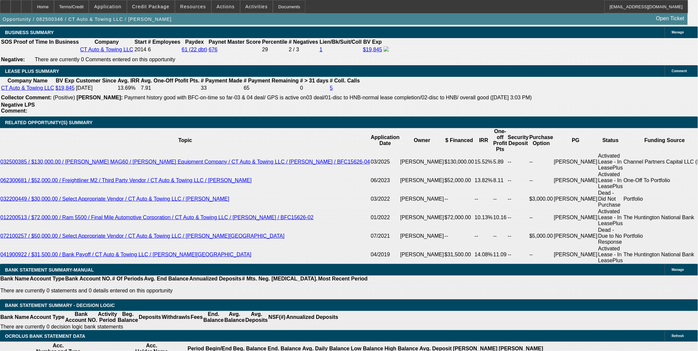
type input "5"
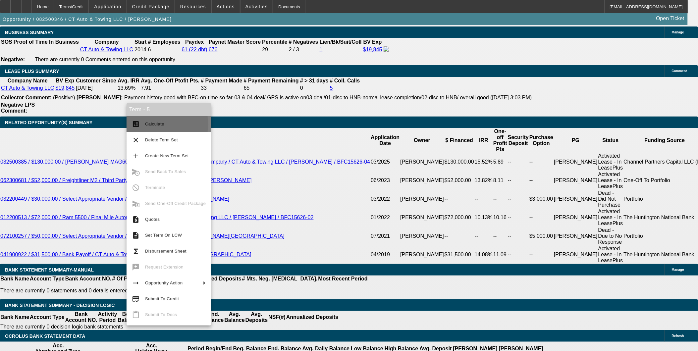
click at [166, 124] on span "Calculate" at bounding box center [175, 124] width 61 height 8
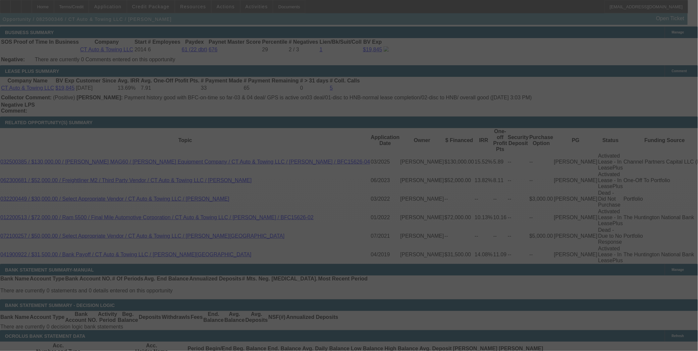
select select "0"
select select "2"
select select "0"
select select "6"
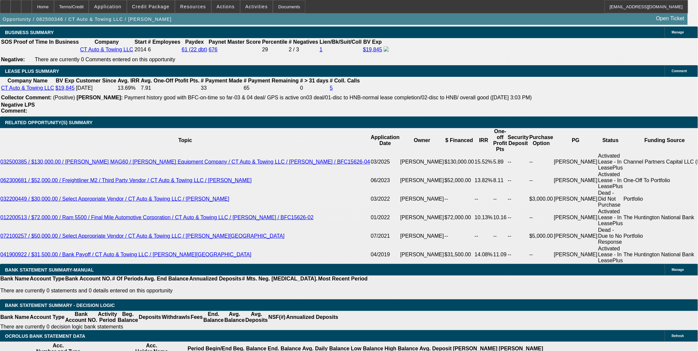
type input "$12,500.00"
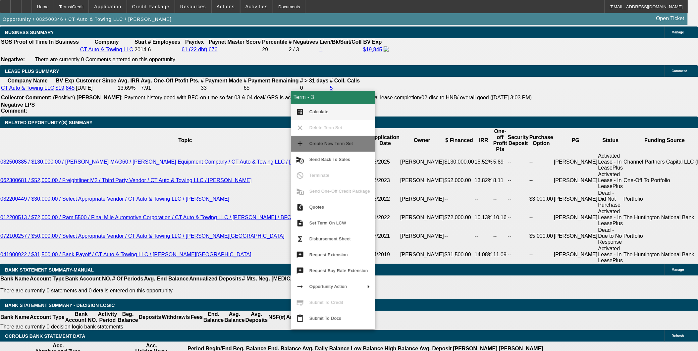
click at [323, 142] on span "Create New Term Set" at bounding box center [331, 143] width 44 height 5
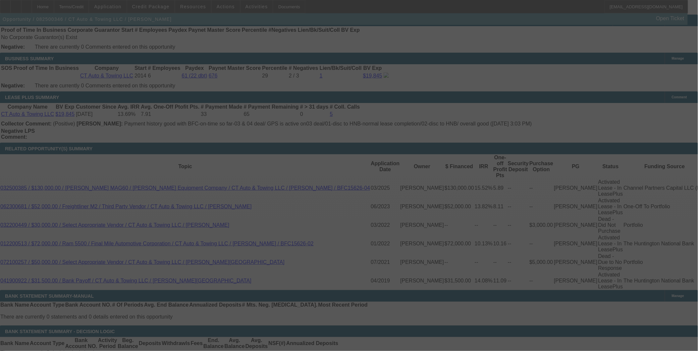
scroll to position [1045, 0]
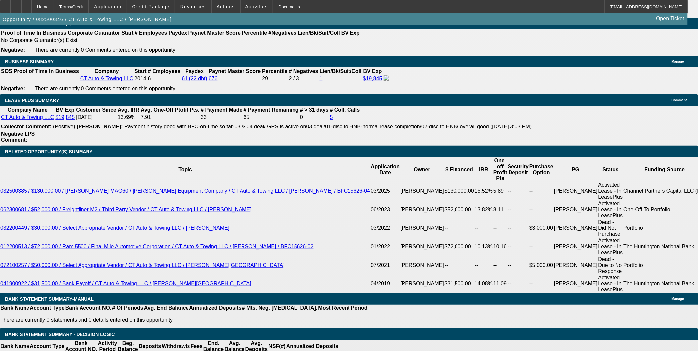
select select "0"
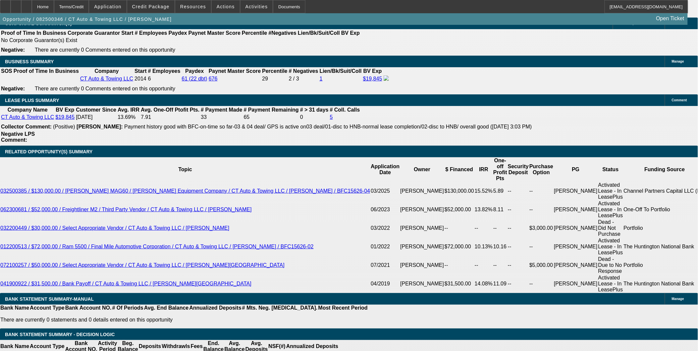
select select "0"
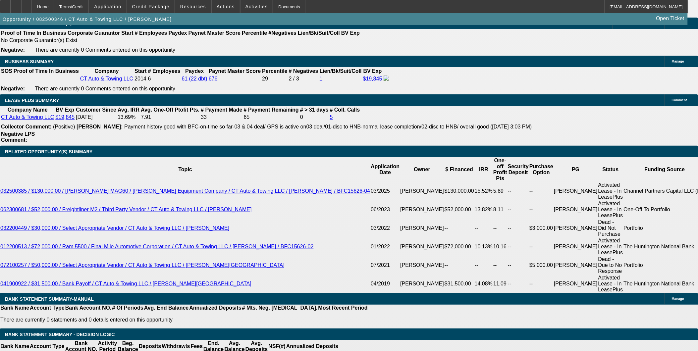
select select "0"
select select "1"
select select "6"
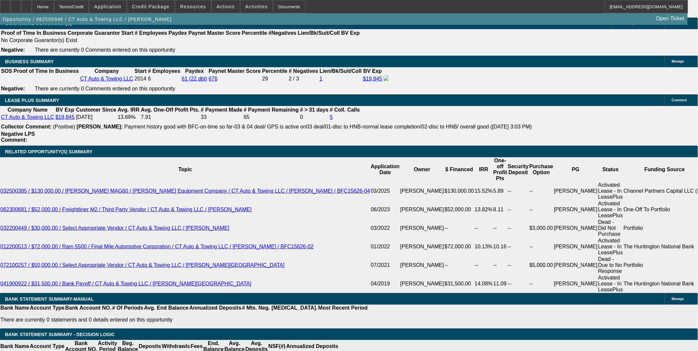
select select "1"
select select "2"
select select "6"
select select "1"
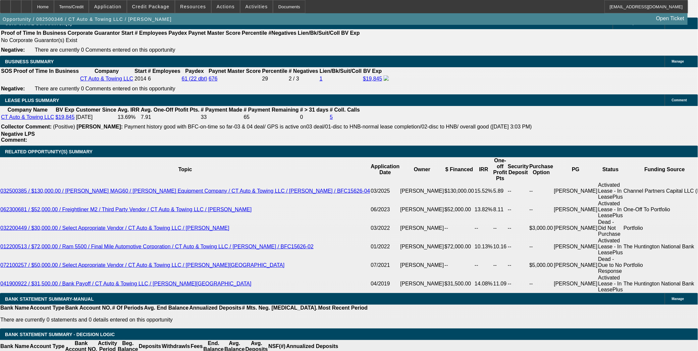
select select "6"
select select "1"
select select "6"
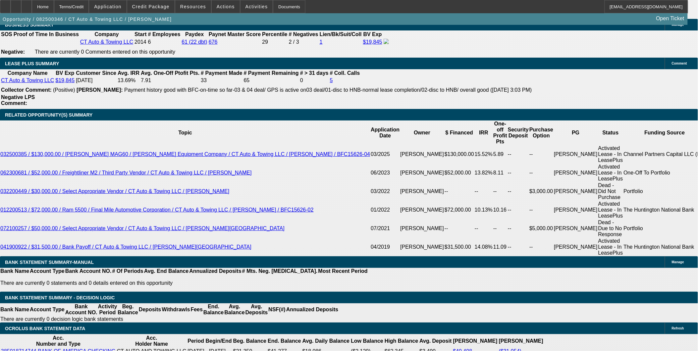
type input "$10,000.00"
type input "UNKNOWN"
type input "$2,490.39"
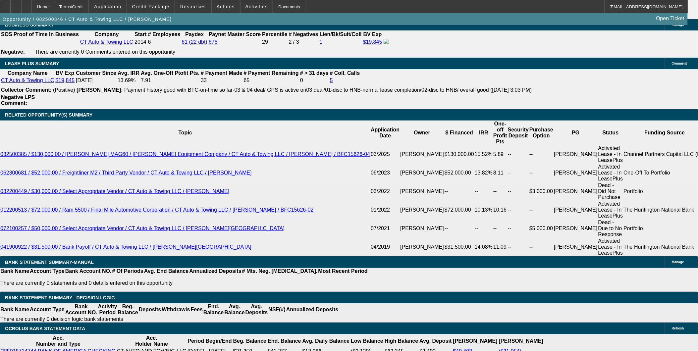
select select "2"
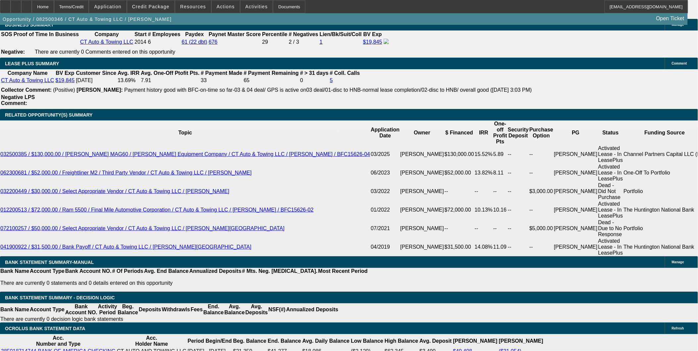
type input "25"
type input "2500"
type input "7.4"
type input "$2,500.00"
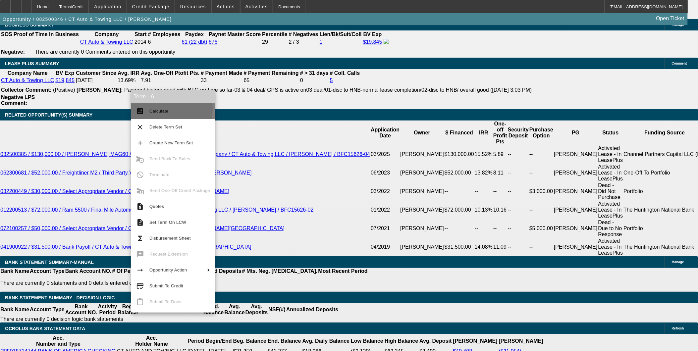
click at [159, 109] on span "Calculate" at bounding box center [158, 111] width 19 height 5
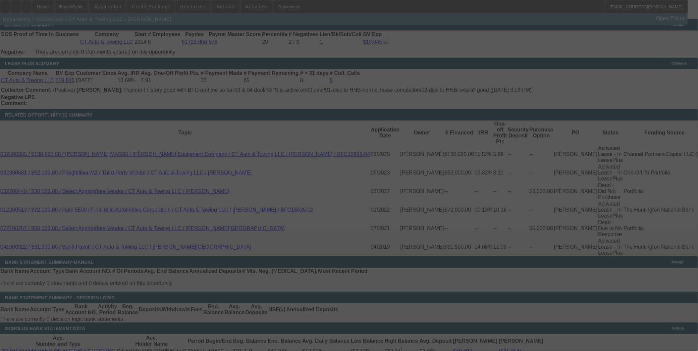
select select "0"
select select "2"
select select "0"
select select "6"
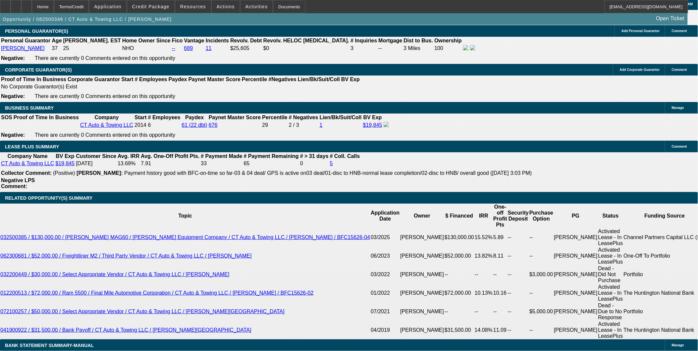
scroll to position [1027, 0]
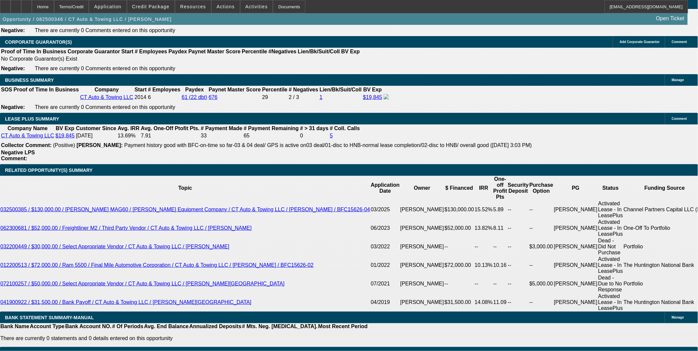
type input "25"
type input "UNKNOWN"
type input "2570"
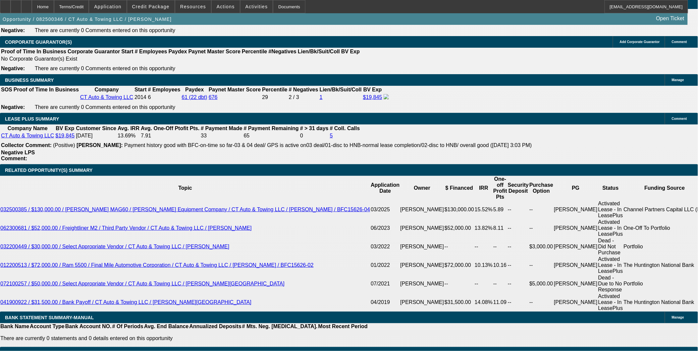
type input "8.6"
type input "$2,570.00"
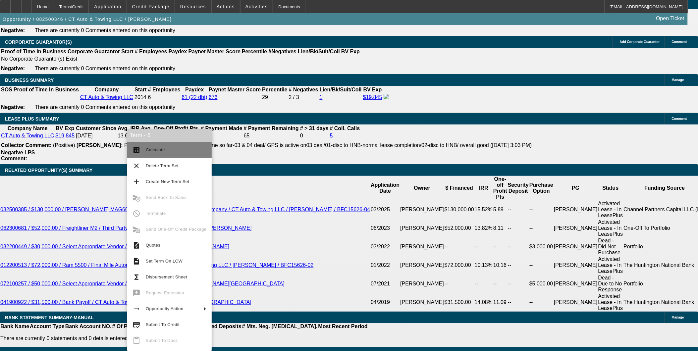
click at [156, 151] on span "Calculate" at bounding box center [155, 149] width 19 height 5
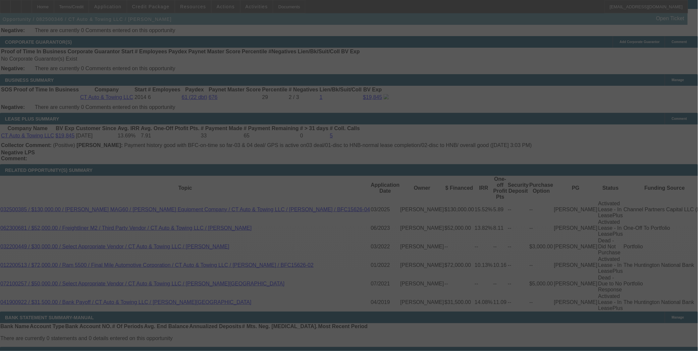
select select "0"
select select "2"
select select "0"
select select "6"
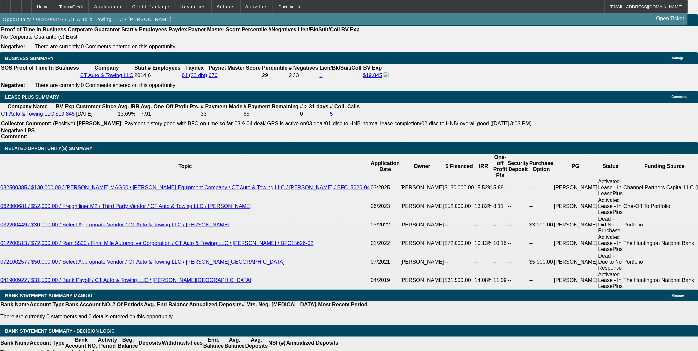
scroll to position [1064, 0]
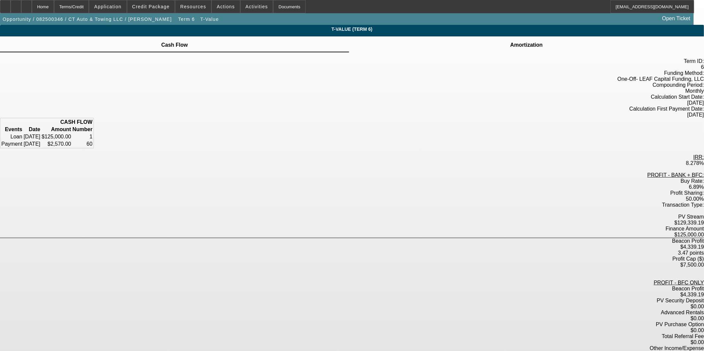
click at [460, 310] on div "Advanced Rentals $0.00" at bounding box center [352, 316] width 704 height 12
click at [87, 8] on div "Terms/Credit" at bounding box center [71, 6] width 35 height 13
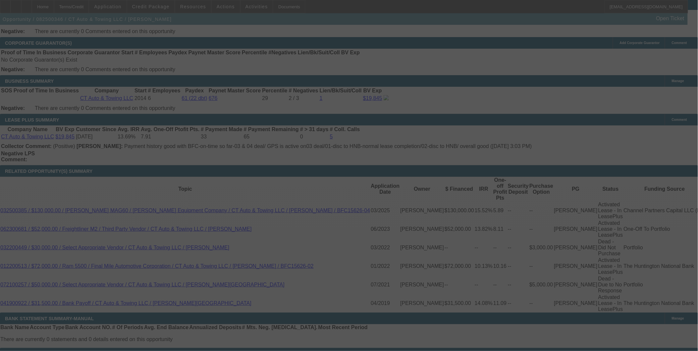
scroll to position [1024, 0]
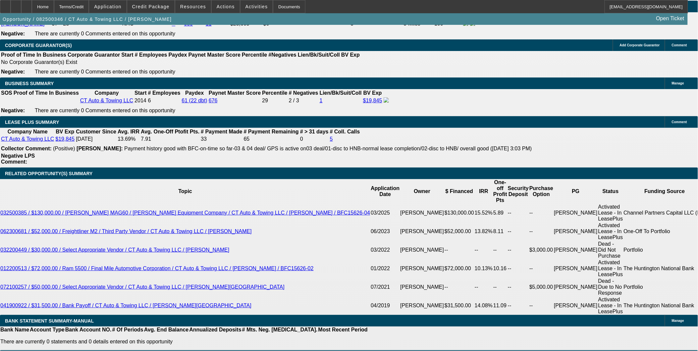
select select "0"
select select "2"
select select "0"
select select "6"
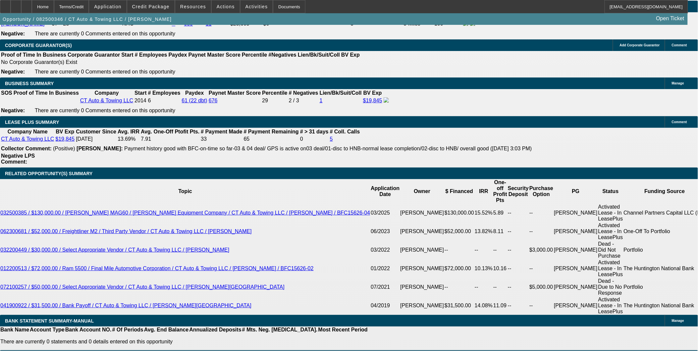
select select "0"
select select "2"
select select "0"
select select "6"
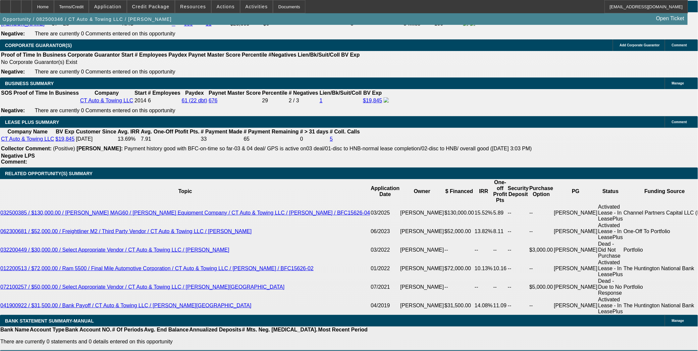
select select "0"
select select "6"
select select "0"
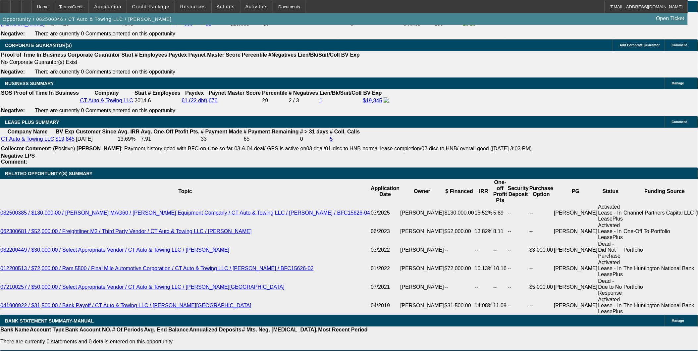
select select "0"
select select "6"
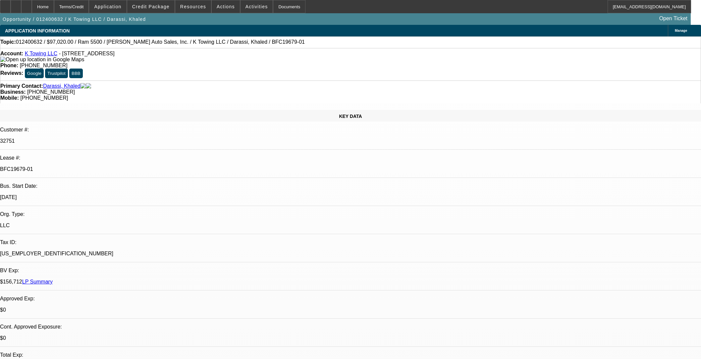
select select "0"
select select "2"
select select "0"
select select "6"
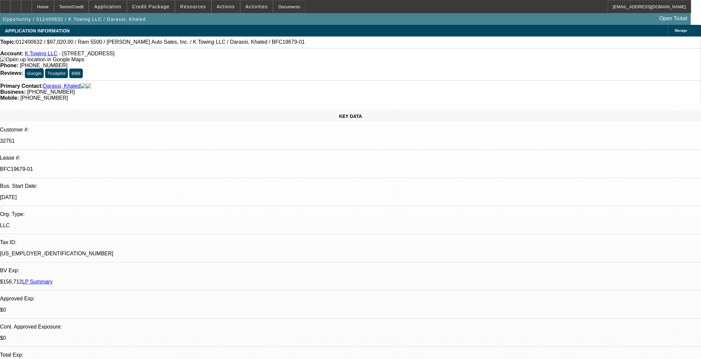
select select "0"
select select "2"
select select "0"
select select "6"
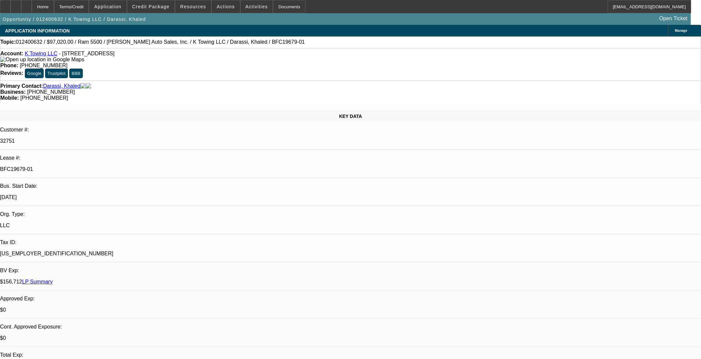
scroll to position [1104, 0]
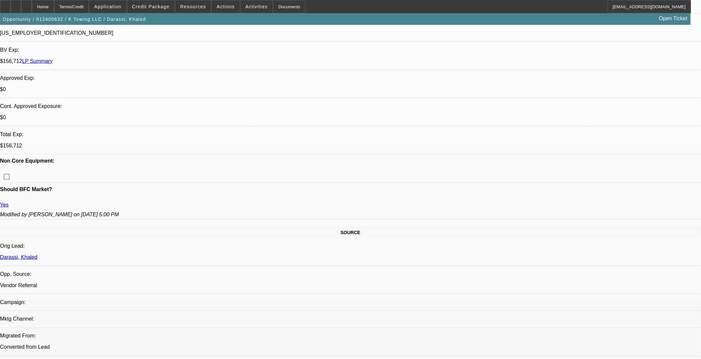
scroll to position [0, 0]
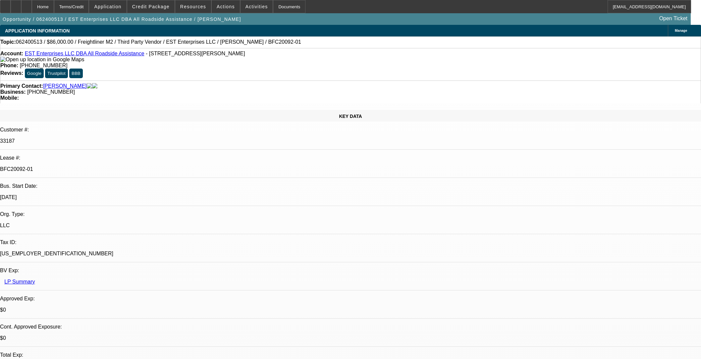
select select "0.1"
select select "2"
select select "0"
select select "6"
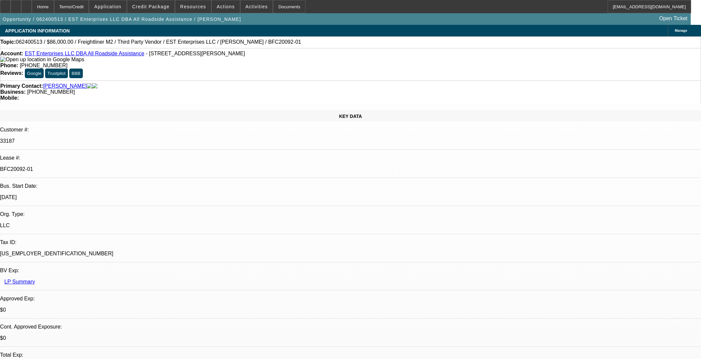
select select "0"
select select "2"
select select "0"
select select "6"
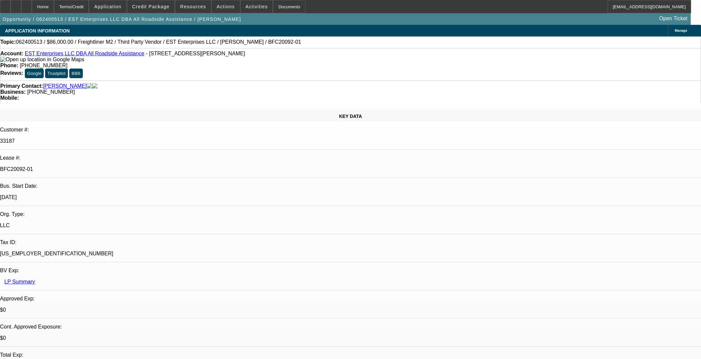
select select "0"
select select "2"
select select "0"
select select "6"
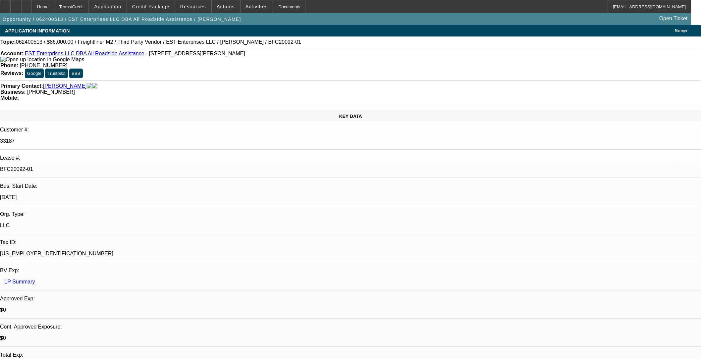
scroll to position [876, 0]
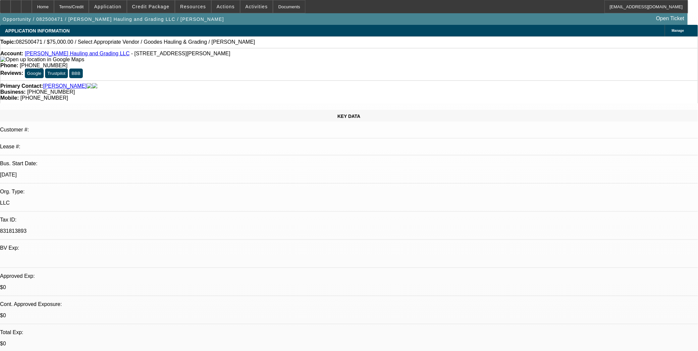
select select "0"
select select "2"
select select "0.1"
select select "1"
select select "2"
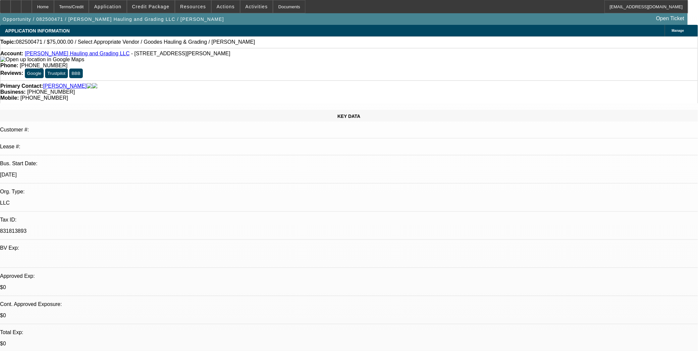
select select "4"
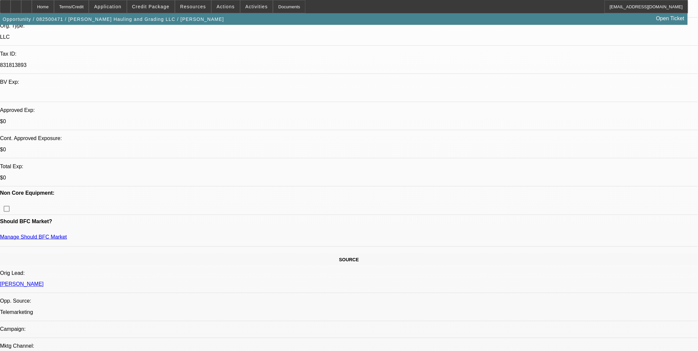
scroll to position [184, 0]
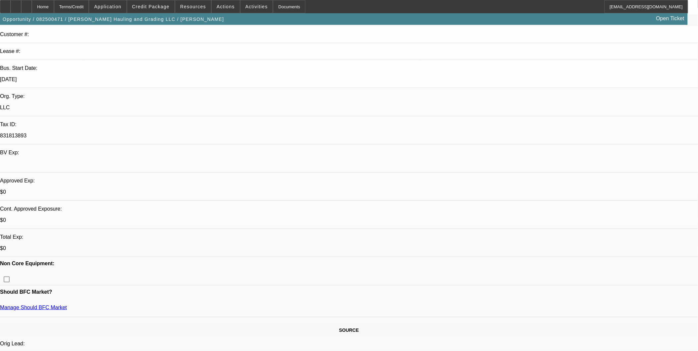
scroll to position [110, 0]
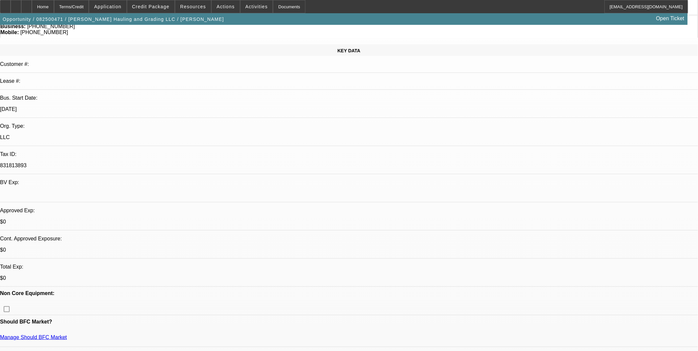
scroll to position [0, 0]
